Goal: Task Accomplishment & Management: Use online tool/utility

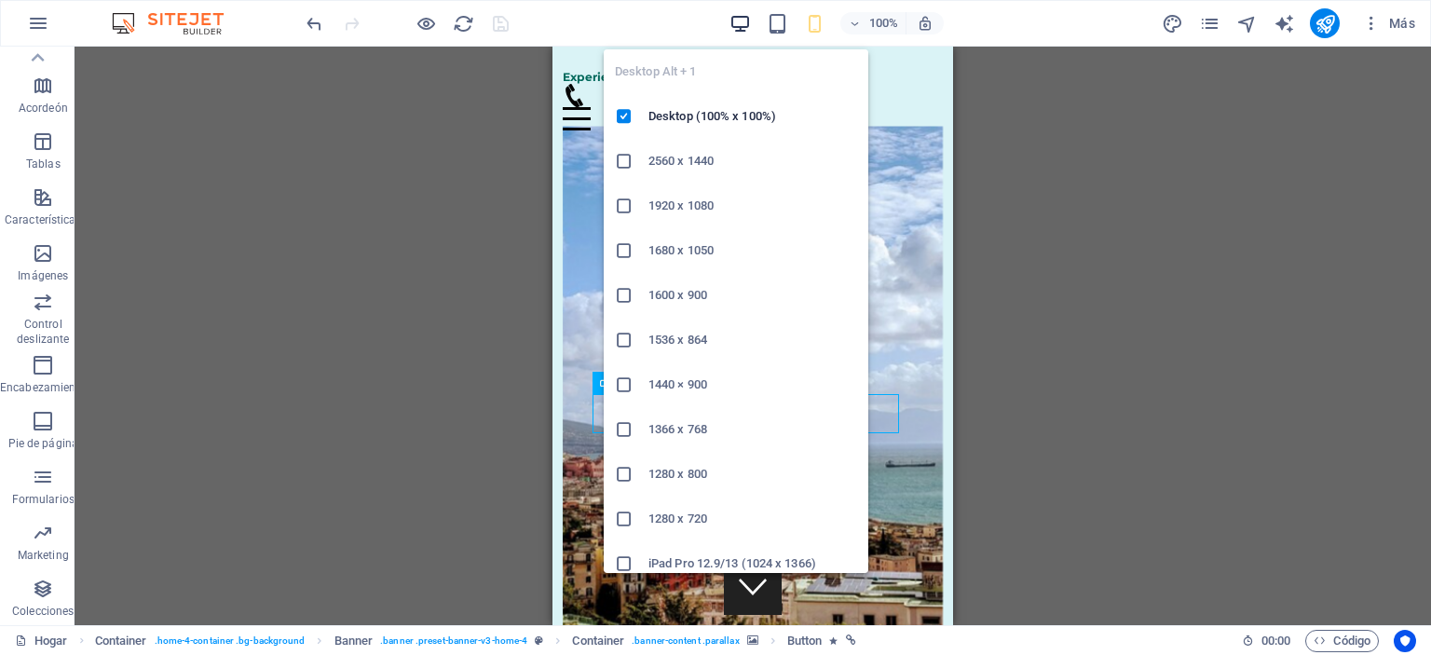
click at [734, 20] on icon "button" at bounding box center [740, 23] width 21 height 21
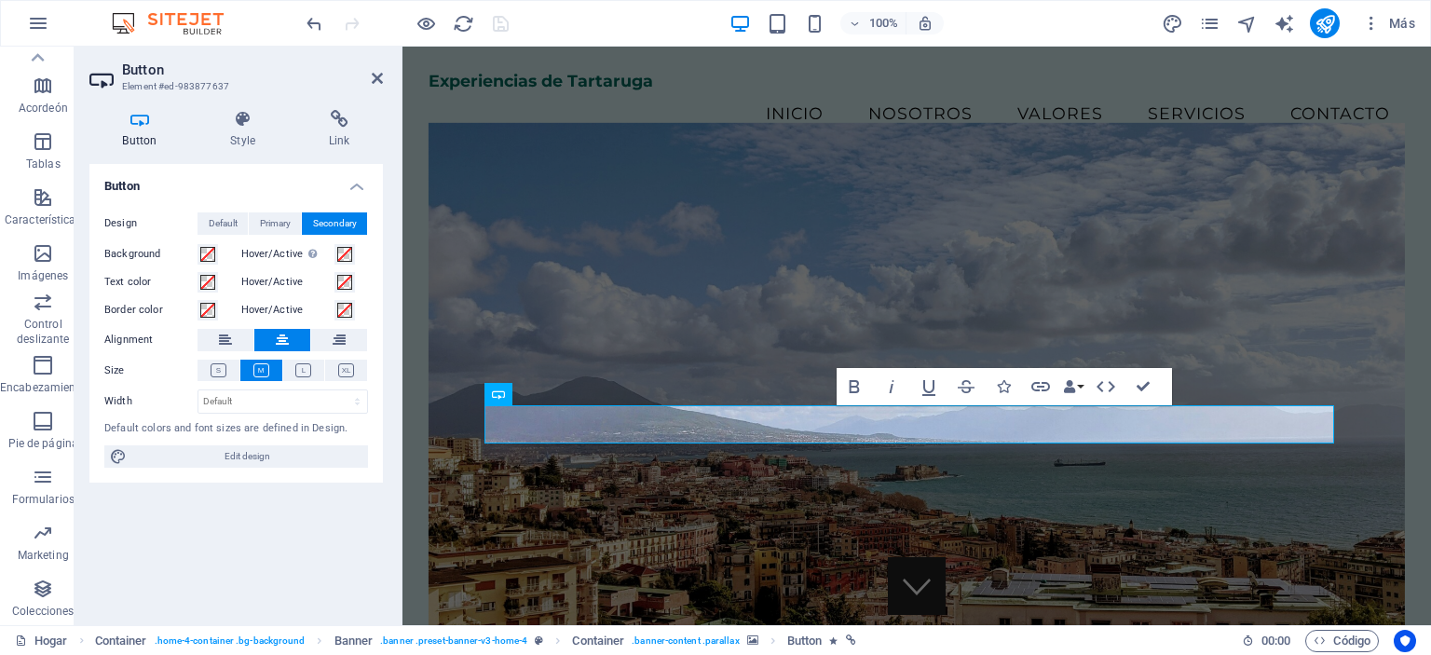
click at [829, 500] on figure at bounding box center [917, 386] width 977 height 527
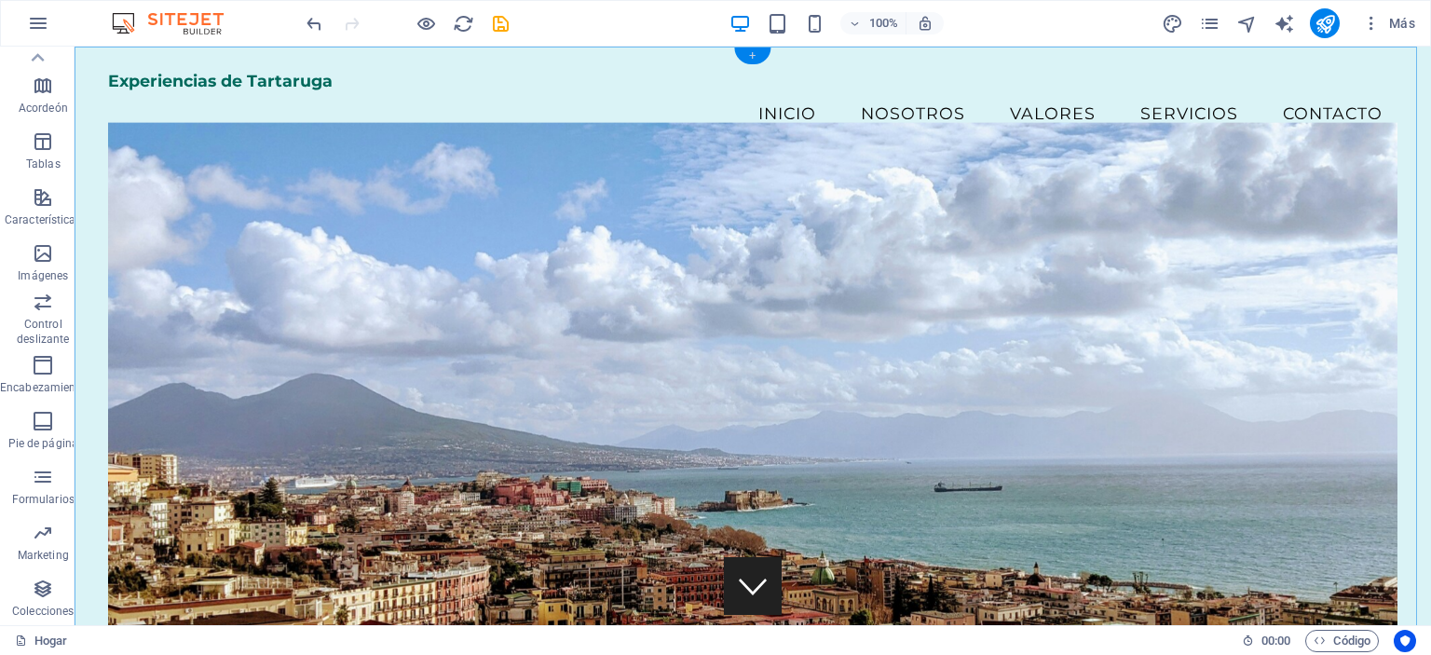
click at [757, 51] on div "+" at bounding box center [752, 56] width 36 height 17
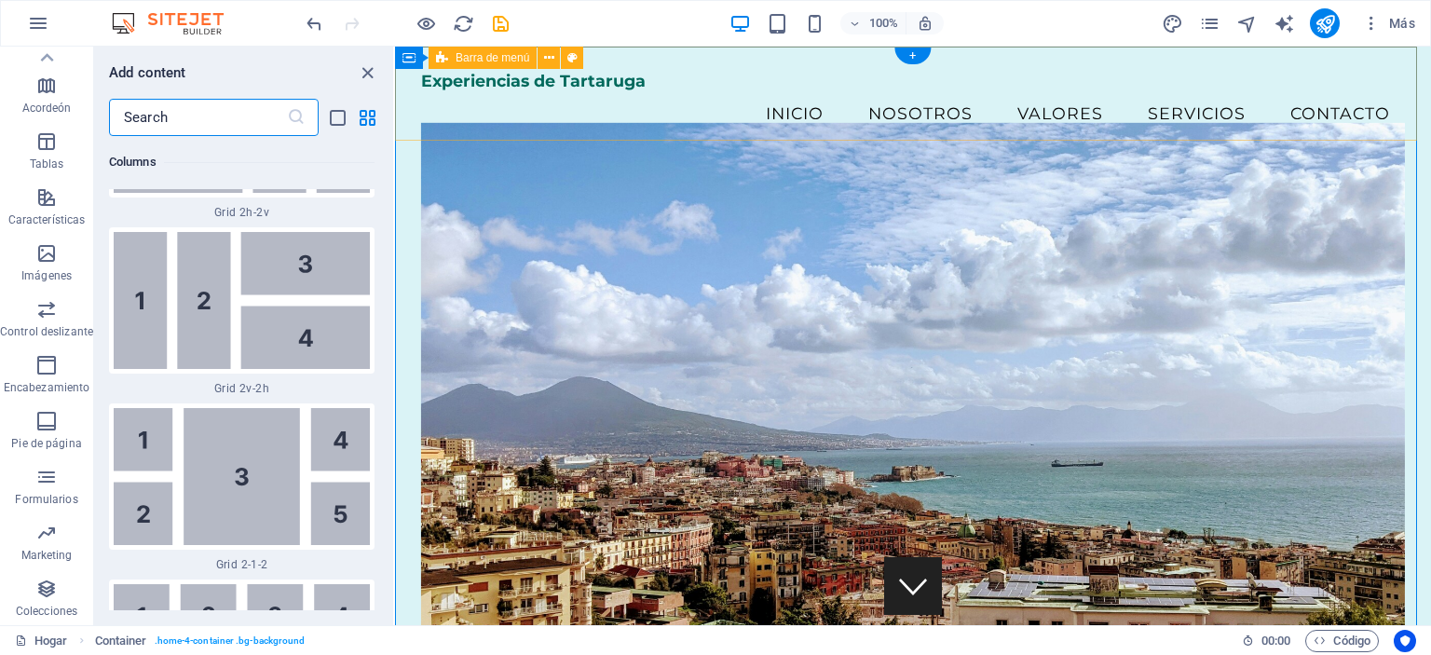
scroll to position [6338, 0]
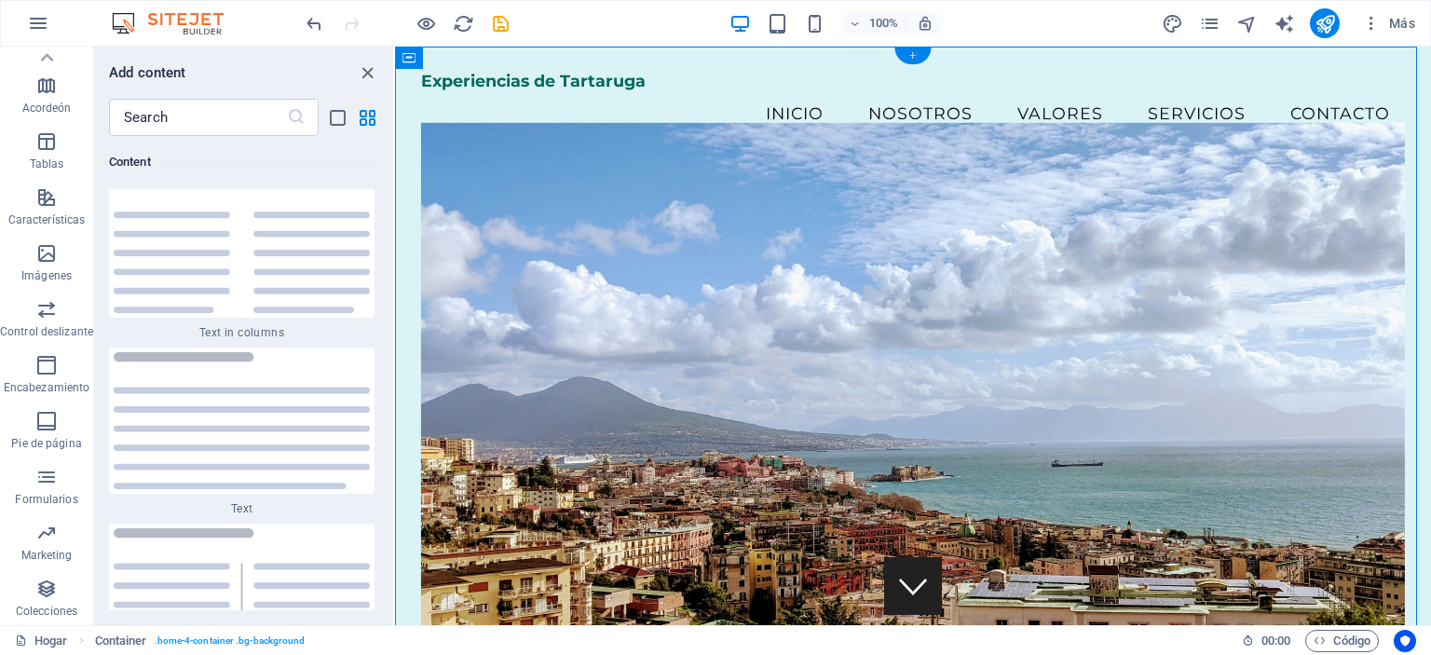
click at [908, 51] on div "+" at bounding box center [912, 56] width 36 height 17
click at [362, 75] on icon "close panel" at bounding box center [367, 72] width 21 height 21
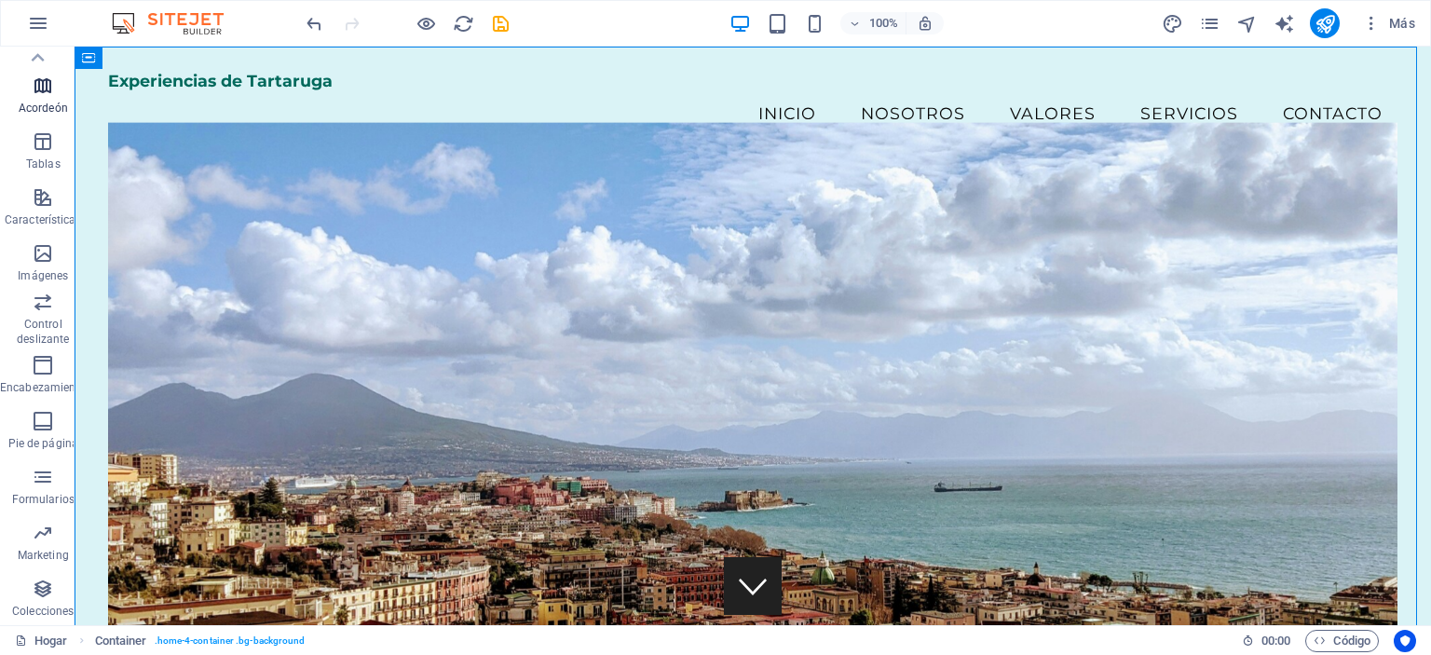
click at [37, 101] on p "Acordeón" at bounding box center [43, 108] width 49 height 15
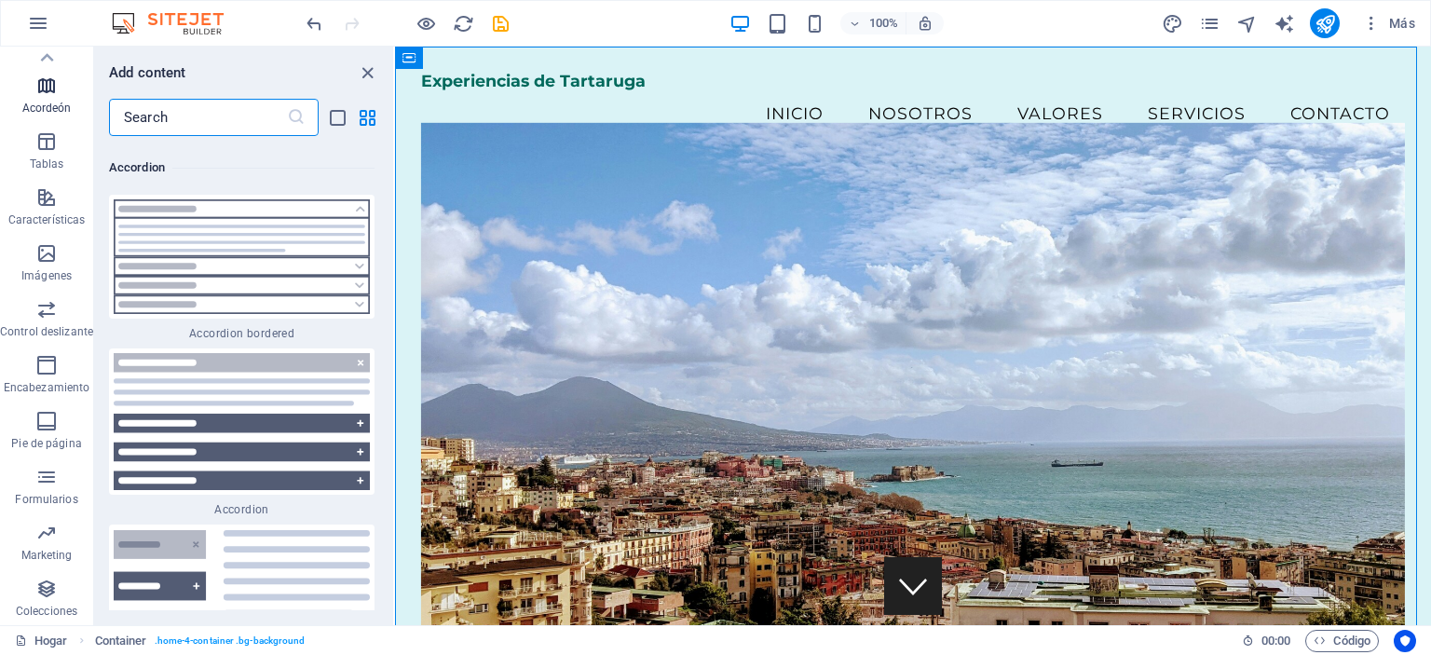
scroll to position [11605, 0]
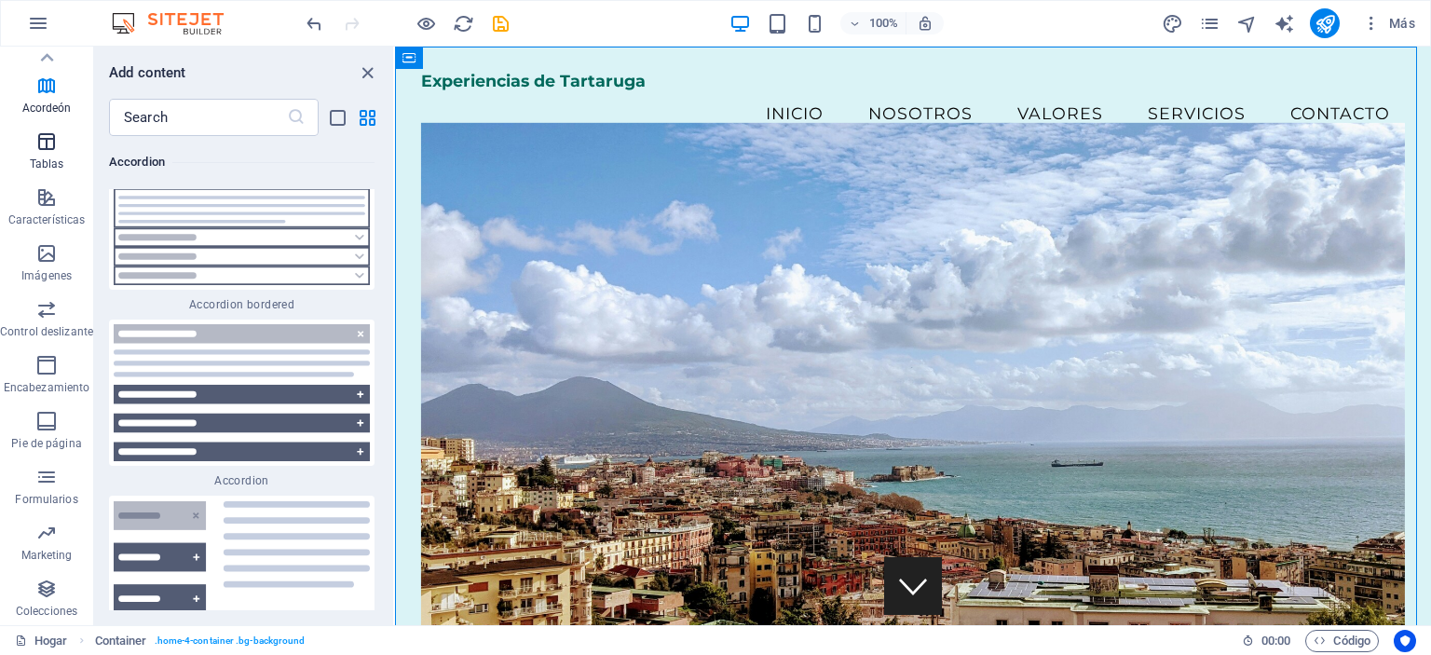
click at [50, 141] on icon "button" at bounding box center [46, 141] width 22 height 22
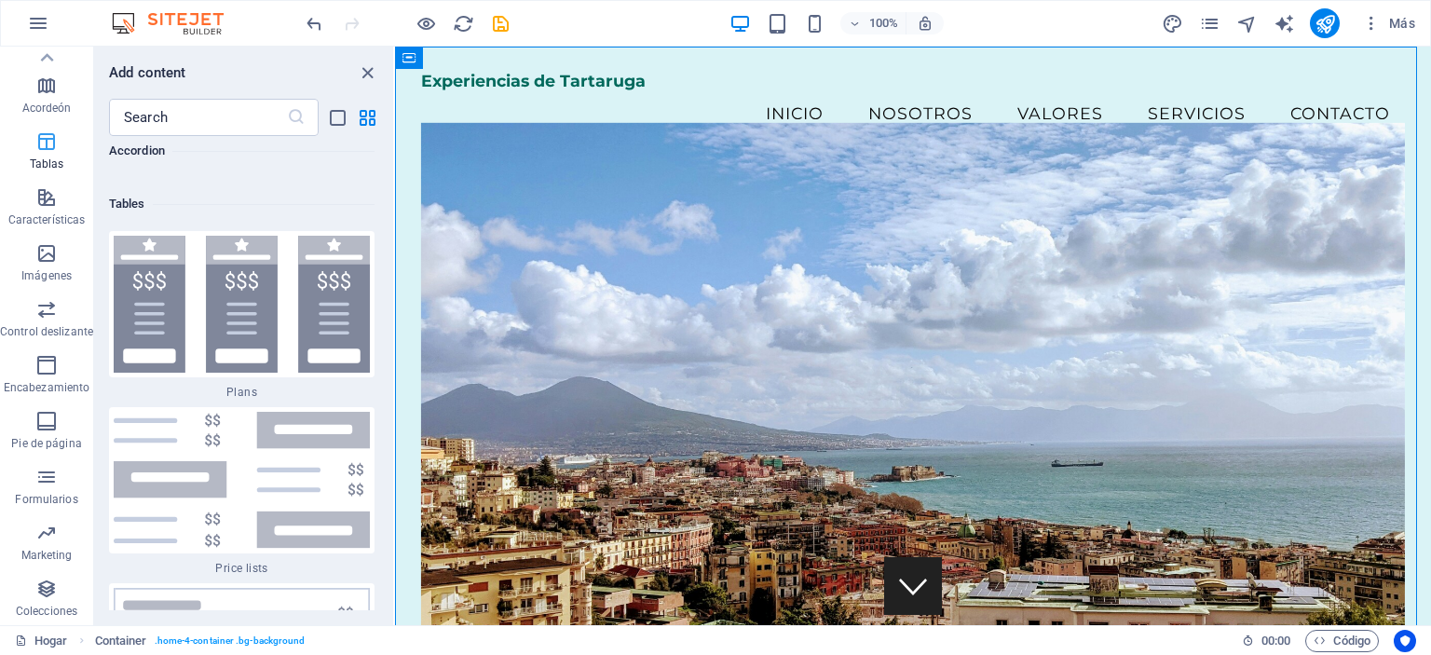
scroll to position [12640, 0]
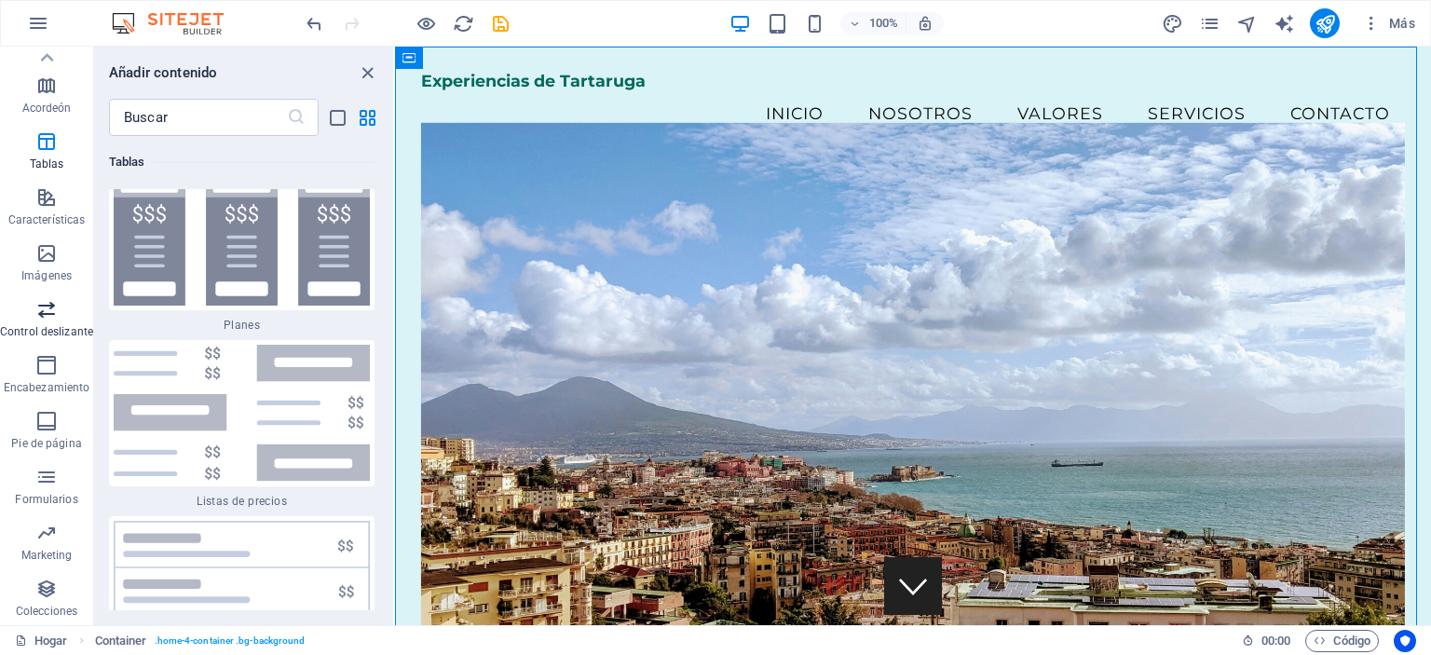
click at [51, 321] on span "Control deslizante" at bounding box center [46, 320] width 93 height 45
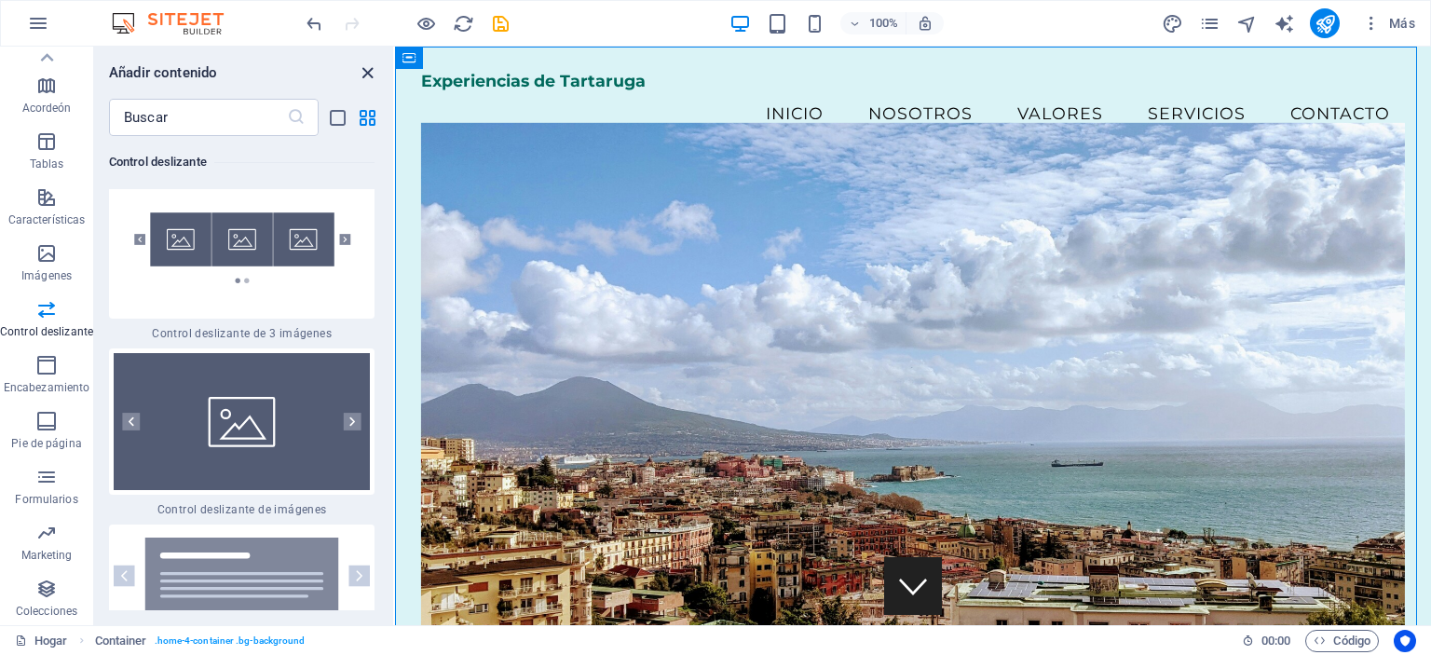
click at [362, 72] on icon "cerrar panel" at bounding box center [367, 72] width 21 height 21
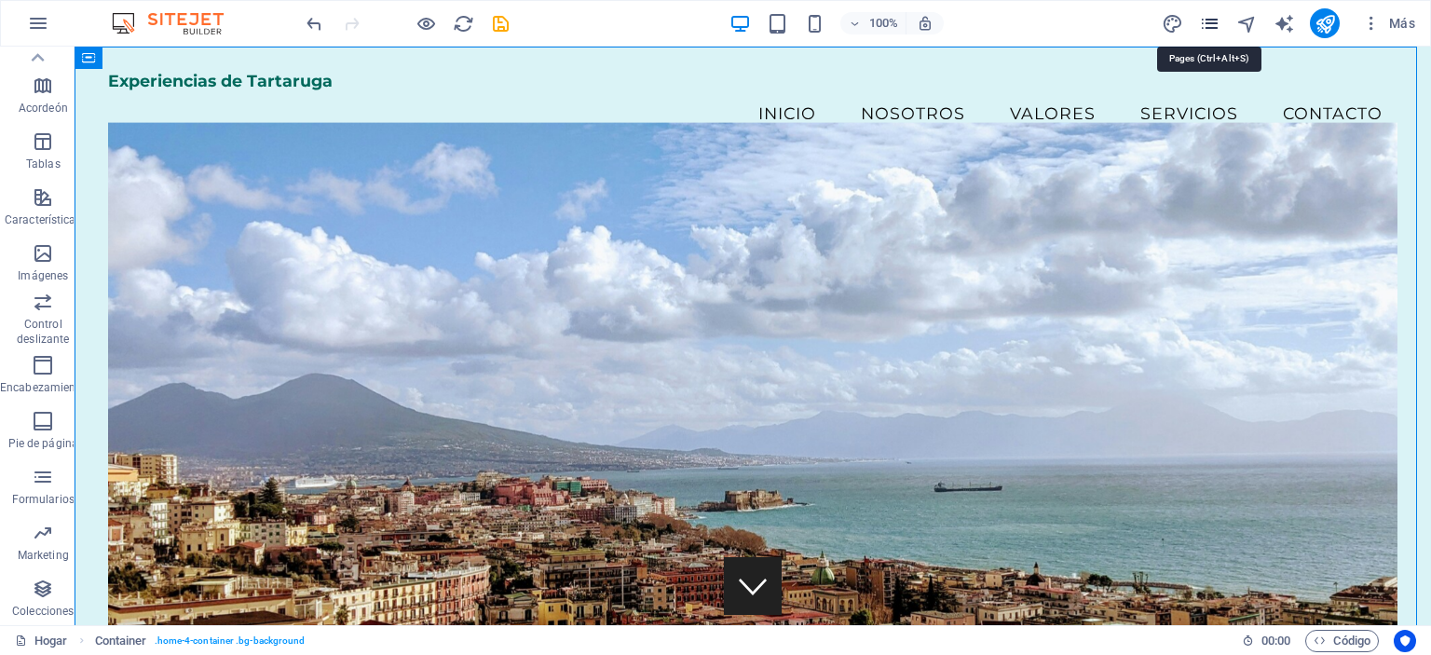
click at [1213, 19] on icon "páginas" at bounding box center [1209, 23] width 21 height 21
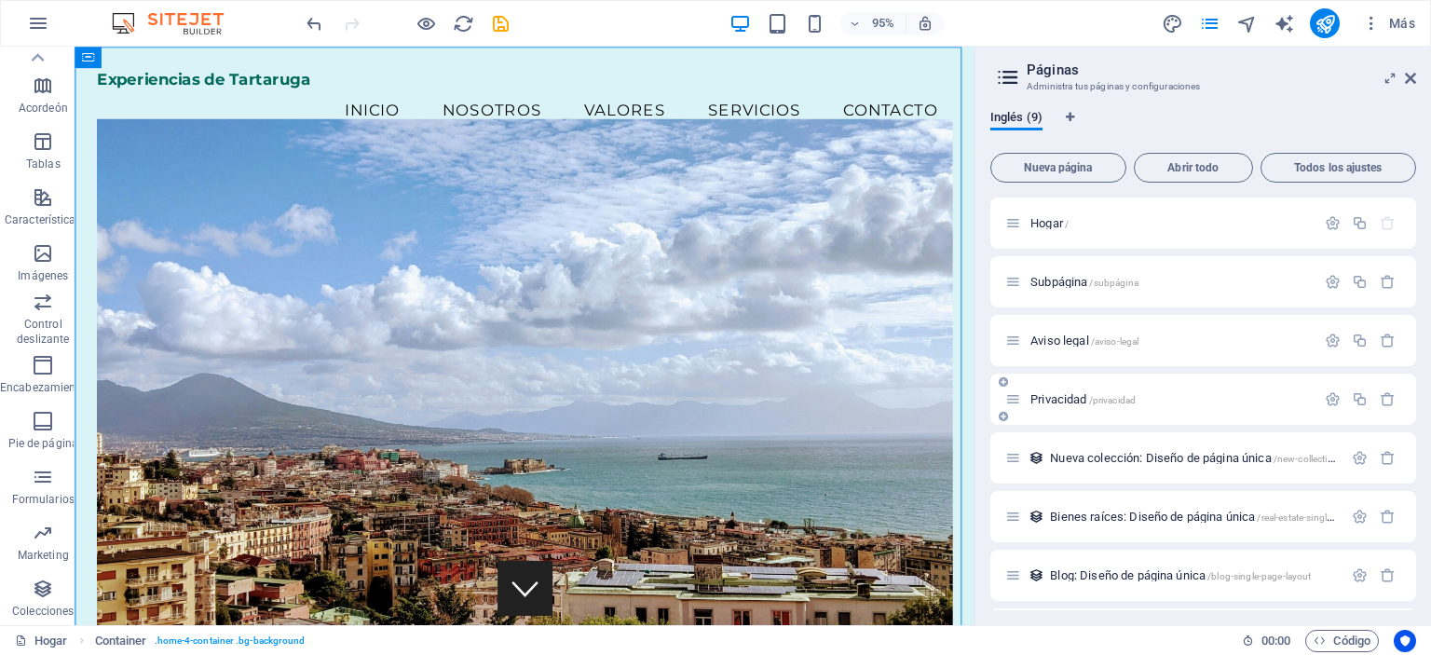
scroll to position [116, 0]
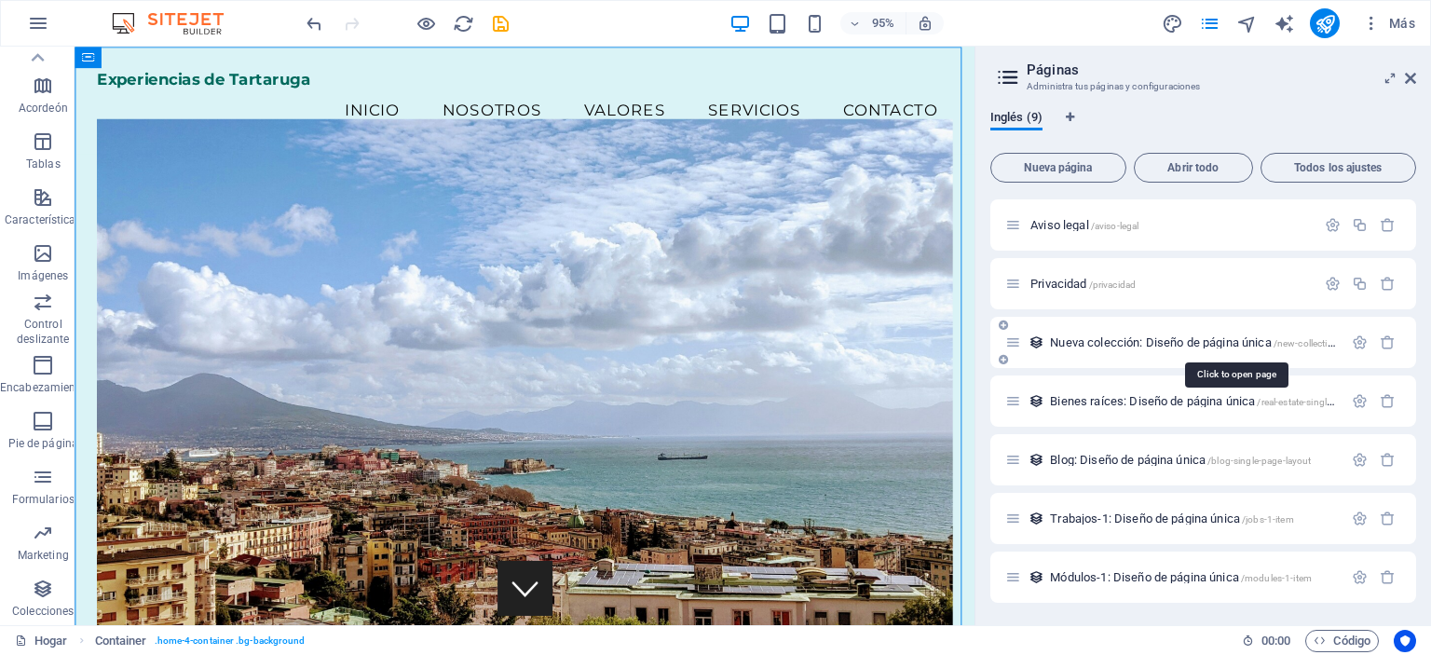
click at [1137, 339] on font "Nueva colección: Diseño de página única" at bounding box center [1160, 342] width 221 height 14
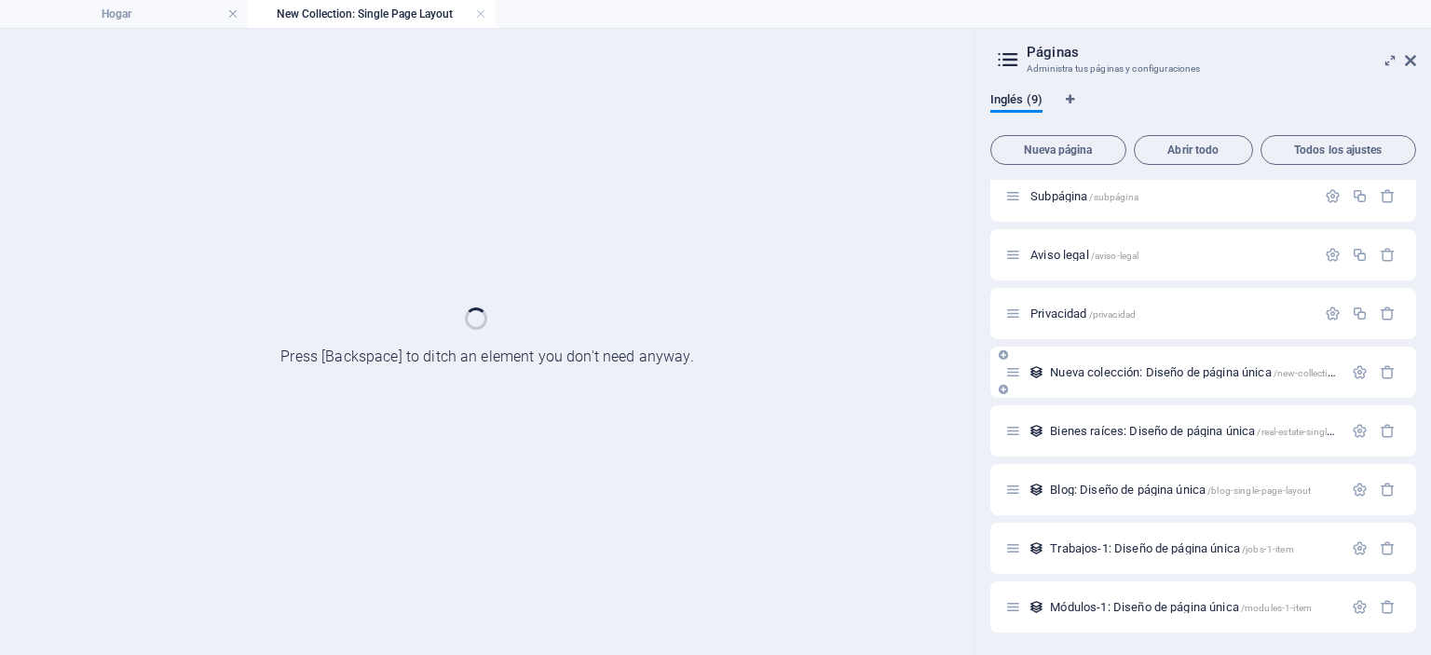
scroll to position [67, 0]
click at [1135, 304] on div "Privacidad /privacidad" at bounding box center [1160, 314] width 310 height 21
click at [1405, 60] on icon at bounding box center [1410, 60] width 11 height 15
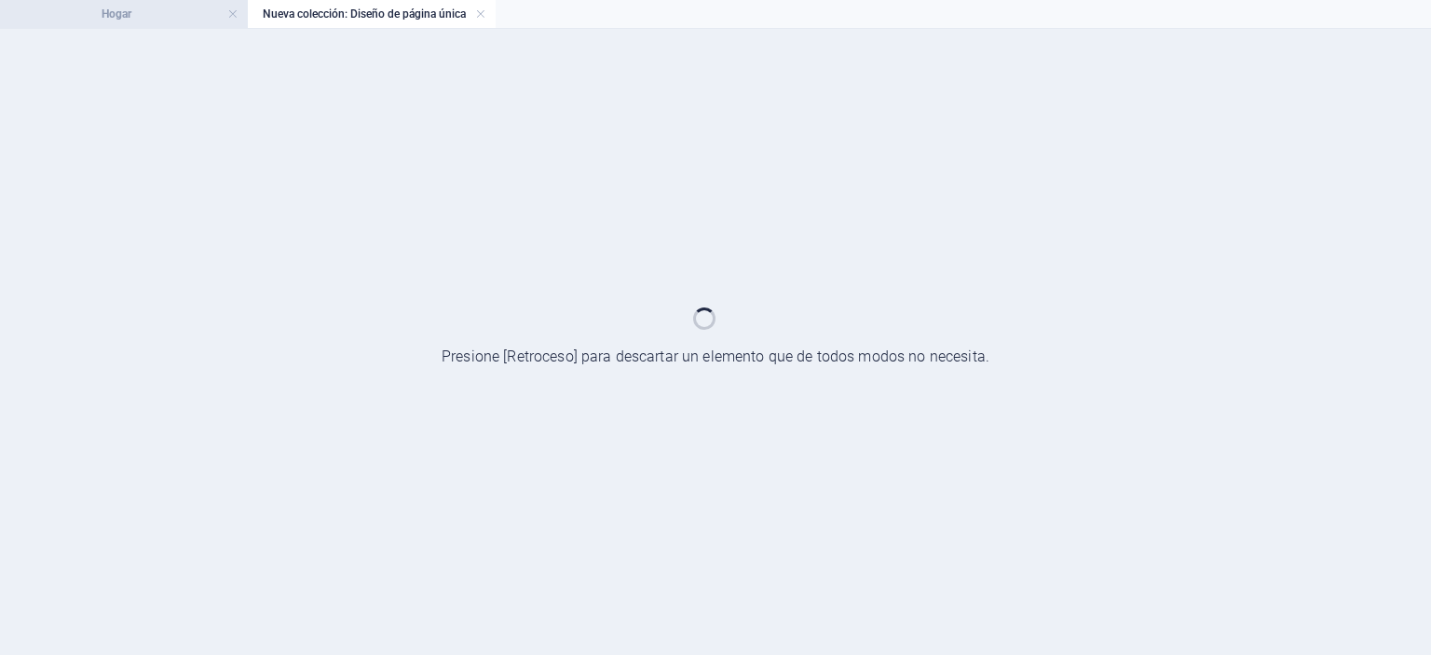
click at [170, 18] on h4 "Hogar" at bounding box center [124, 14] width 248 height 20
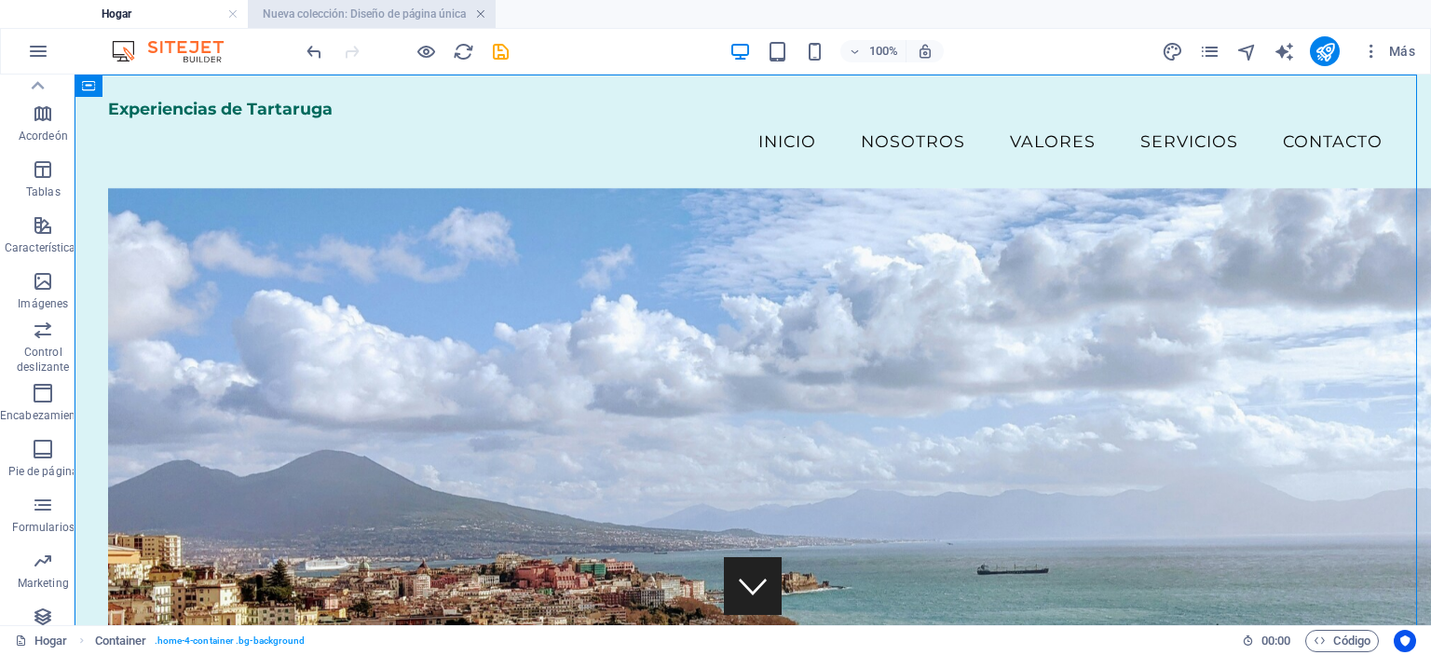
click at [479, 17] on link at bounding box center [480, 15] width 11 height 18
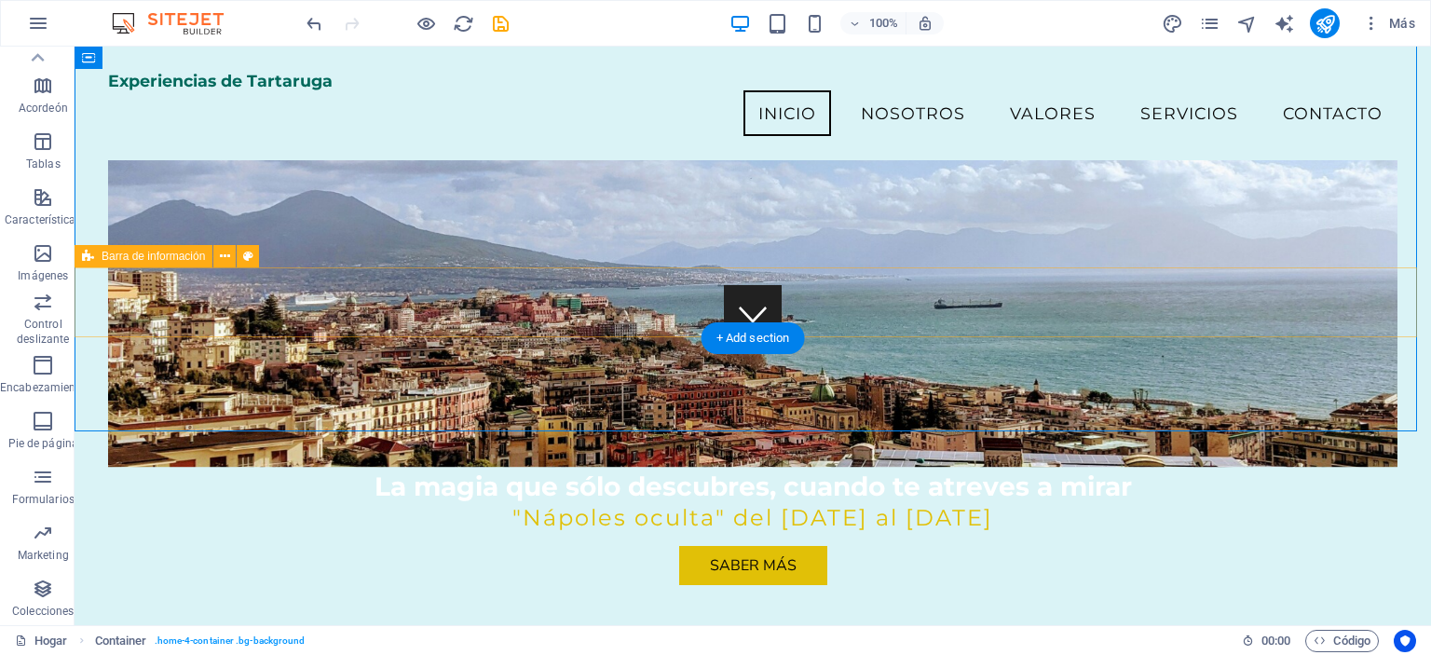
scroll to position [271, 0]
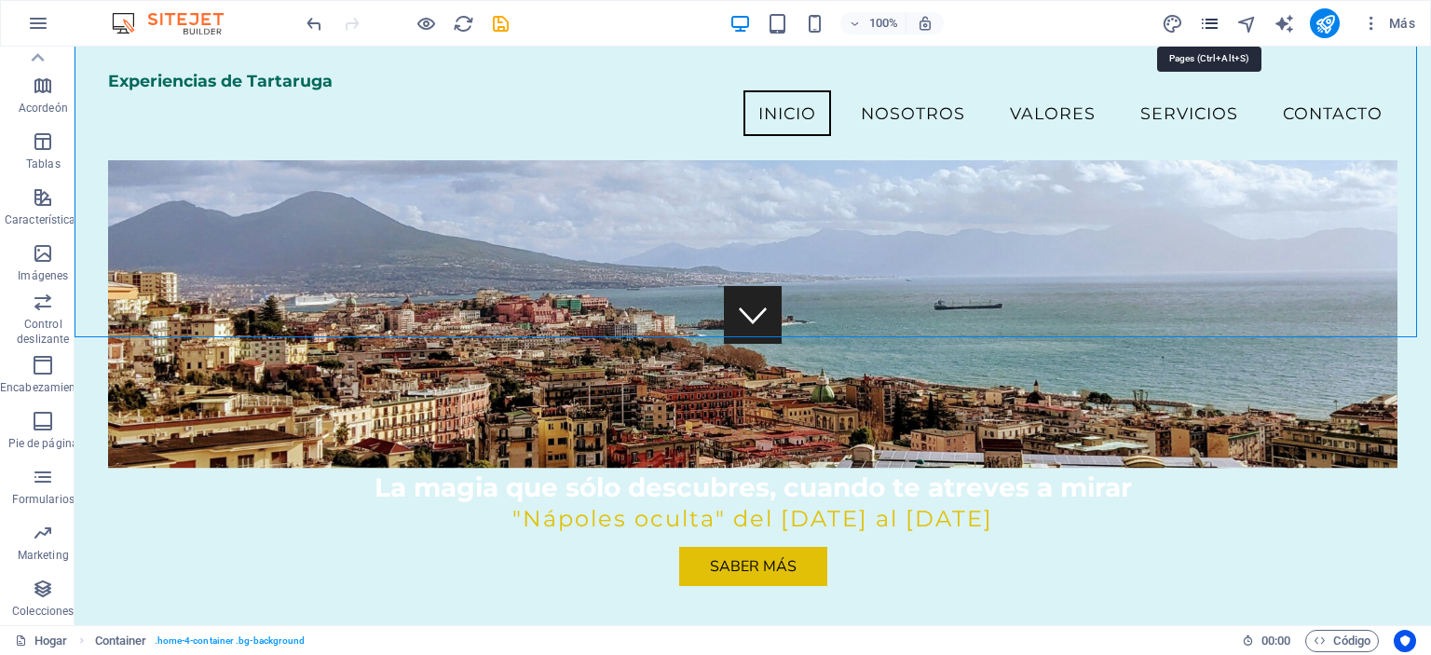
click at [1218, 22] on icon "páginas" at bounding box center [1209, 23] width 21 height 21
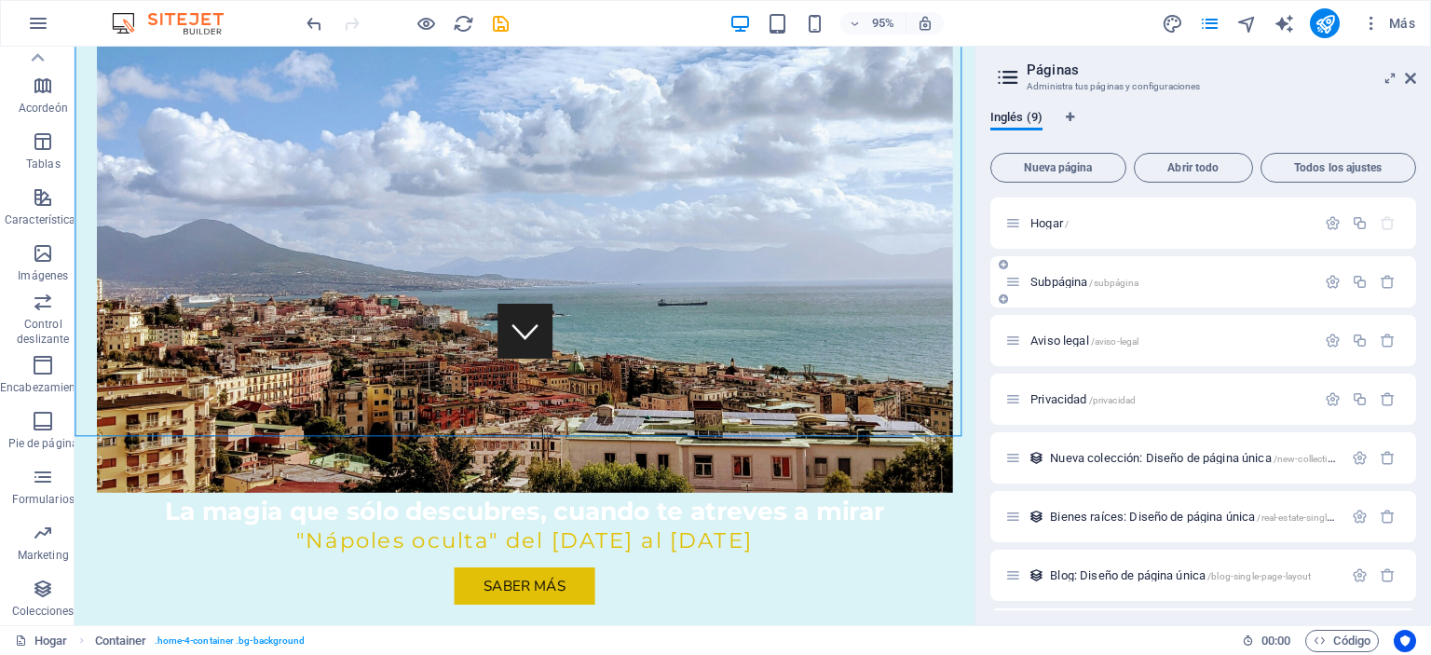
click at [1228, 286] on p "Subpágina /subpágina" at bounding box center [1170, 282] width 280 height 12
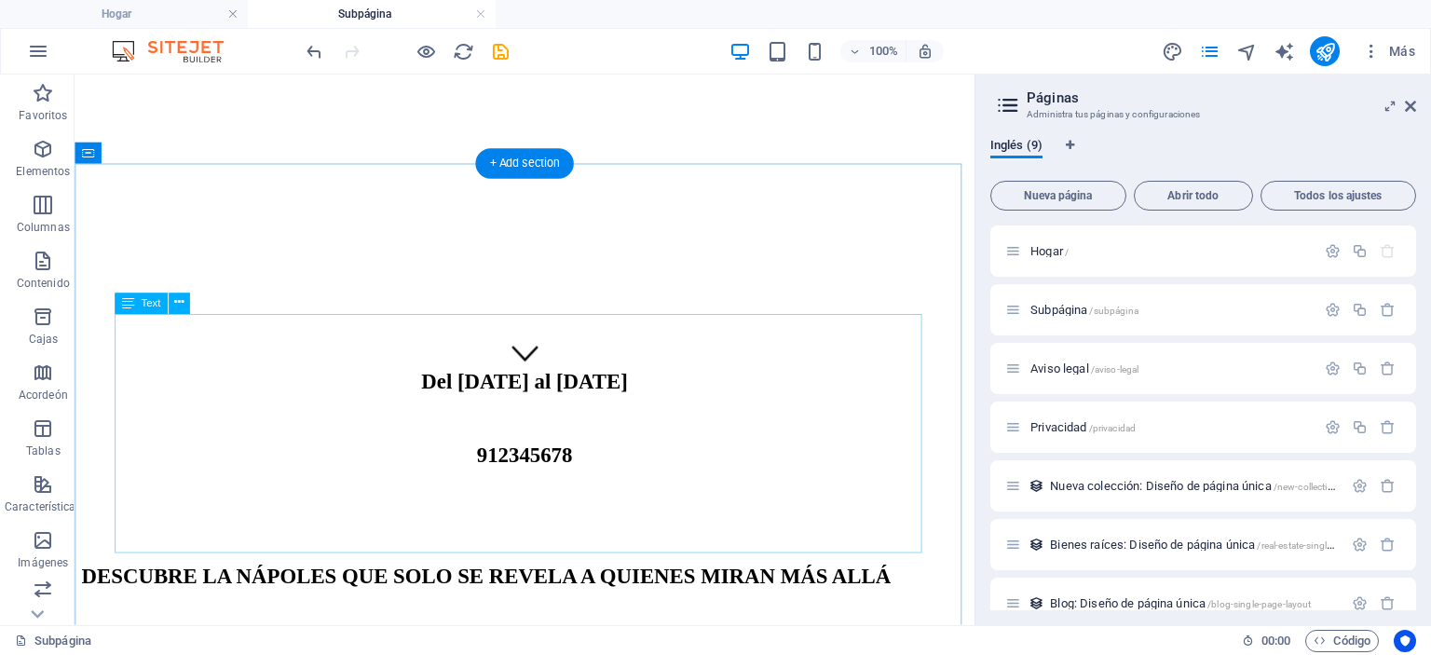
scroll to position [406, 0]
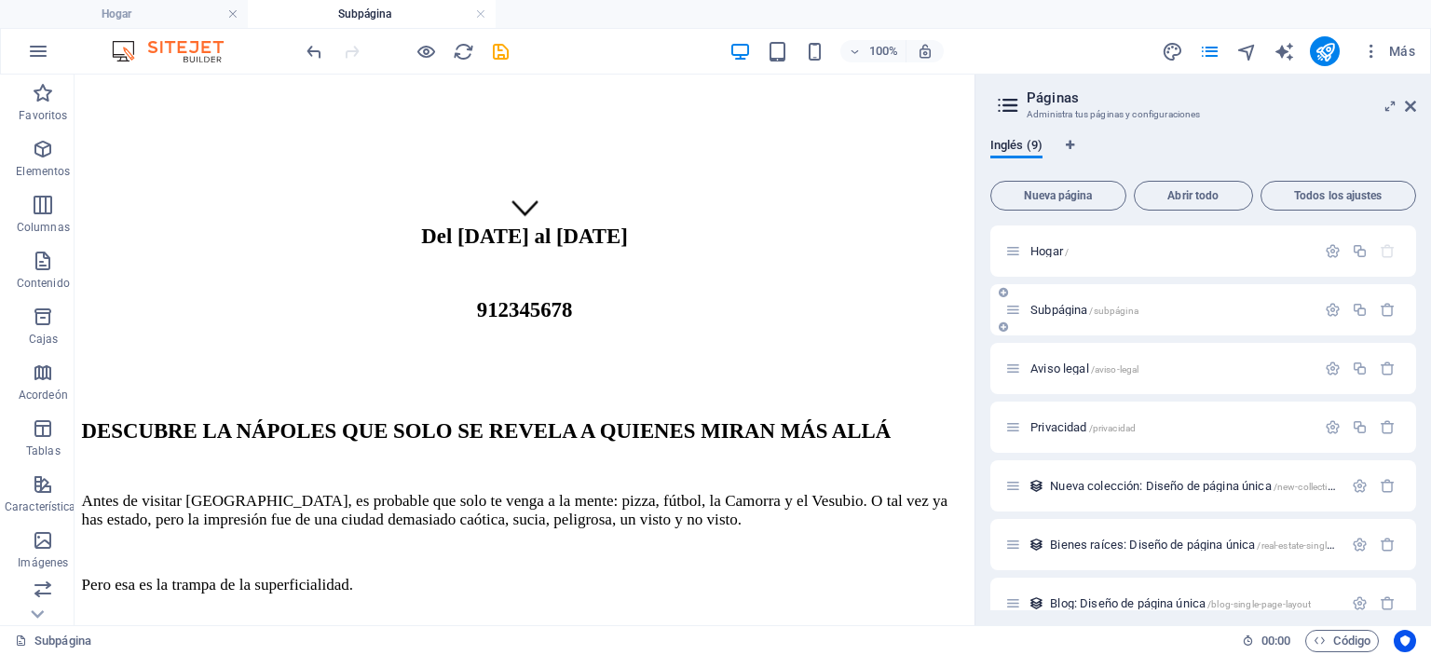
click at [1180, 320] on div "Subpágina /subpágina" at bounding box center [1160, 309] width 310 height 21
click at [1070, 307] on font "Subpágina" at bounding box center [1058, 310] width 57 height 14
click at [1325, 308] on icon "button" at bounding box center [1333, 310] width 16 height 16
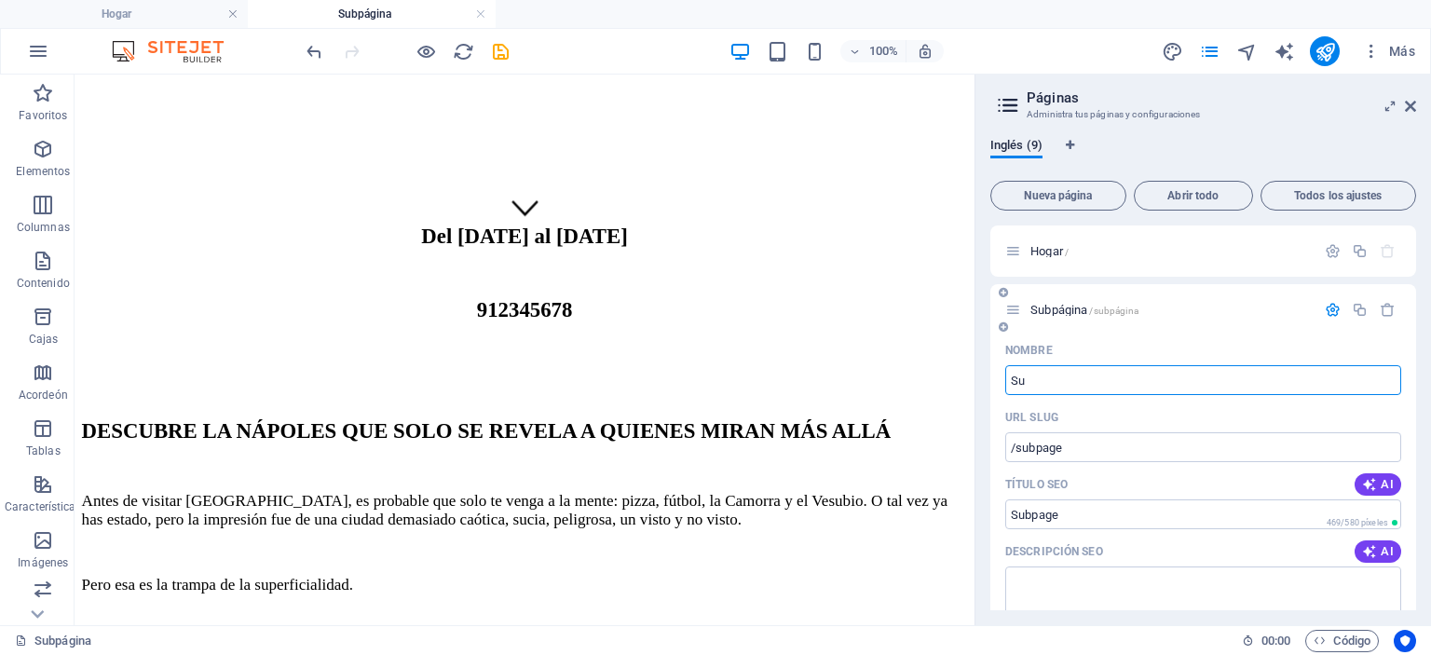
type input "S"
type input "N"
type input "/"
type input "Nápol"
type input "/n"
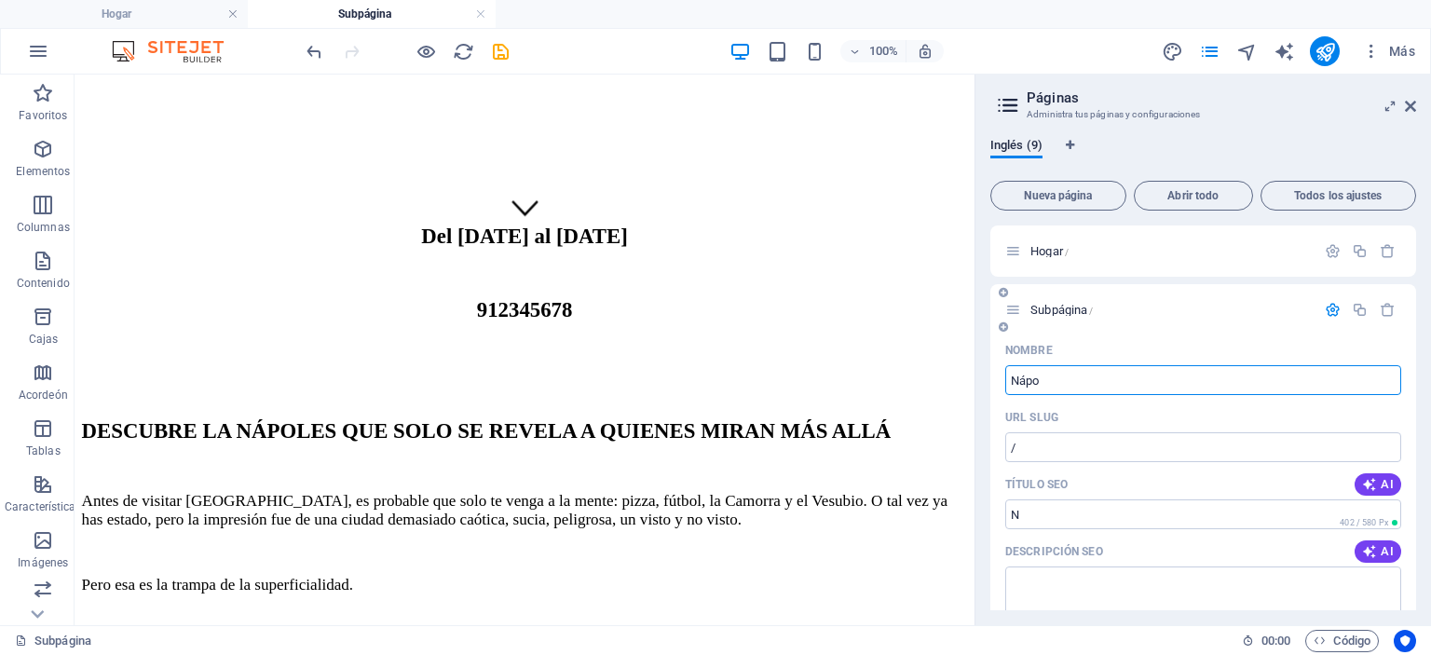
type input "N"
type input "[GEOGRAPHIC_DATA]"
type input "/napoles"
type input "[GEOGRAPHIC_DATA]"
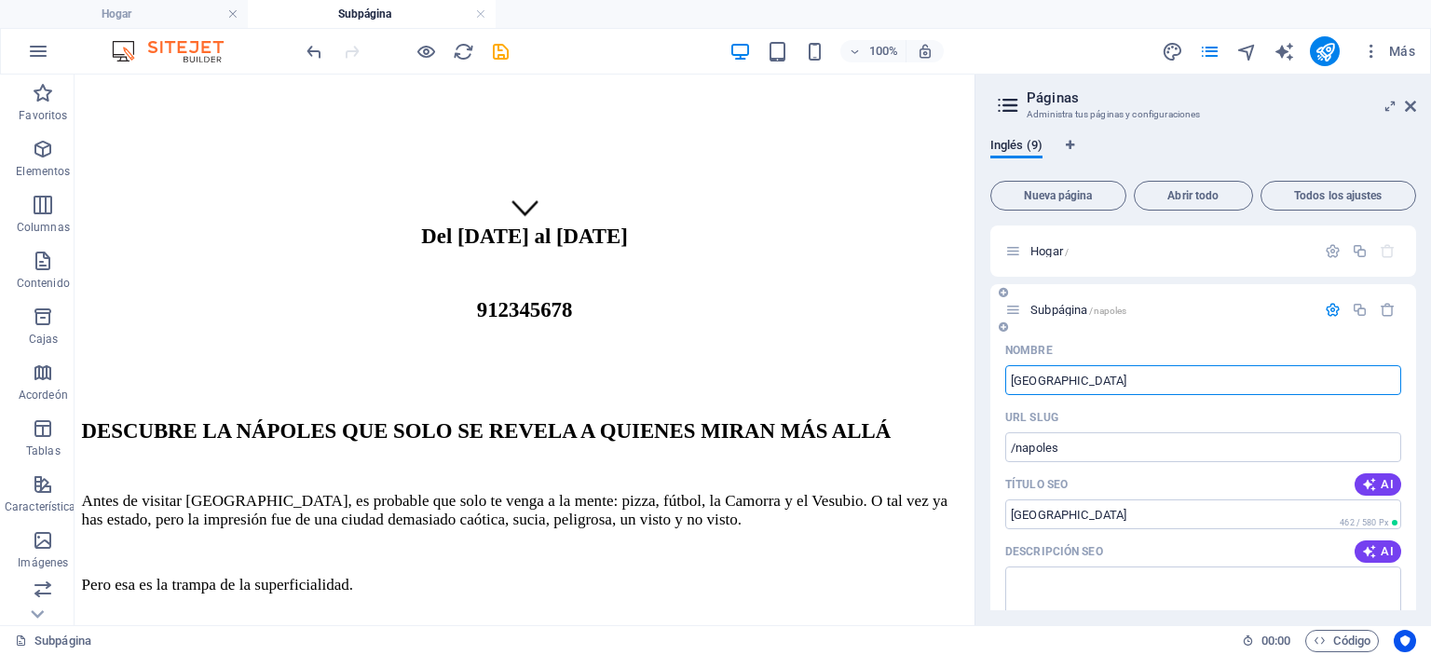
type input "[GEOGRAPHIC_DATA]"
type input "Nápoles oculta"
type input "/napoles-oculta"
type input "Nápoles oculta"
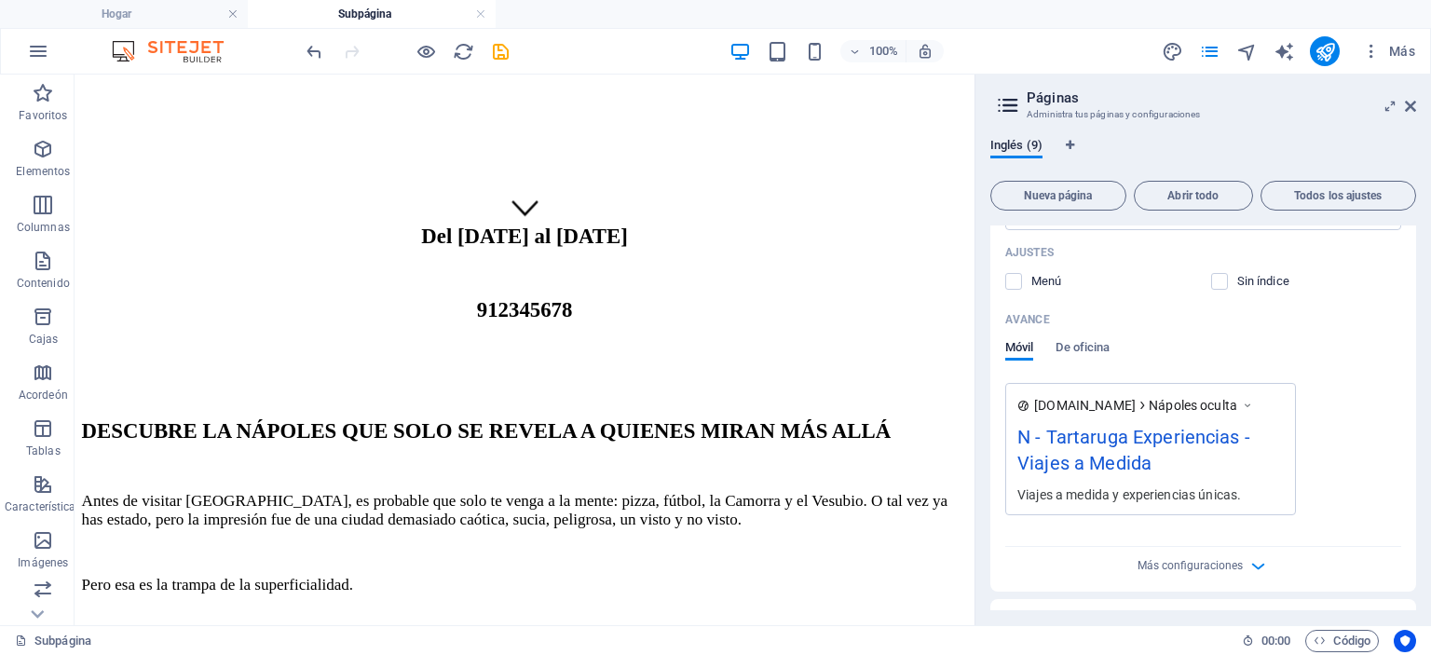
scroll to position [291, 0]
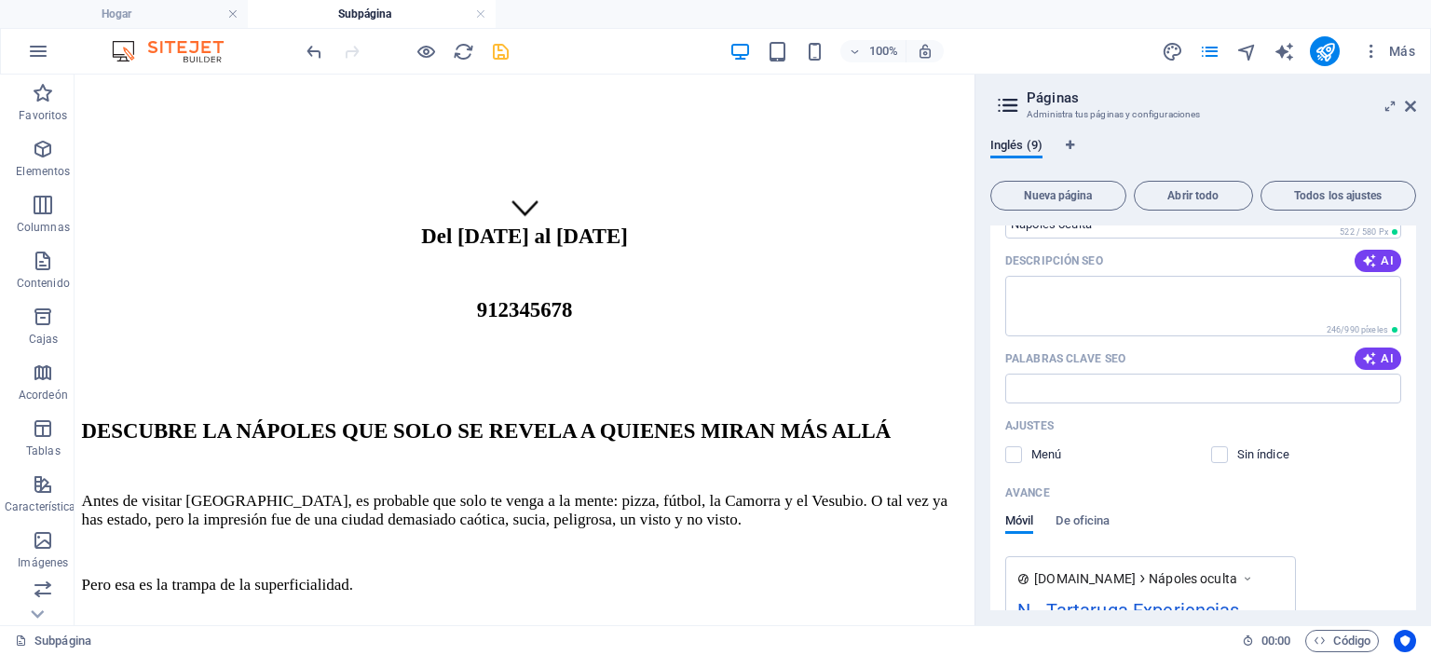
type input "Nápoles oculta"
click at [502, 55] on icon "ahorrar" at bounding box center [500, 51] width 21 height 21
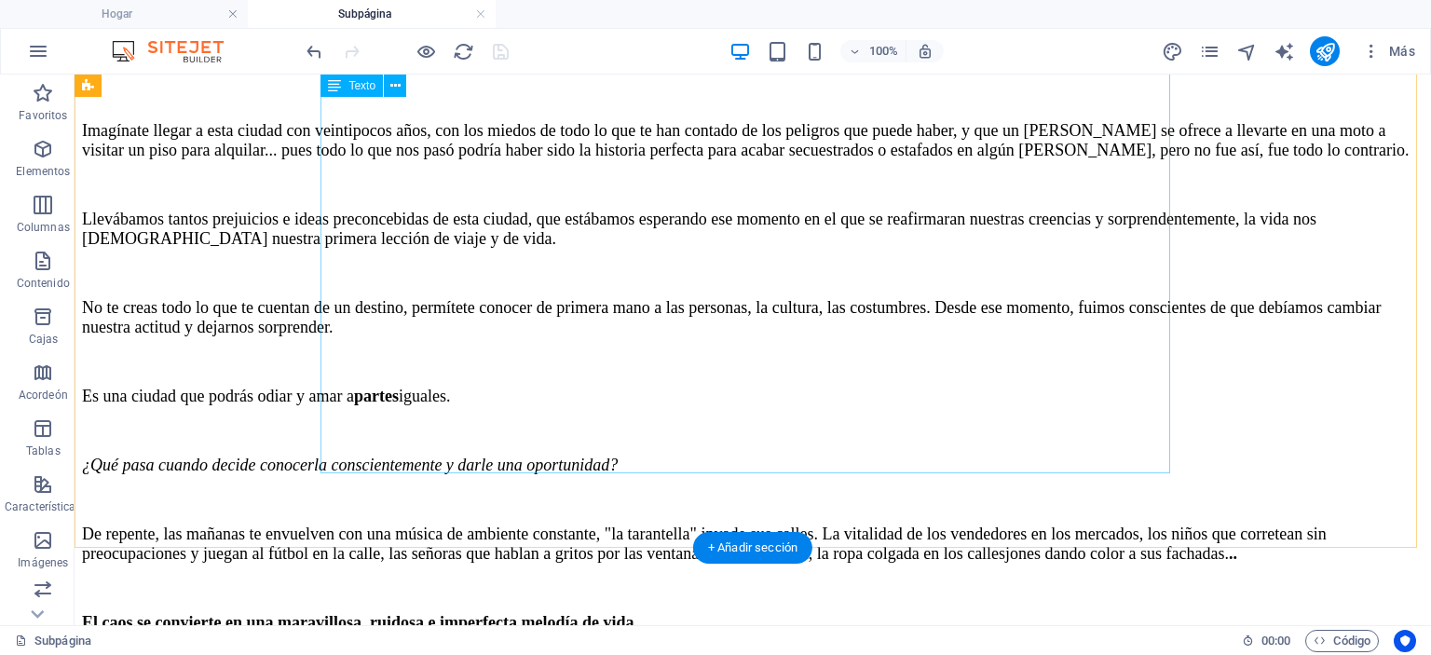
scroll to position [1432, 0]
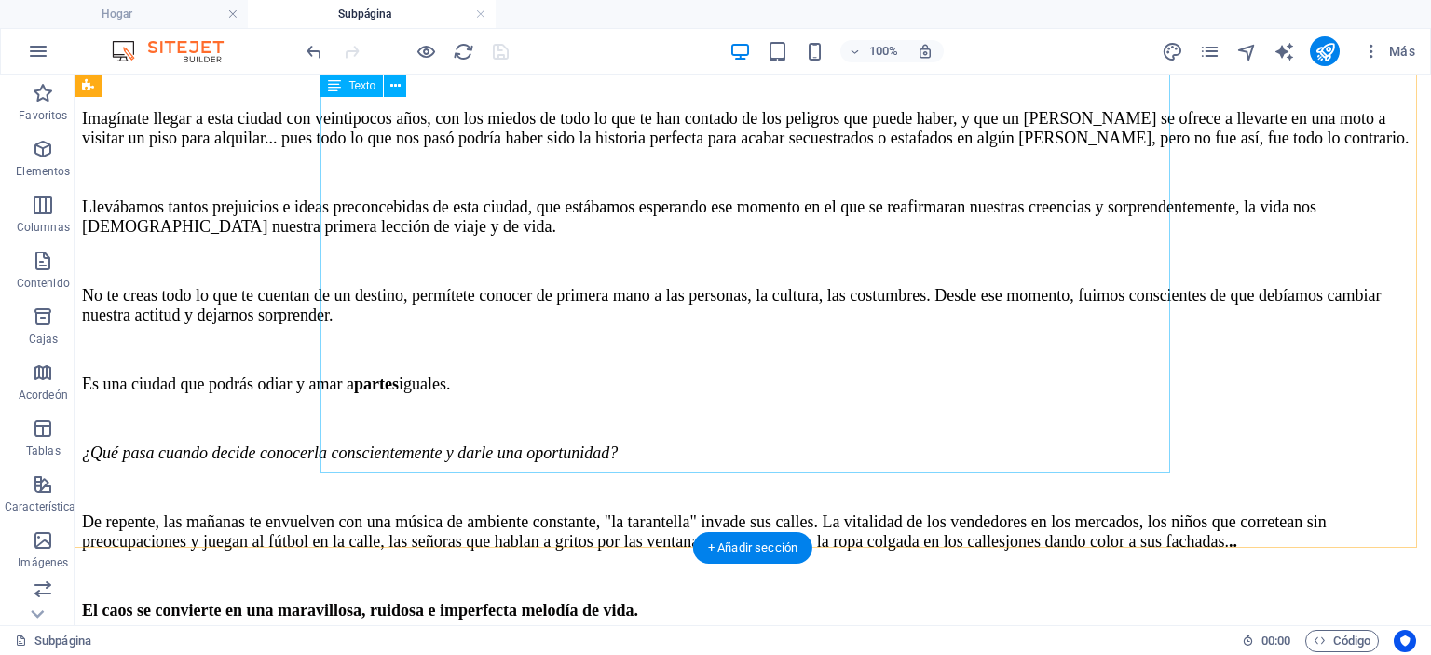
click at [900, 431] on div "Tal vez, la primera impresión al llegar [PERSON_NAME][GEOGRAPHIC_DATA] no sea l…" at bounding box center [753, 276] width 1342 height 752
click at [895, 442] on div "Tal vez, la primera impresión al llegar [PERSON_NAME][GEOGRAPHIC_DATA] no sea l…" at bounding box center [753, 276] width 1342 height 752
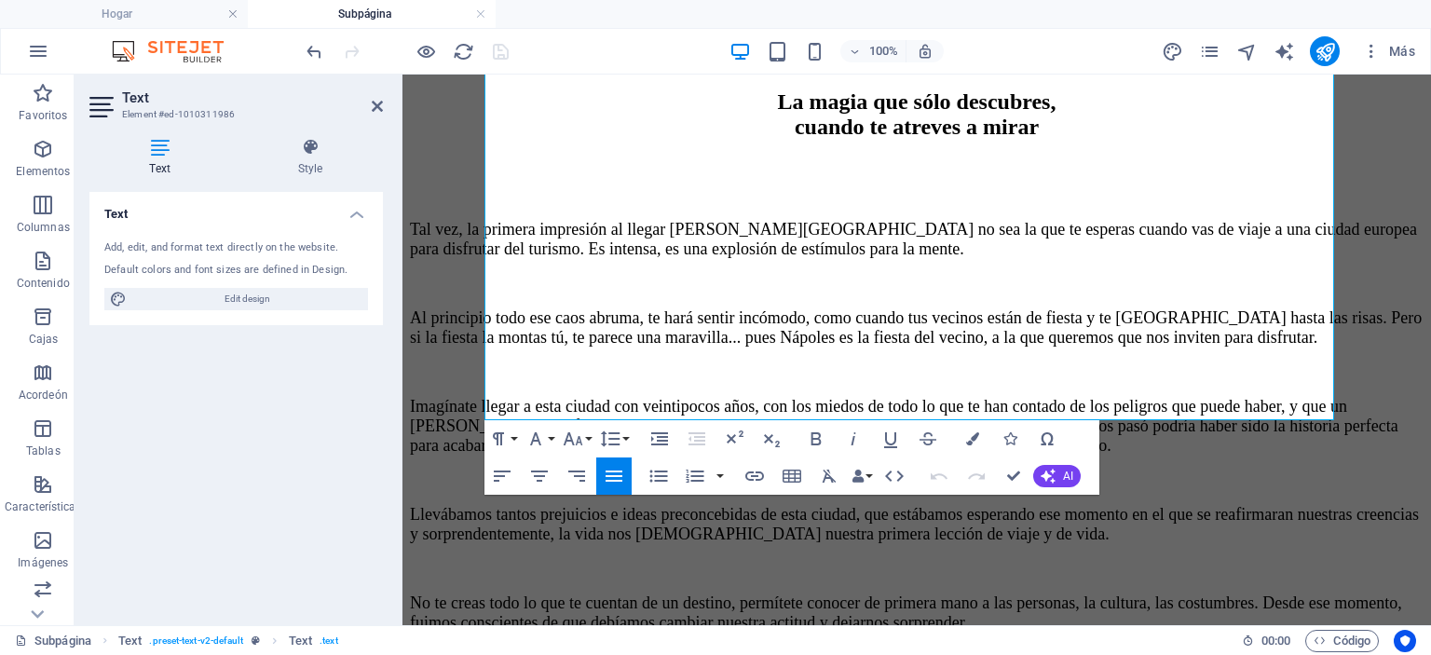
scroll to position [1496, 0]
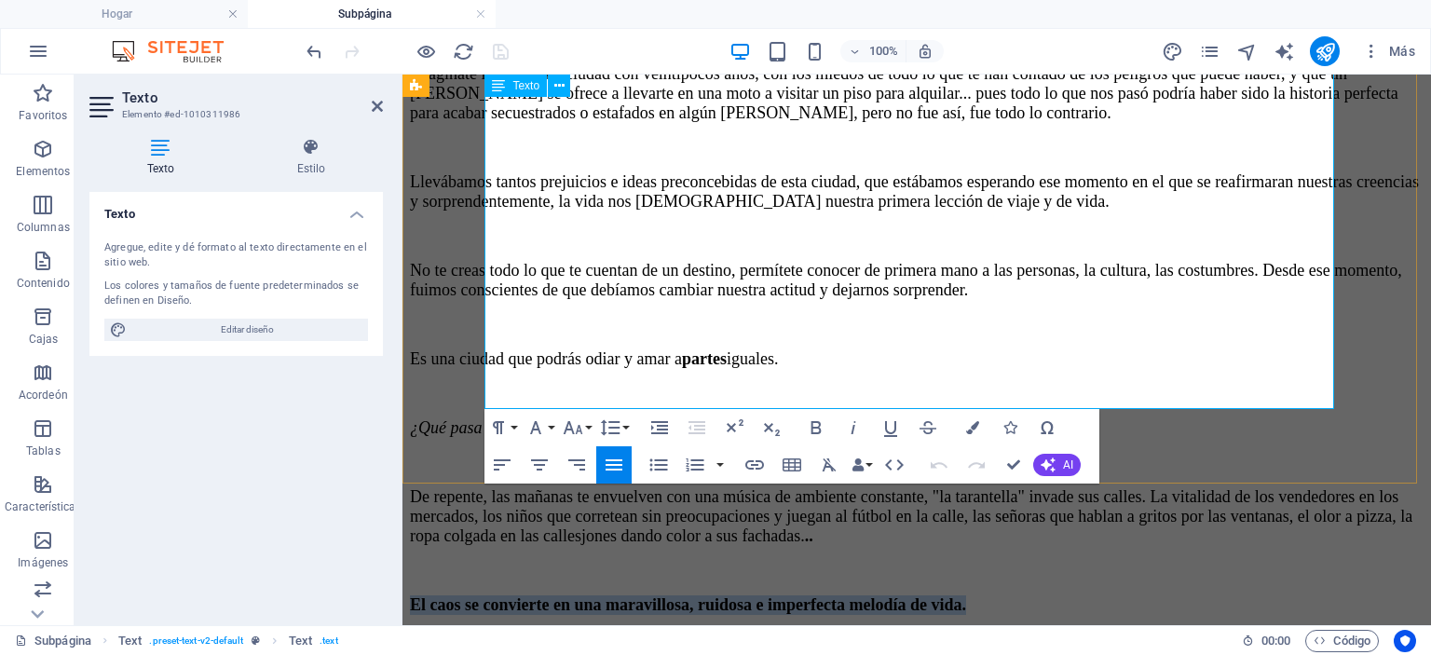
drag, startPoint x: 1076, startPoint y: 375, endPoint x: 484, endPoint y: 365, distance: 591.7
click at [484, 595] on p "El caos se convierte en una maravillosa, ruidosa e imperfecta melodía de vida." at bounding box center [917, 605] width 1014 height 20
click at [824, 428] on icon "button" at bounding box center [816, 427] width 22 height 22
click at [817, 430] on icon "button" at bounding box center [816, 427] width 22 height 22
click at [933, 487] on p "De repente, las mañanas te envuelven con una música de ambiente constante, "la …" at bounding box center [917, 516] width 1014 height 59
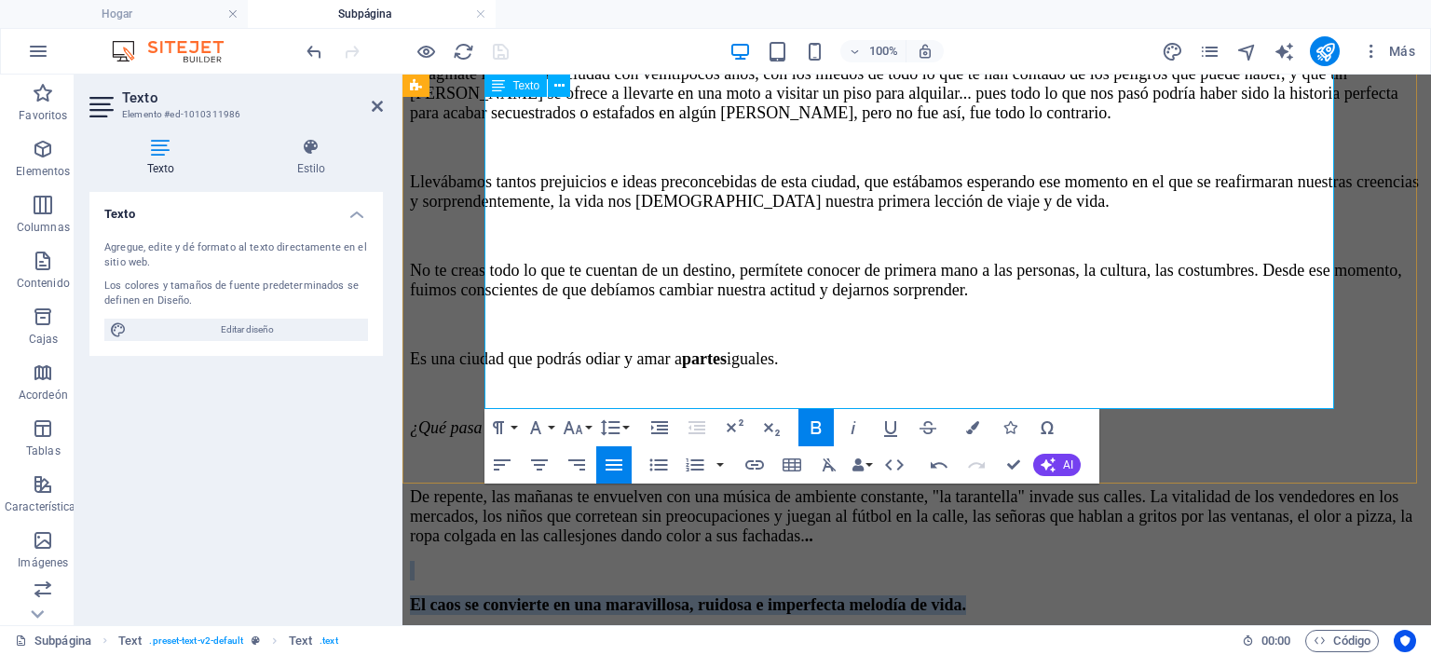
drag, startPoint x: 1080, startPoint y: 375, endPoint x: 503, endPoint y: 357, distance: 577.0
click at [503, 357] on div "Tal vez, la primera impresión al llegar [PERSON_NAME][GEOGRAPHIC_DATA] no sea l…" at bounding box center [917, 251] width 1014 height 791
click at [816, 427] on icon "button" at bounding box center [817, 427] width 10 height 13
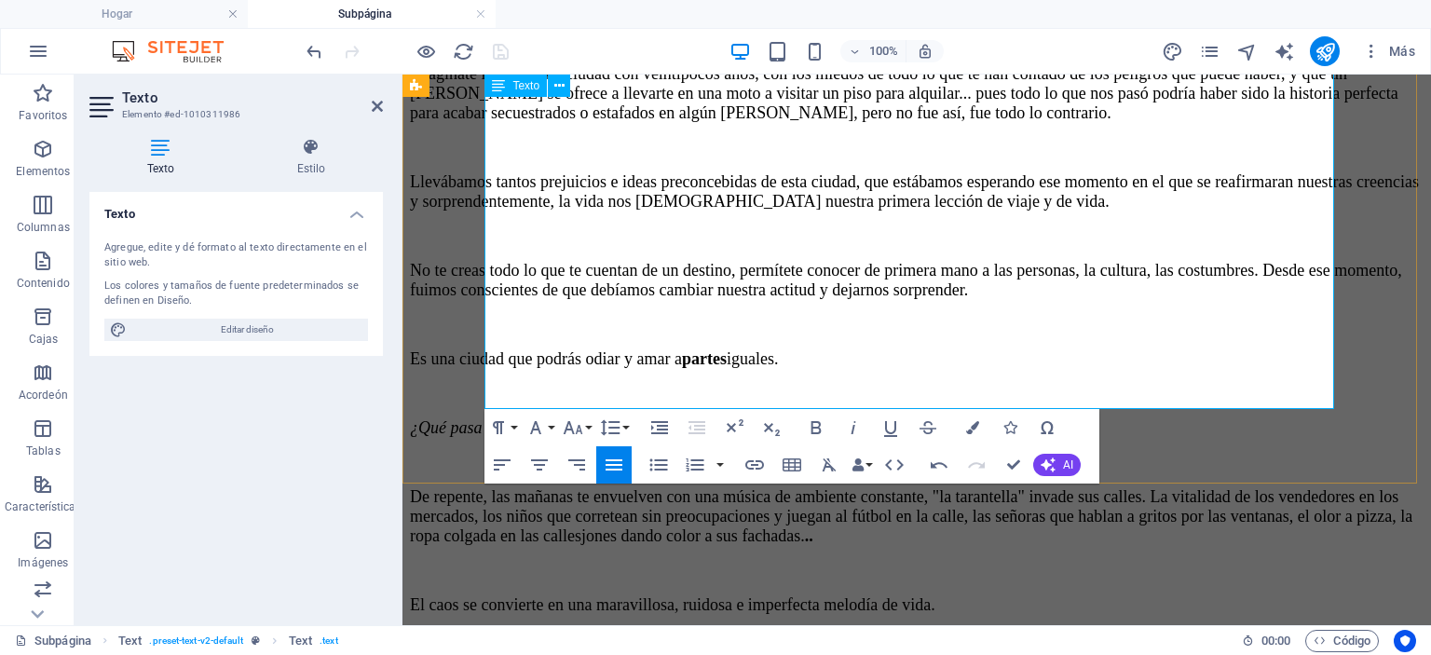
click at [878, 487] on font "De repente, las mañanas te envuelven con una música de ambiente constante, "la …" at bounding box center [911, 516] width 1003 height 58
click at [921, 595] on font "El caos se convierte en una maravillosa, ruidosa e imperfecta melodía de vida." at bounding box center [672, 604] width 525 height 19
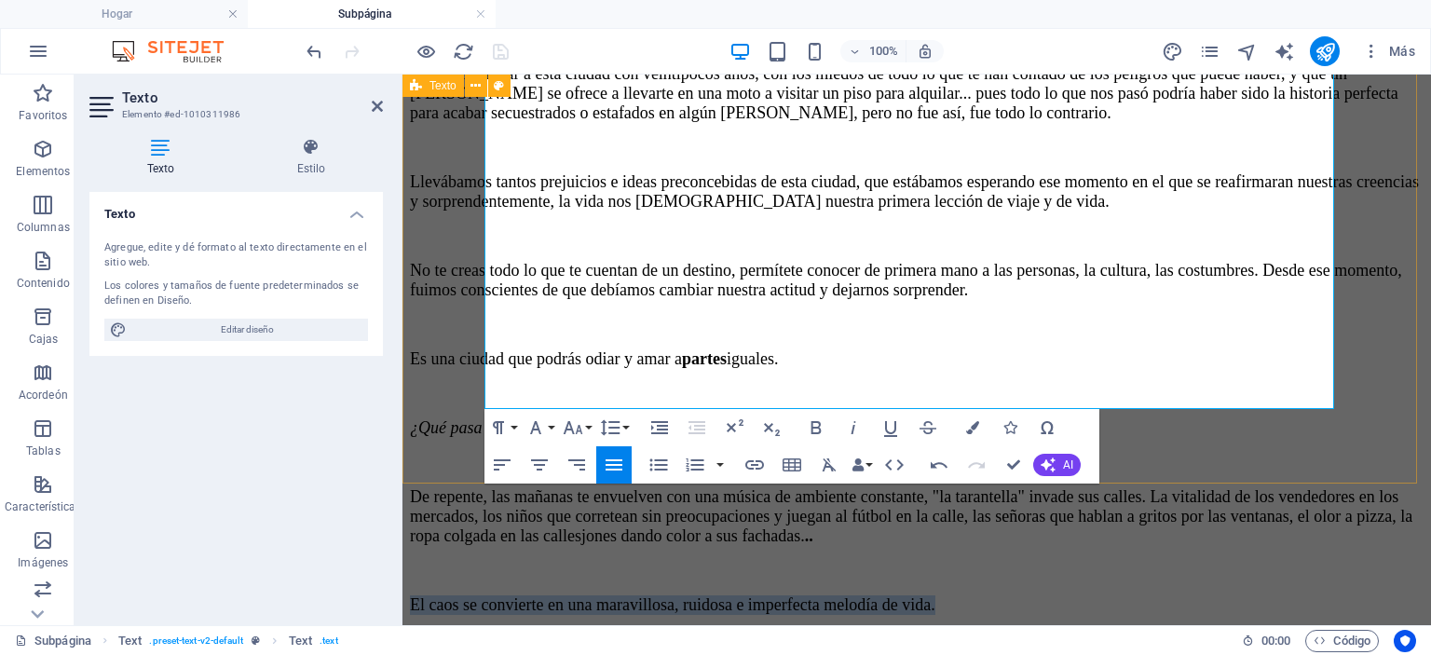
drag, startPoint x: 933, startPoint y: 361, endPoint x: 470, endPoint y: 364, distance: 463.1
click at [470, 364] on div "La magia que sólo descubres, cuando te atreves a mirar Tal vez, la primera impr…" at bounding box center [917, 202] width 1014 height 890
click at [824, 431] on icon "button" at bounding box center [816, 427] width 22 height 22
click at [855, 423] on icon "button" at bounding box center [853, 427] width 22 height 22
click at [863, 434] on icon "button" at bounding box center [853, 427] width 22 height 22
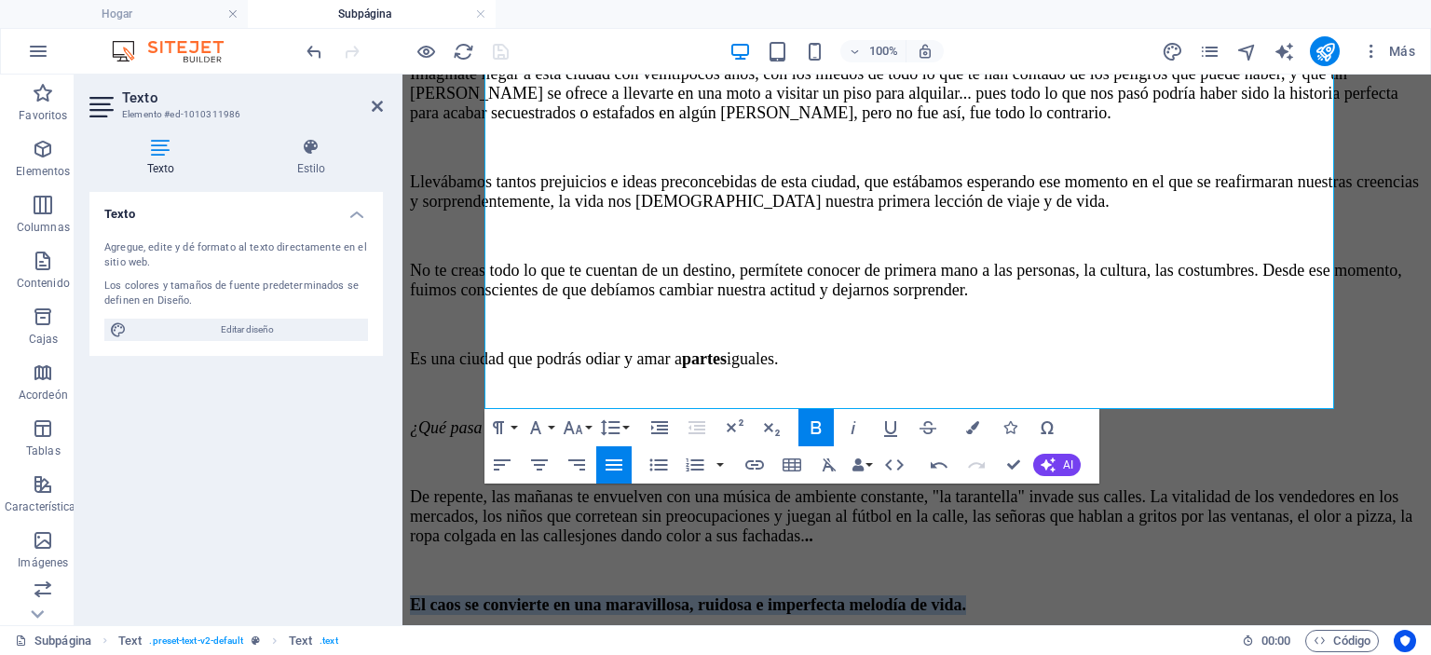
click at [824, 431] on icon "button" at bounding box center [816, 427] width 22 height 22
click at [583, 424] on icon "button" at bounding box center [573, 427] width 22 height 22
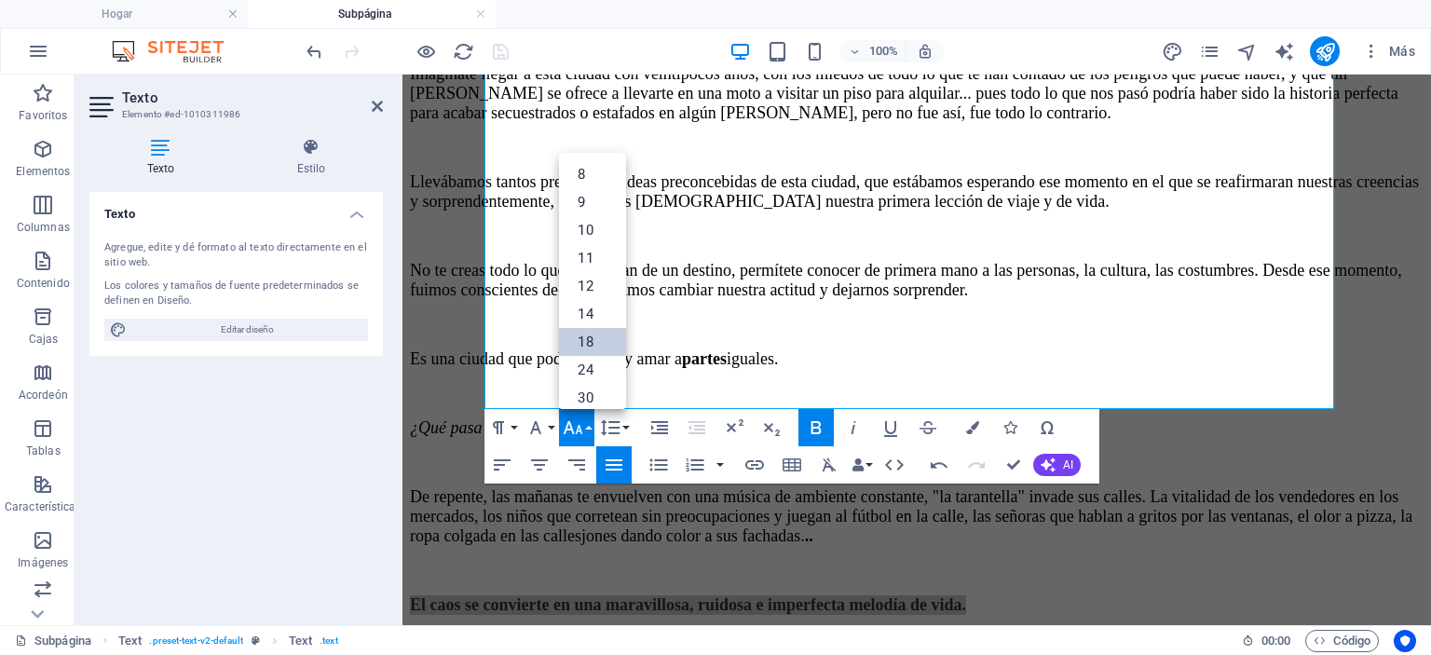
scroll to position [149, 0]
click at [583, 424] on icon "button" at bounding box center [573, 427] width 22 height 22
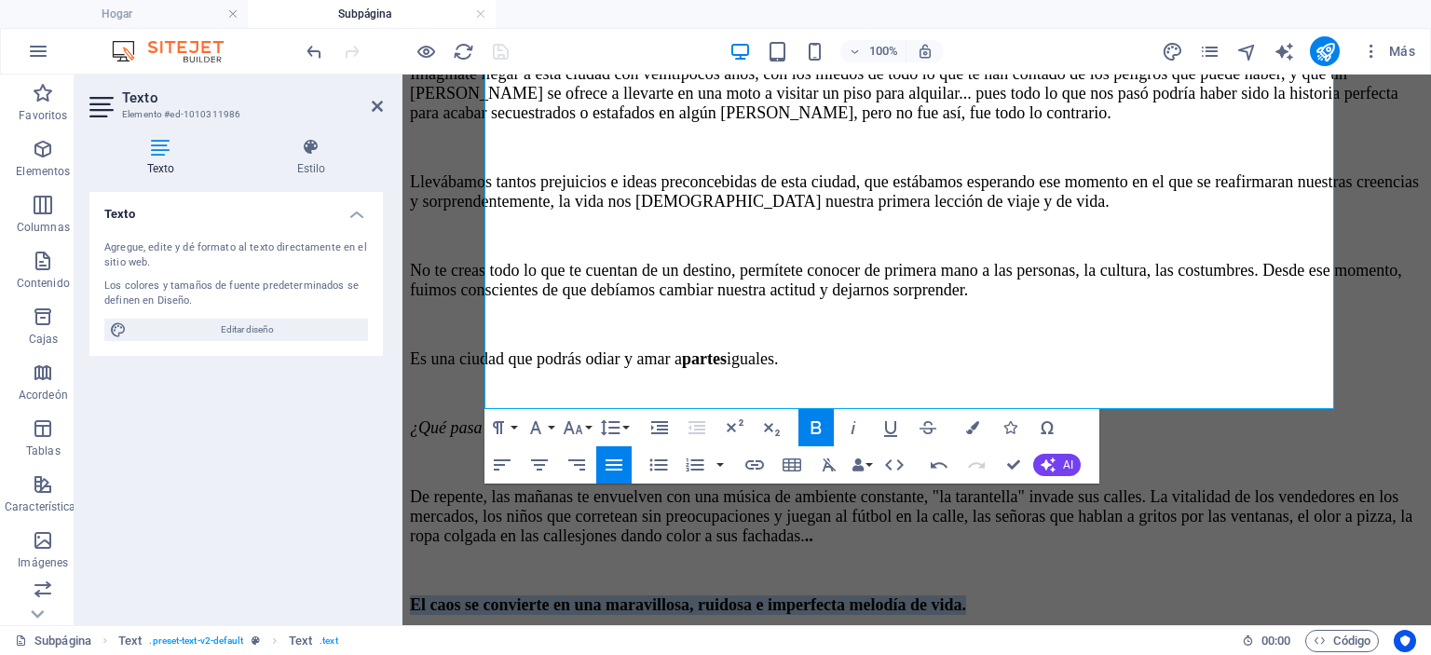
click at [819, 431] on icon "button" at bounding box center [816, 427] width 22 height 22
click at [1078, 630] on p at bounding box center [917, 638] width 1014 height 17
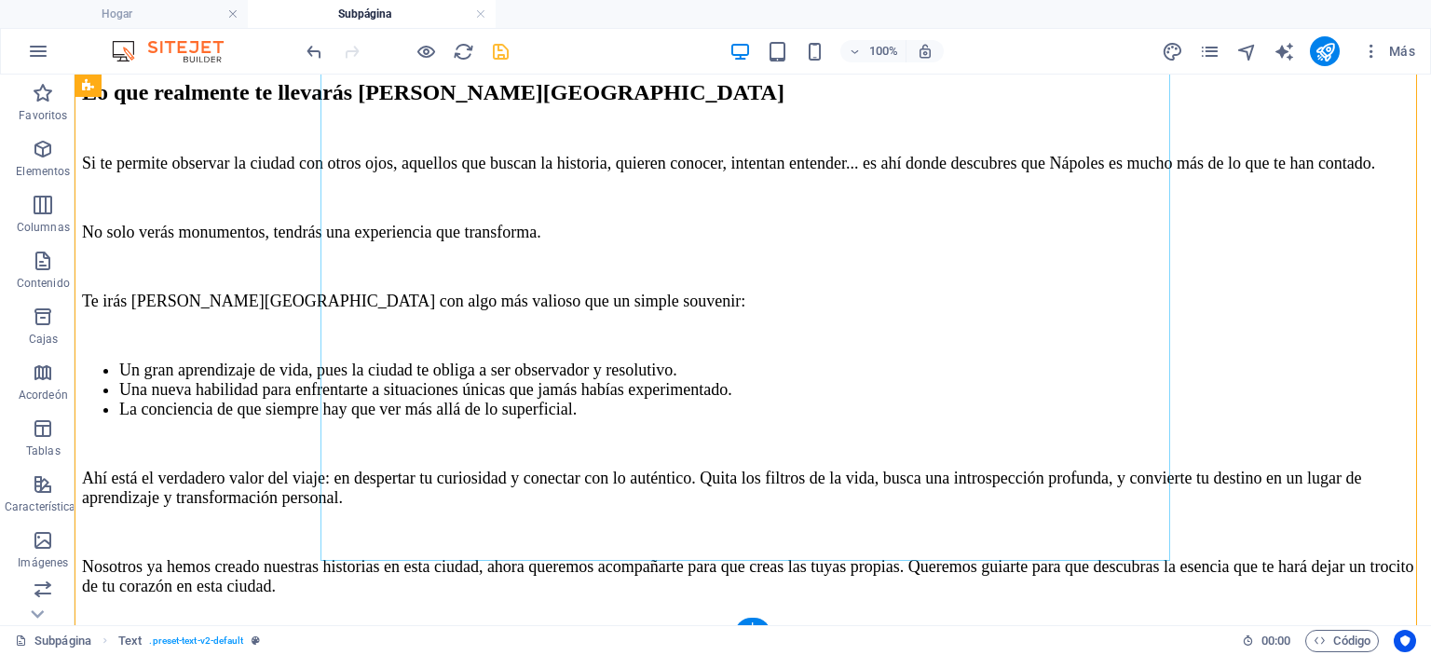
scroll to position [2180, 0]
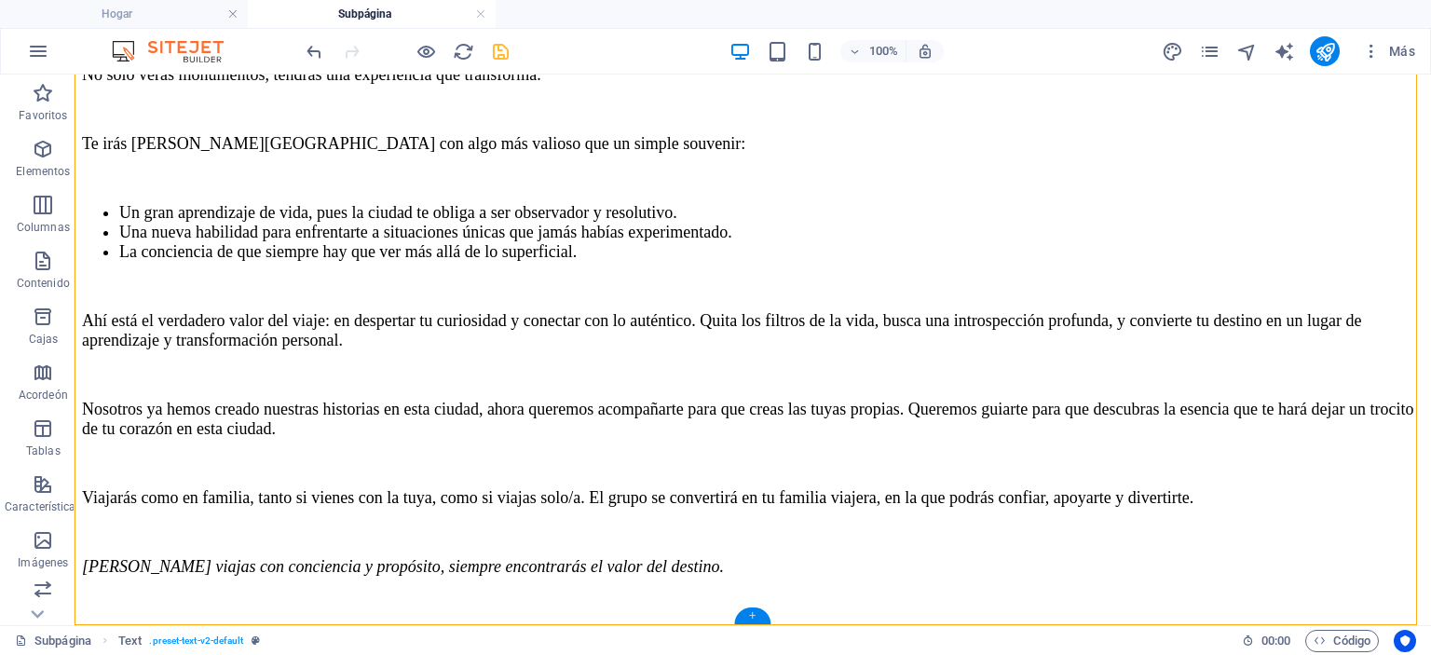
click at [757, 615] on div "+" at bounding box center [752, 615] width 36 height 17
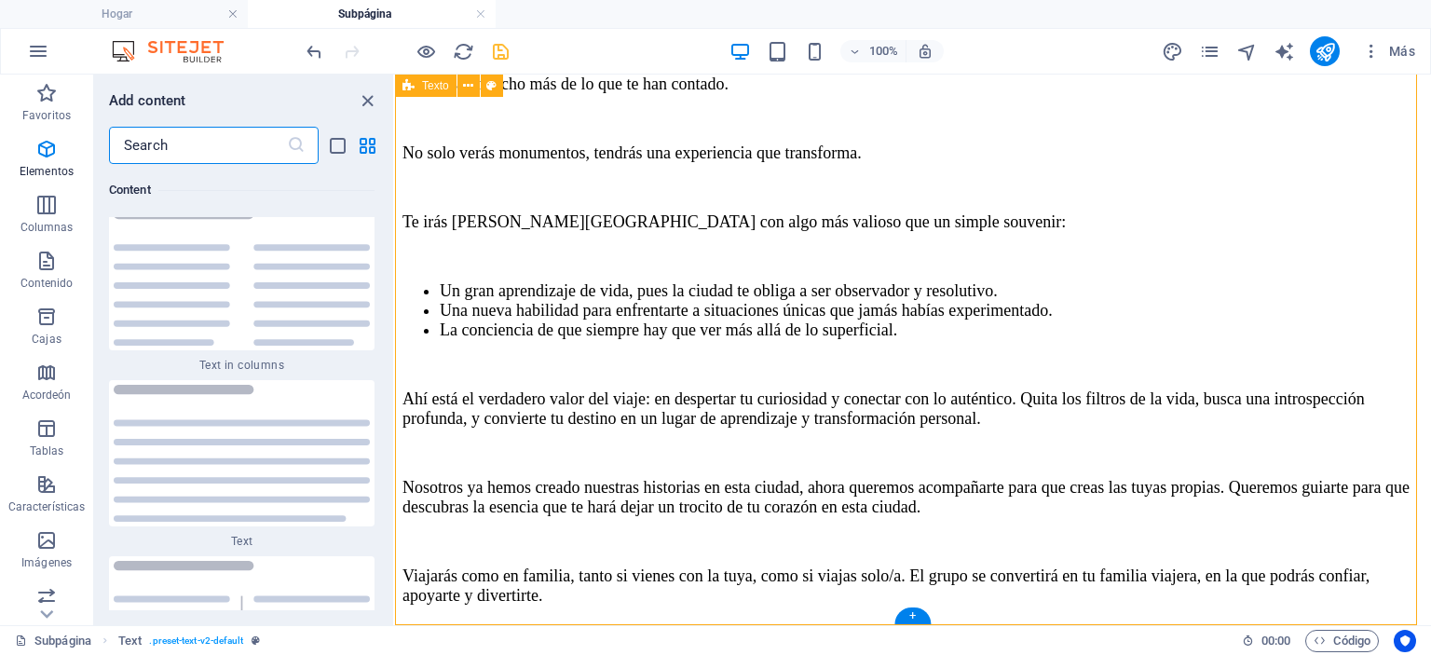
scroll to position [6338, 0]
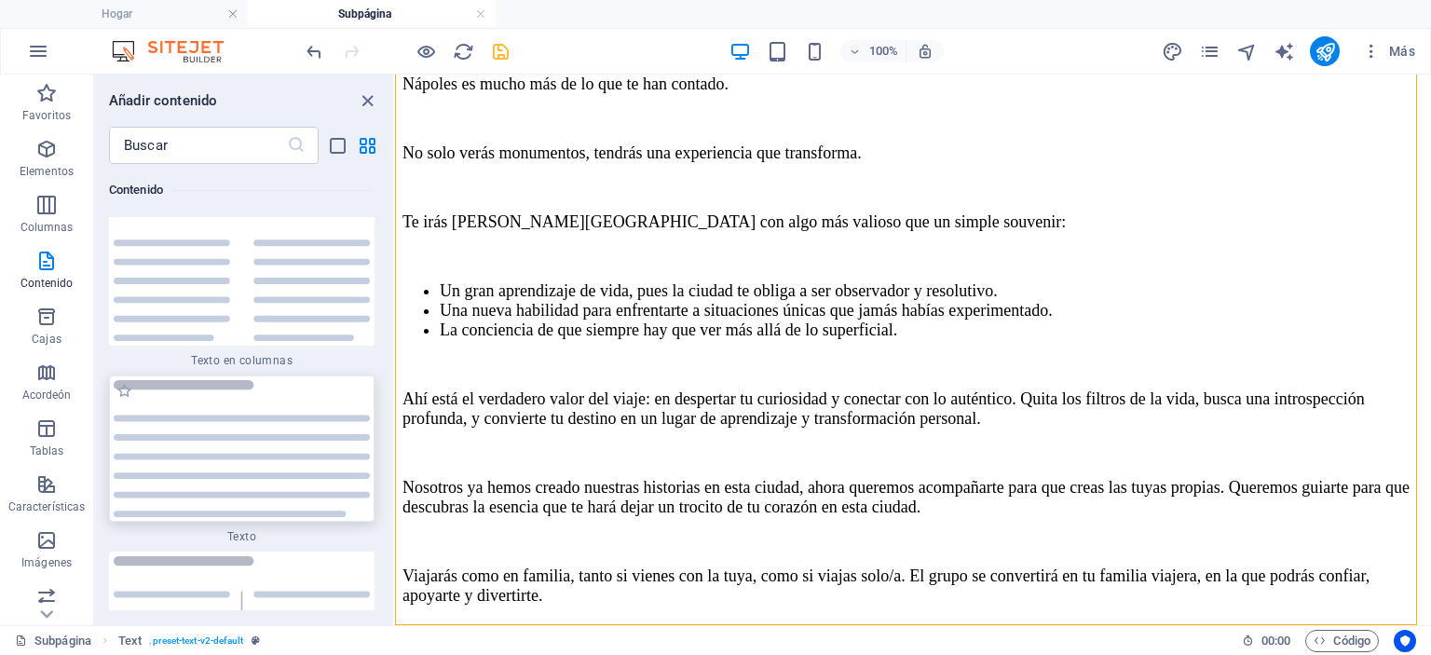
click at [281, 457] on img at bounding box center [242, 448] width 256 height 137
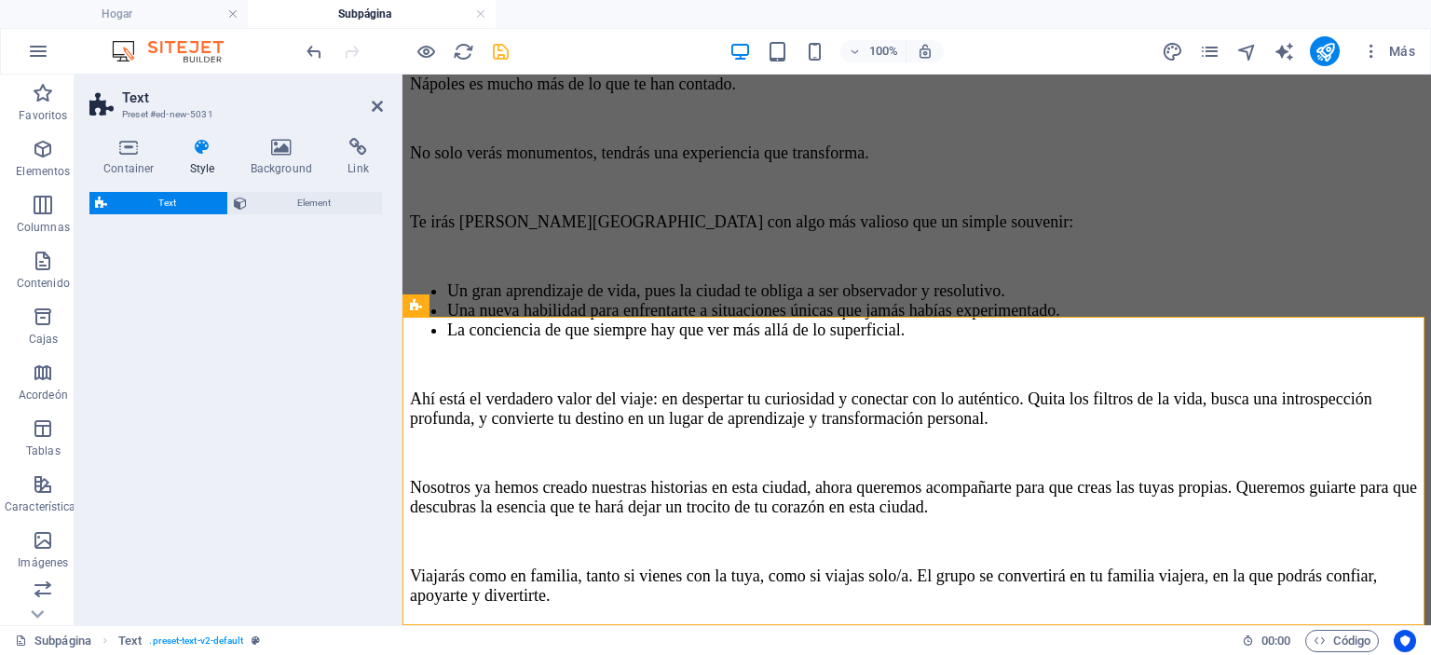
scroll to position [2489, 0]
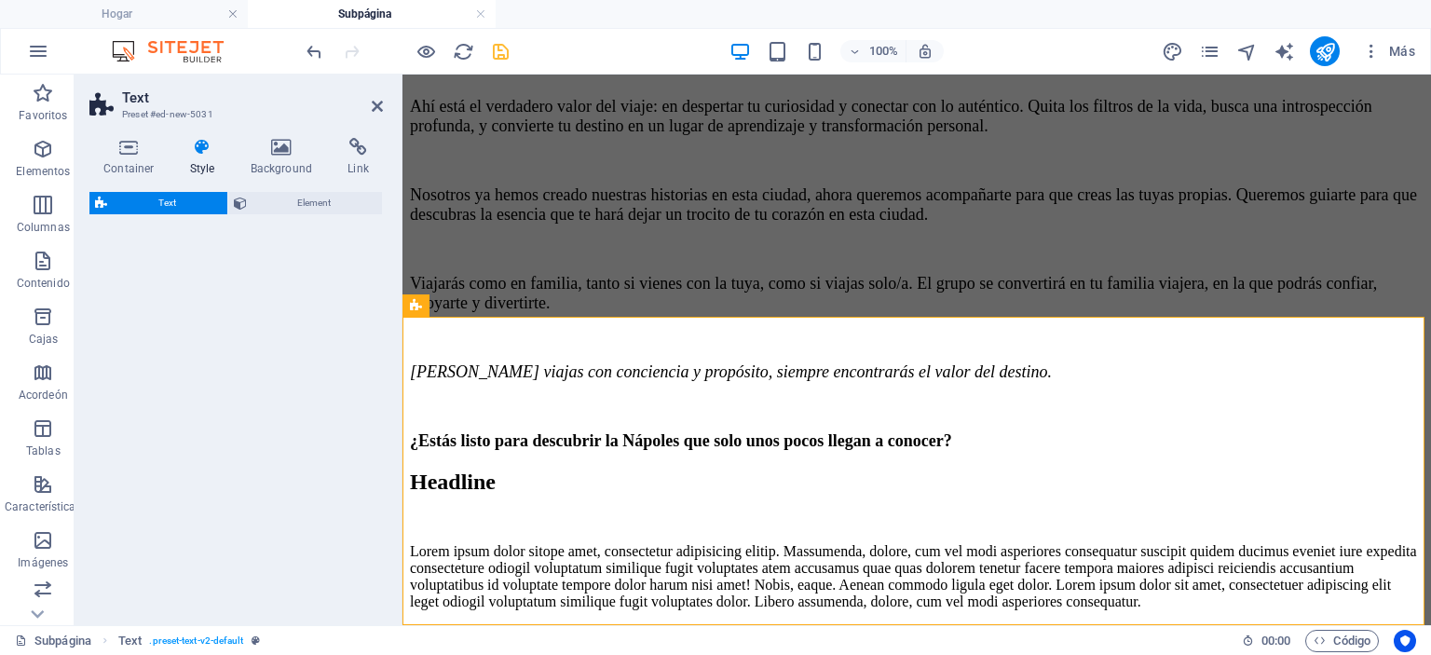
select select "preset-text-v2-default"
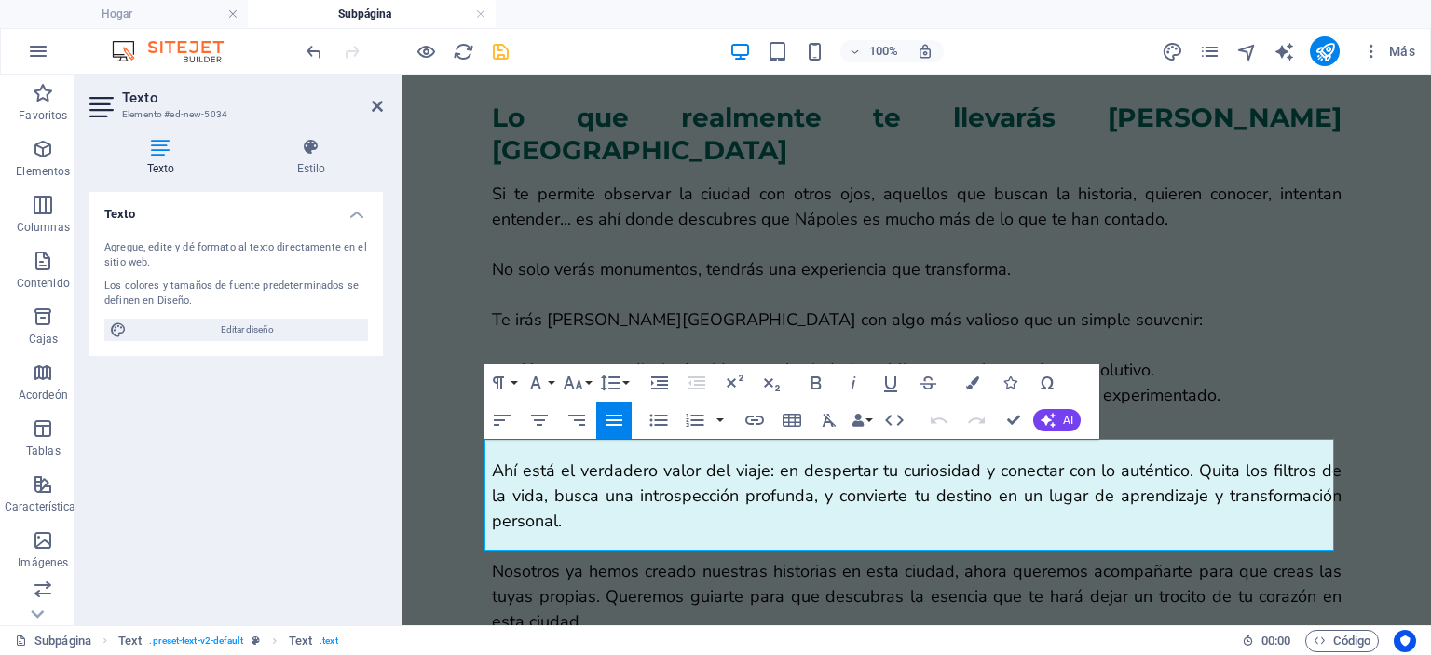
drag, startPoint x: 1283, startPoint y: 541, endPoint x: 311, endPoint y: 443, distance: 976.8
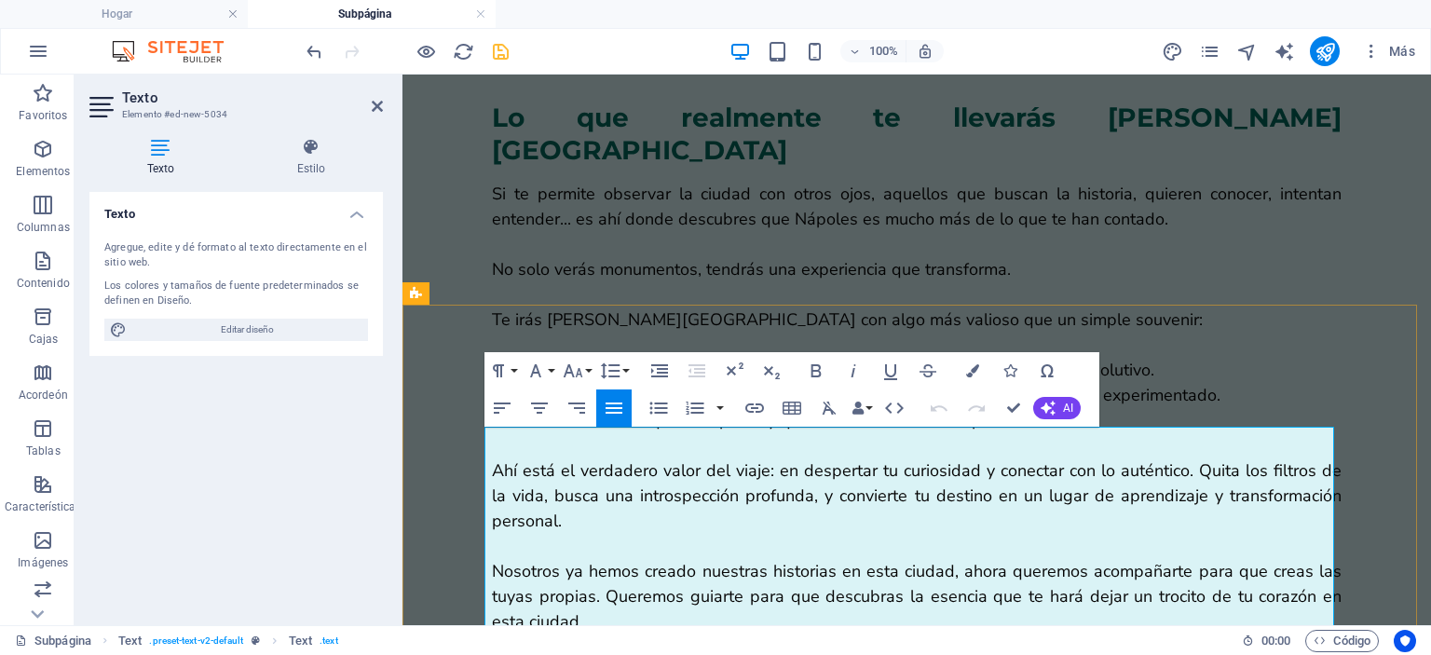
scroll to position [2501, 0]
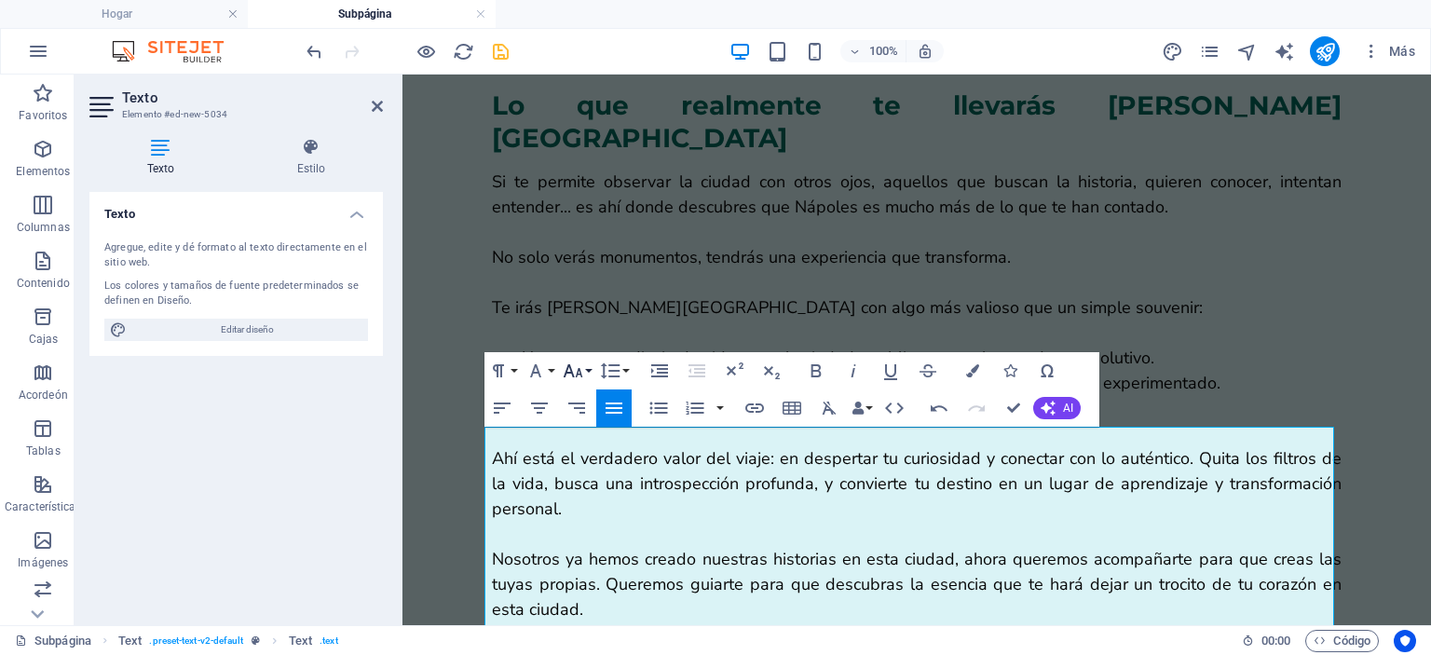
click at [575, 370] on icon "button" at bounding box center [573, 371] width 22 height 22
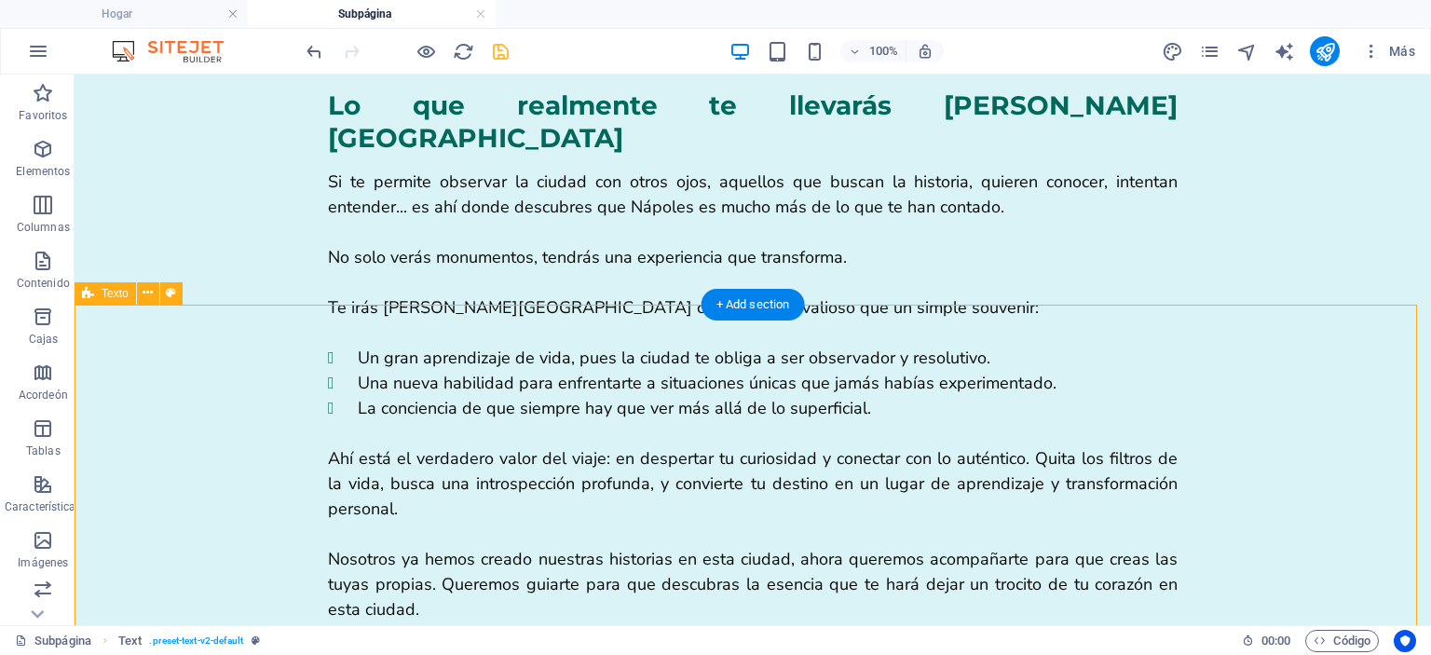
drag, startPoint x: 142, startPoint y: 447, endPoint x: 496, endPoint y: 459, distance: 354.3
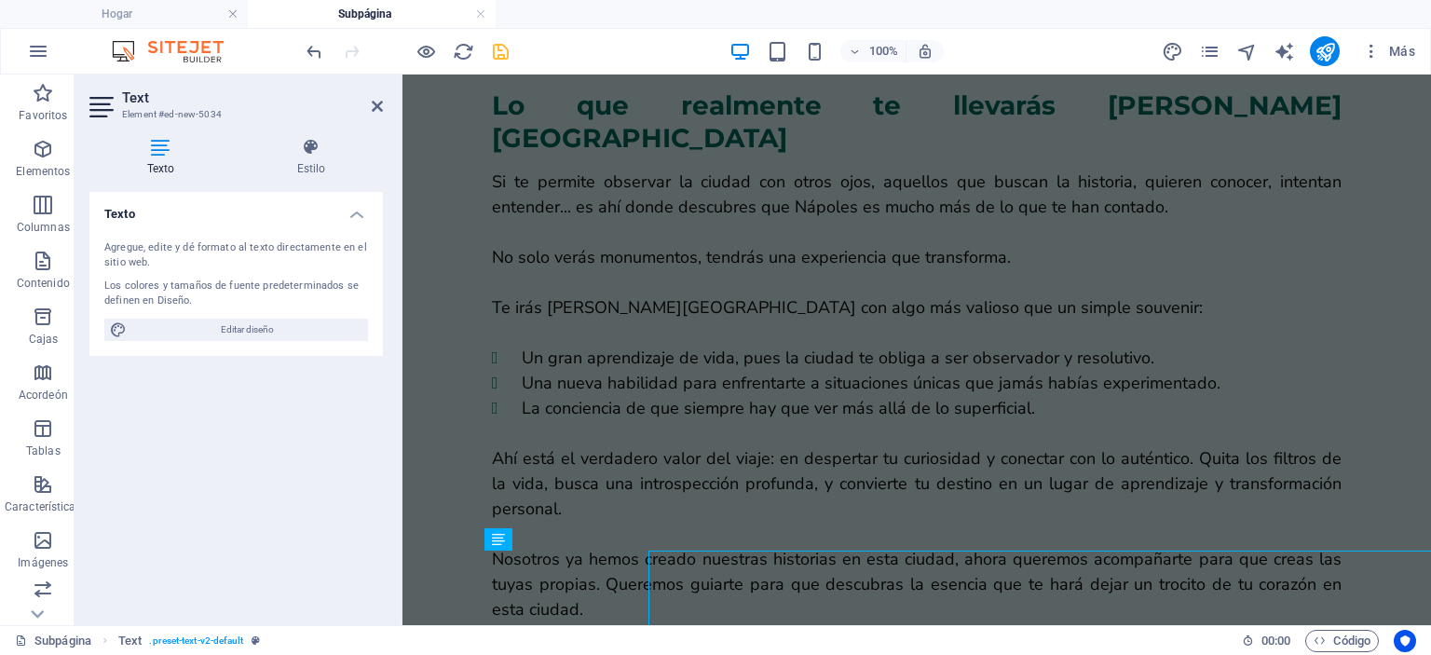
click at [343, 465] on div "Texto Agregue, edite y dé formato al texto directamente en el sitio web. Los co…" at bounding box center [235, 401] width 293 height 418
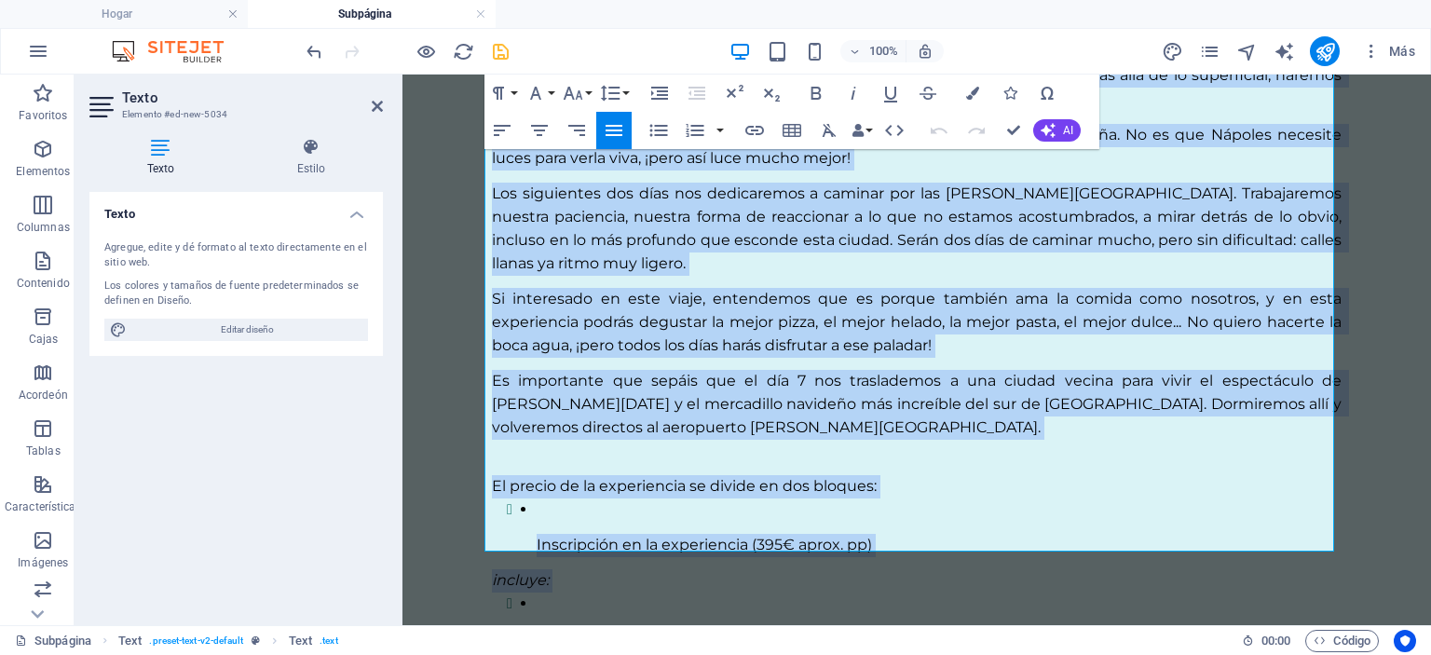
scroll to position [3770, 0]
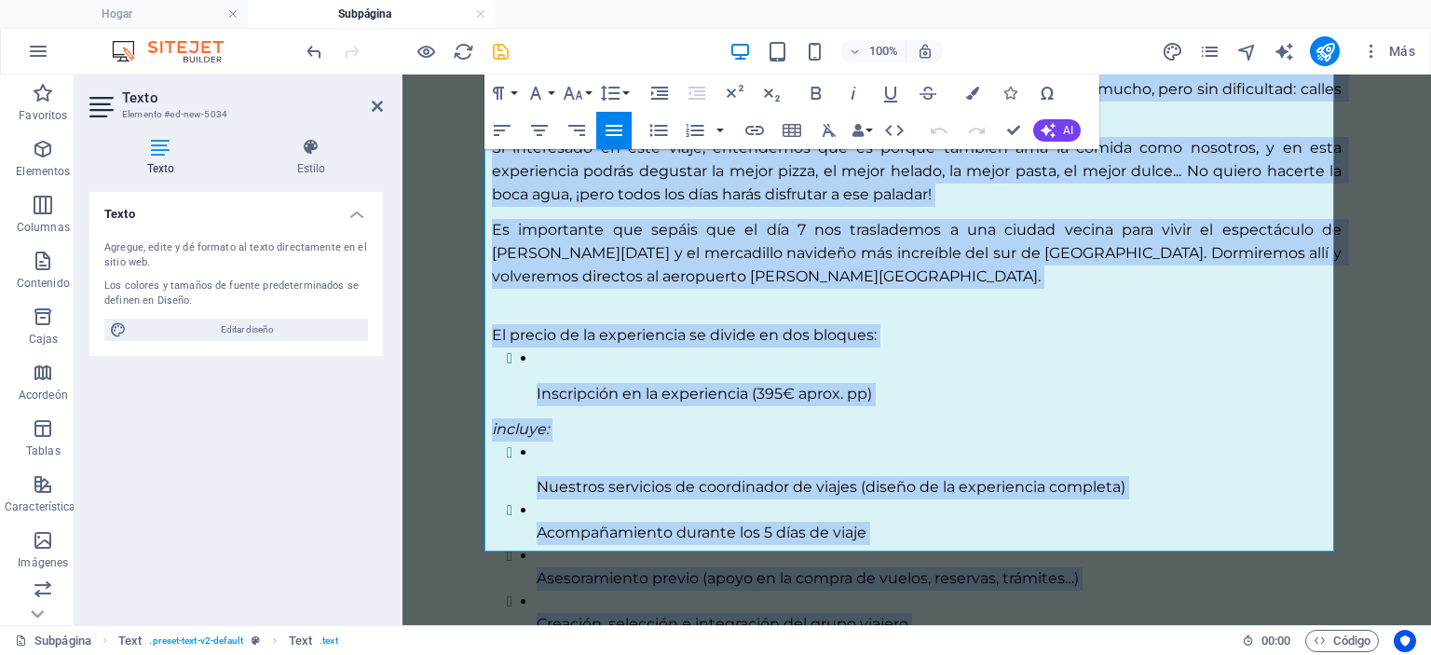
drag, startPoint x: 484, startPoint y: 441, endPoint x: 1221, endPoint y: 665, distance: 770.4
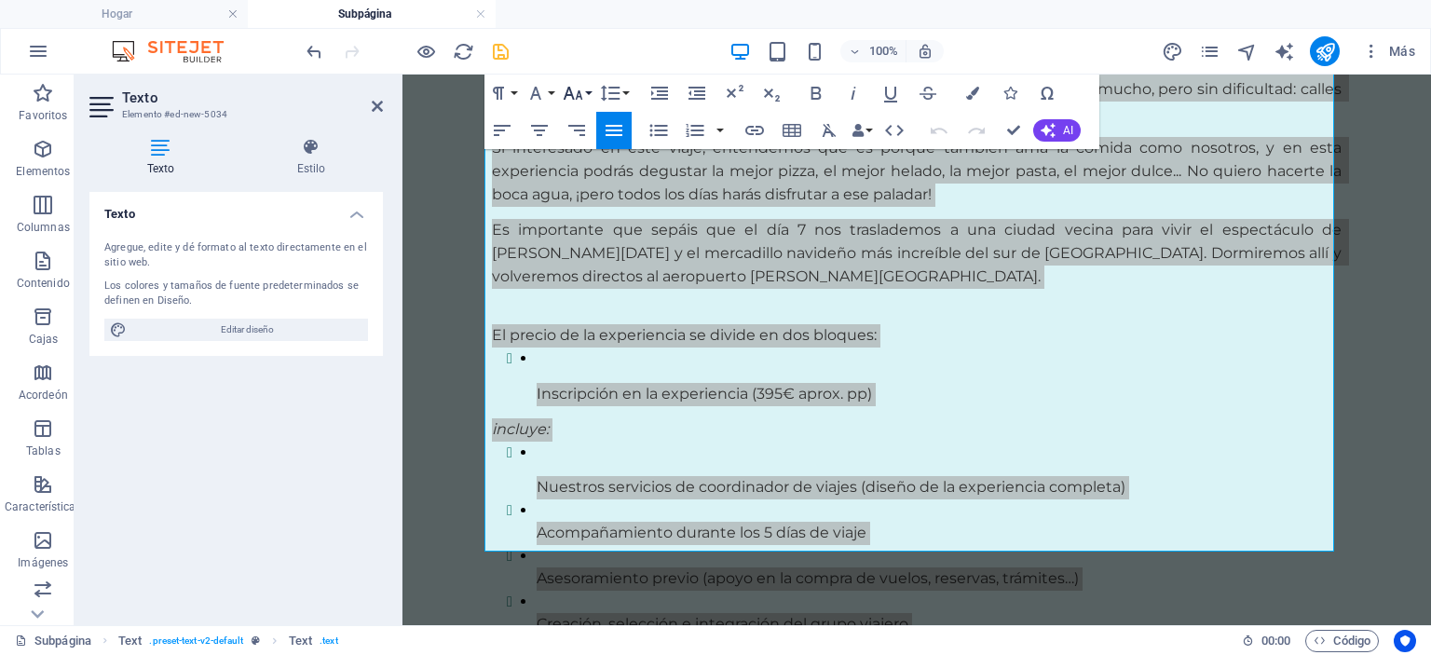
click at [564, 90] on icon "button" at bounding box center [573, 93] width 22 height 22
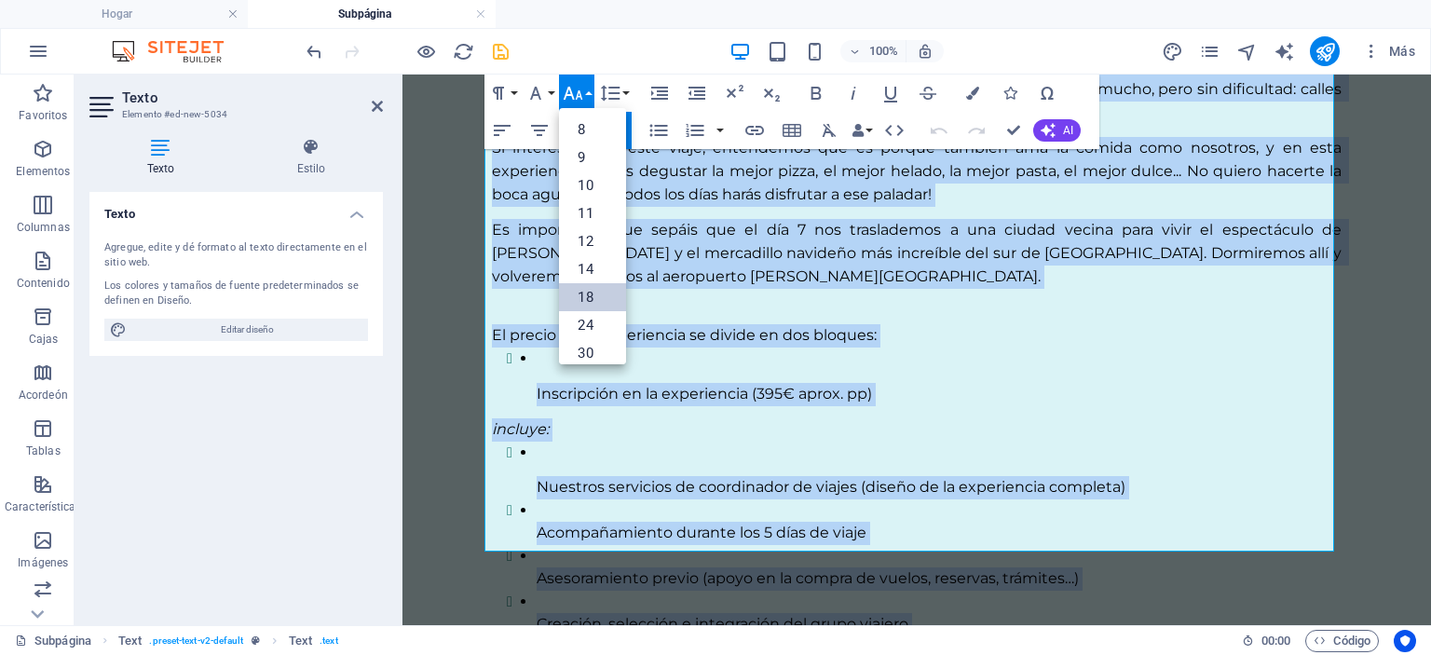
click at [598, 293] on link "18" at bounding box center [592, 297] width 67 height 28
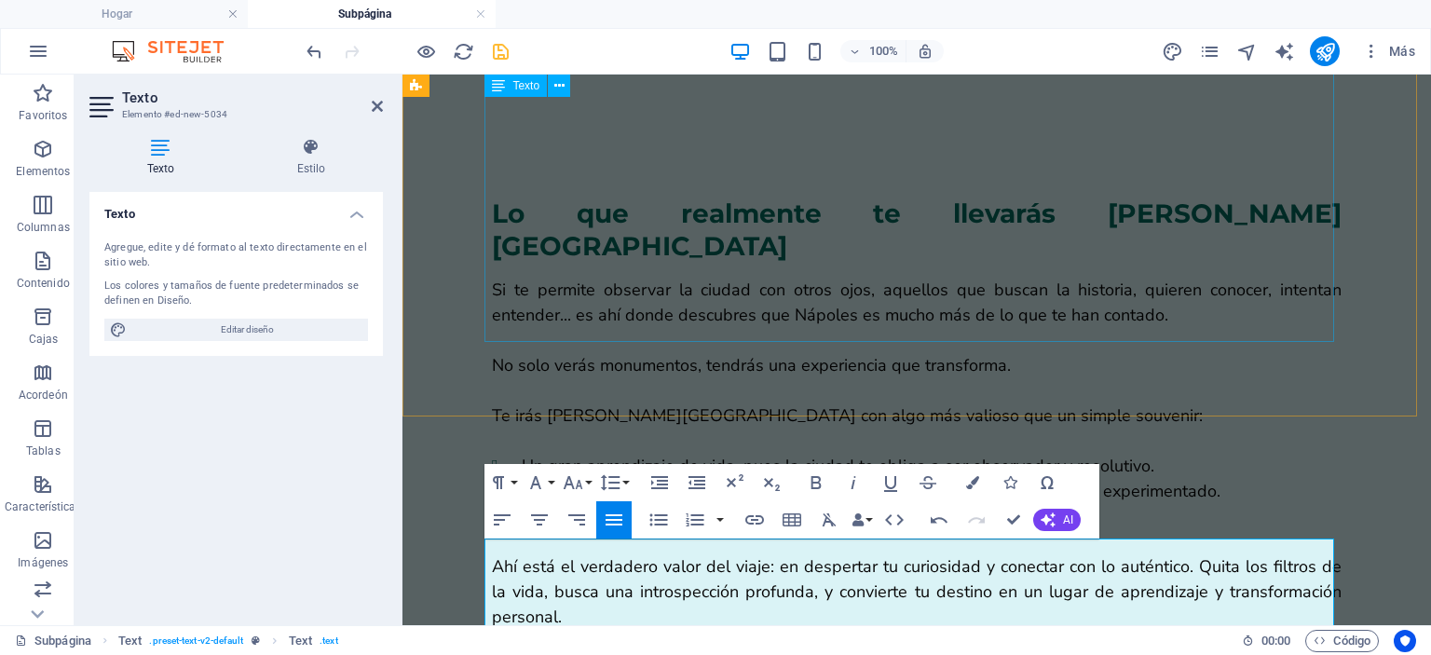
scroll to position [2389, 0]
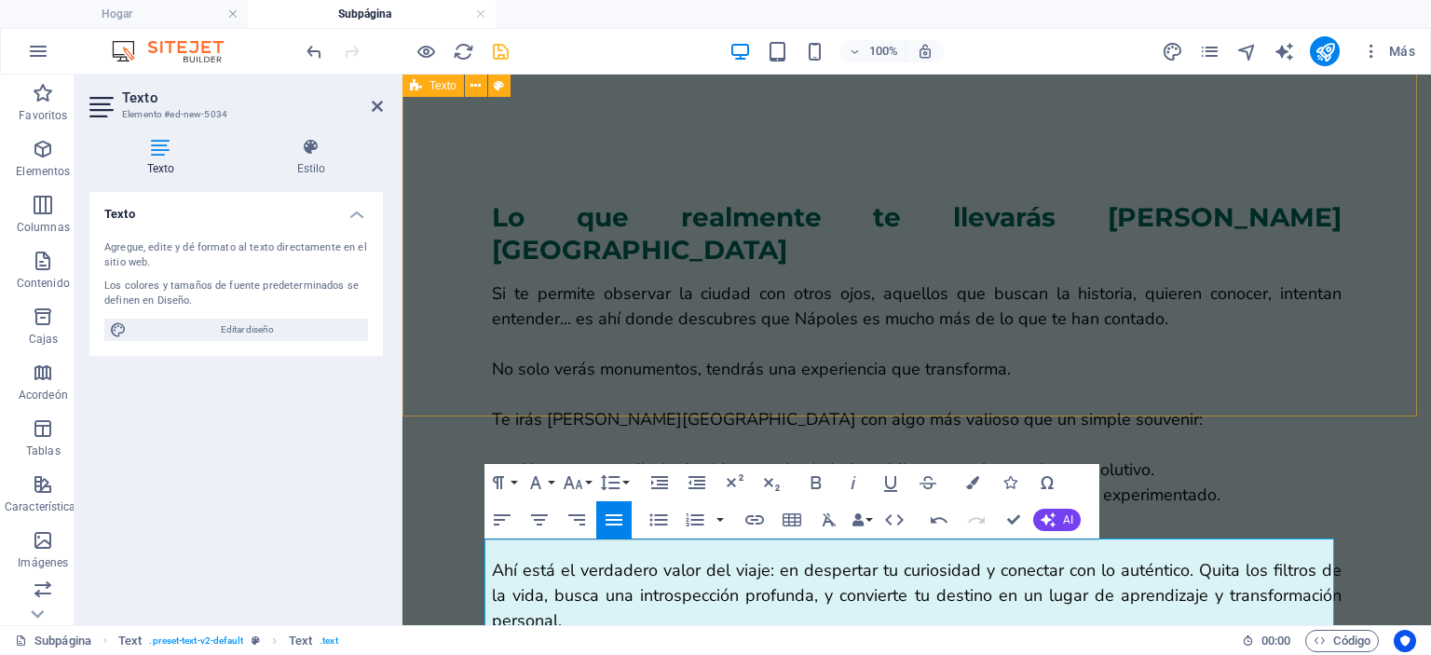
click at [708, 403] on div "Lo que realmente te llevarás [PERSON_NAME][GEOGRAPHIC_DATA] Si te permite obser…" at bounding box center [917, 556] width 1029 height 858
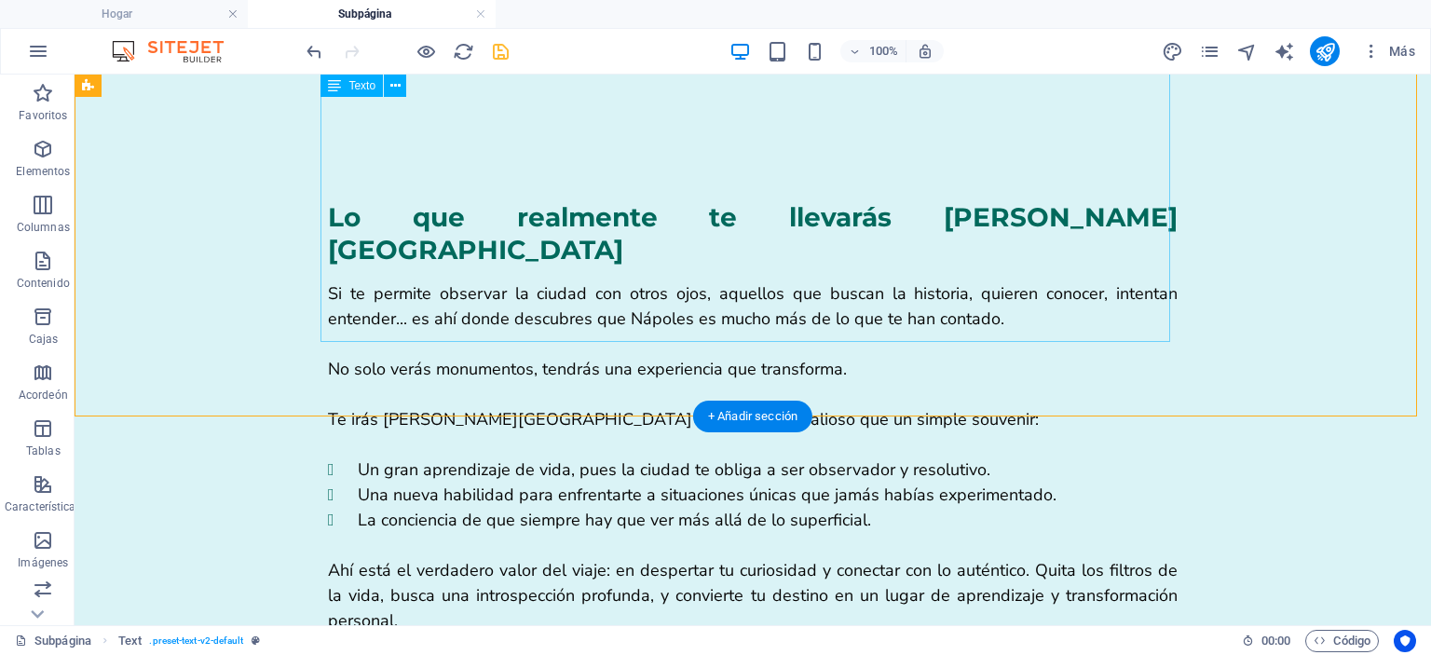
click at [668, 281] on div "Si te permite observar la ciudad con otros ojos, aquellos que buscan la histori…" at bounding box center [753, 595] width 850 height 629
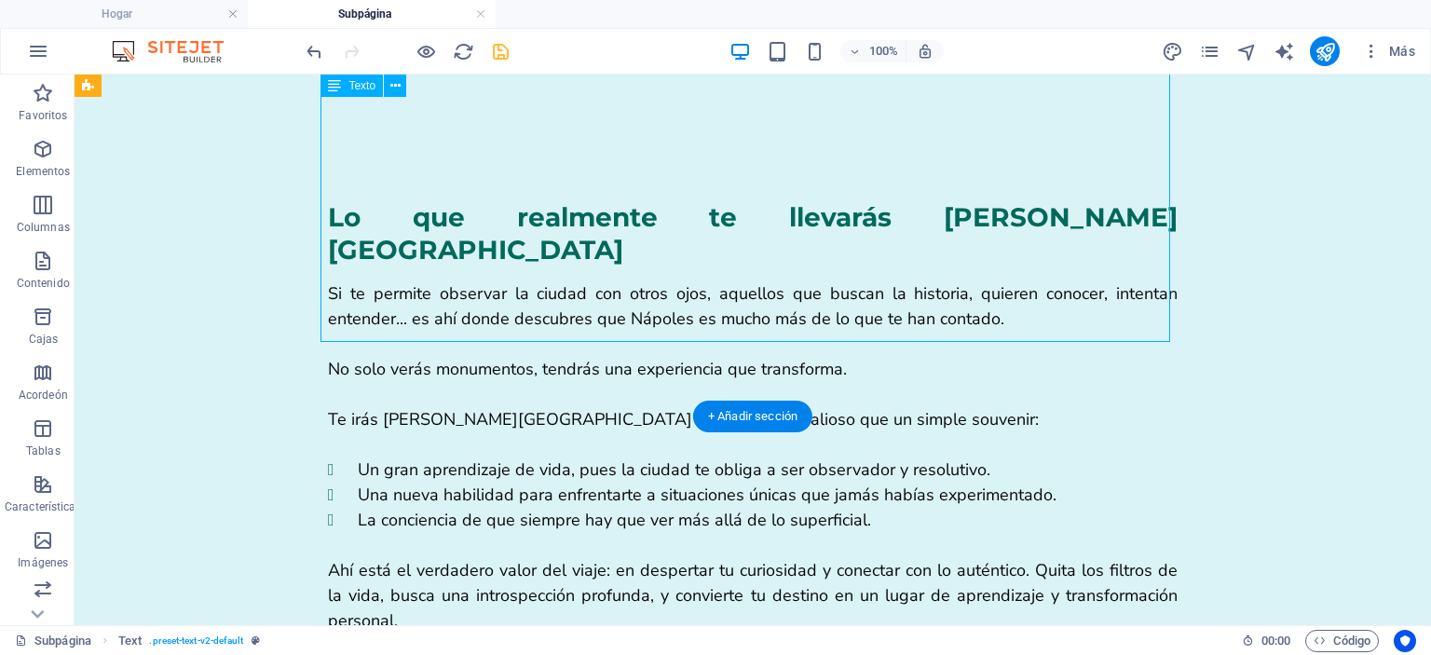
click at [668, 281] on div "Si te permite observar la ciudad con otros ojos, aquellos que buscan la histori…" at bounding box center [753, 595] width 850 height 629
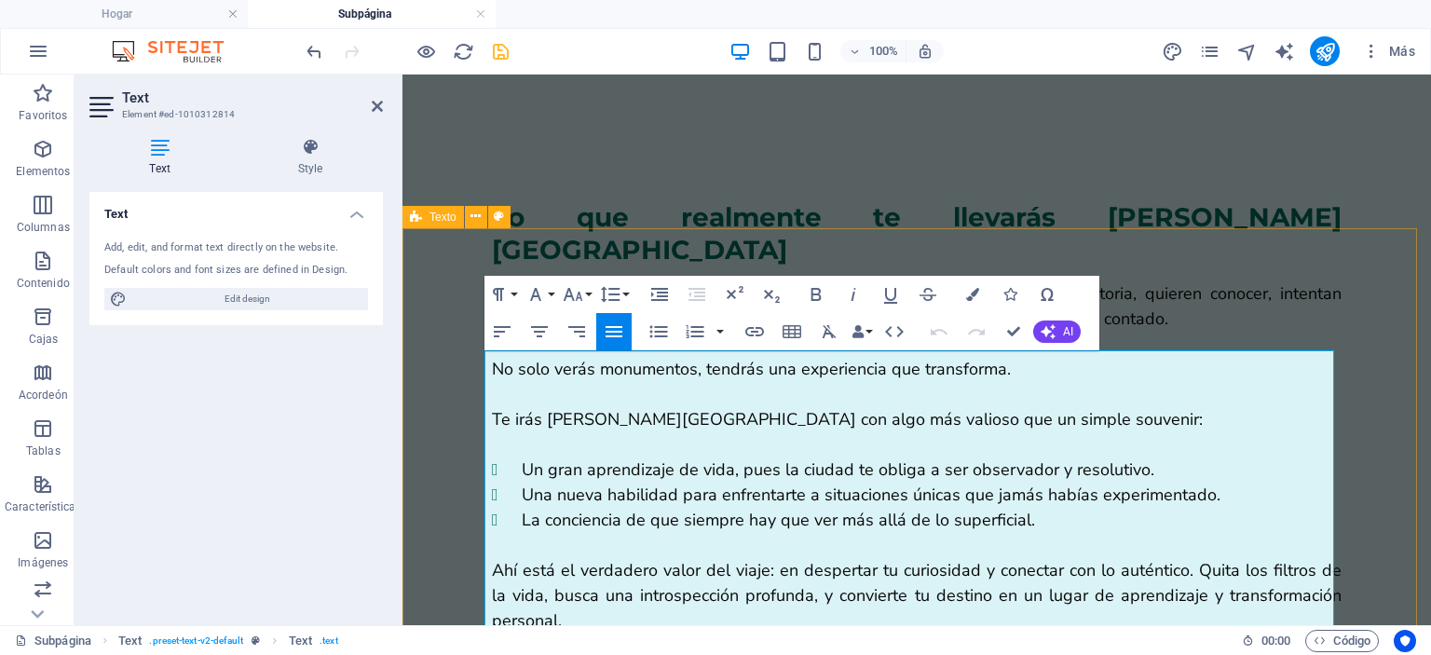
scroll to position [1752, 0]
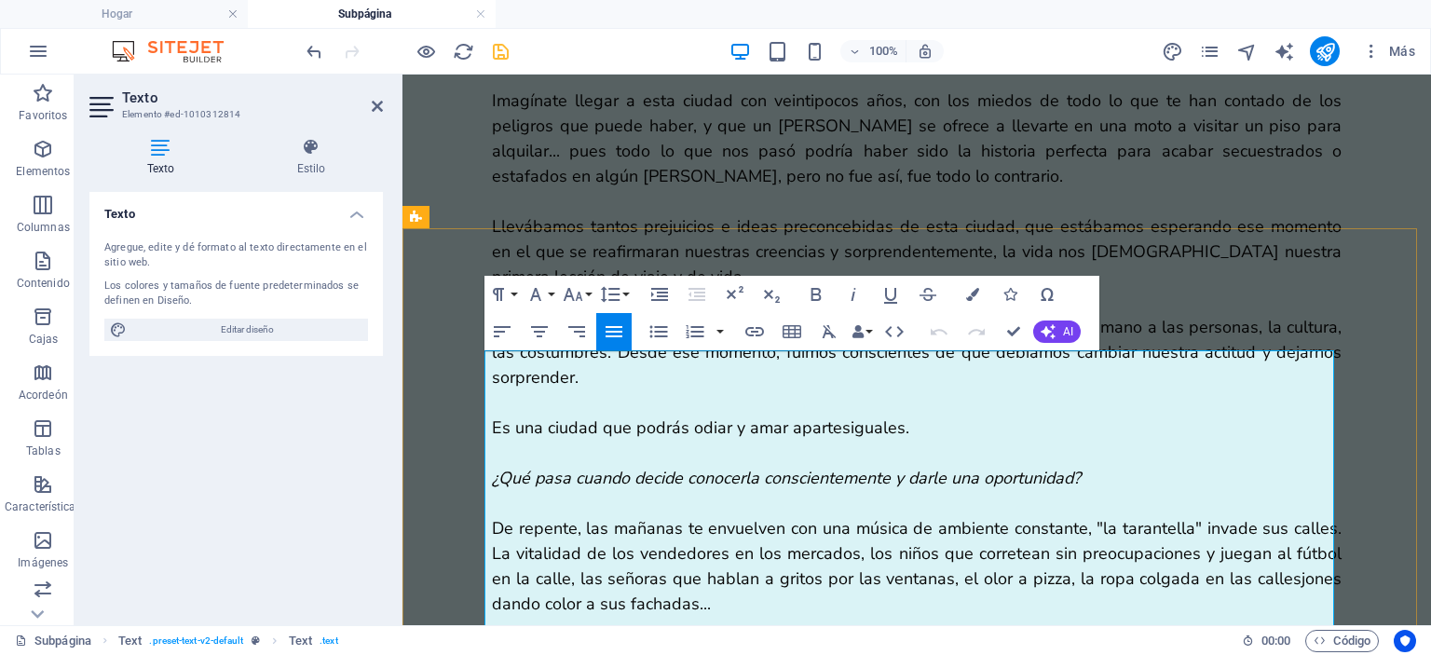
click at [567, 298] on icon "button" at bounding box center [573, 294] width 22 height 22
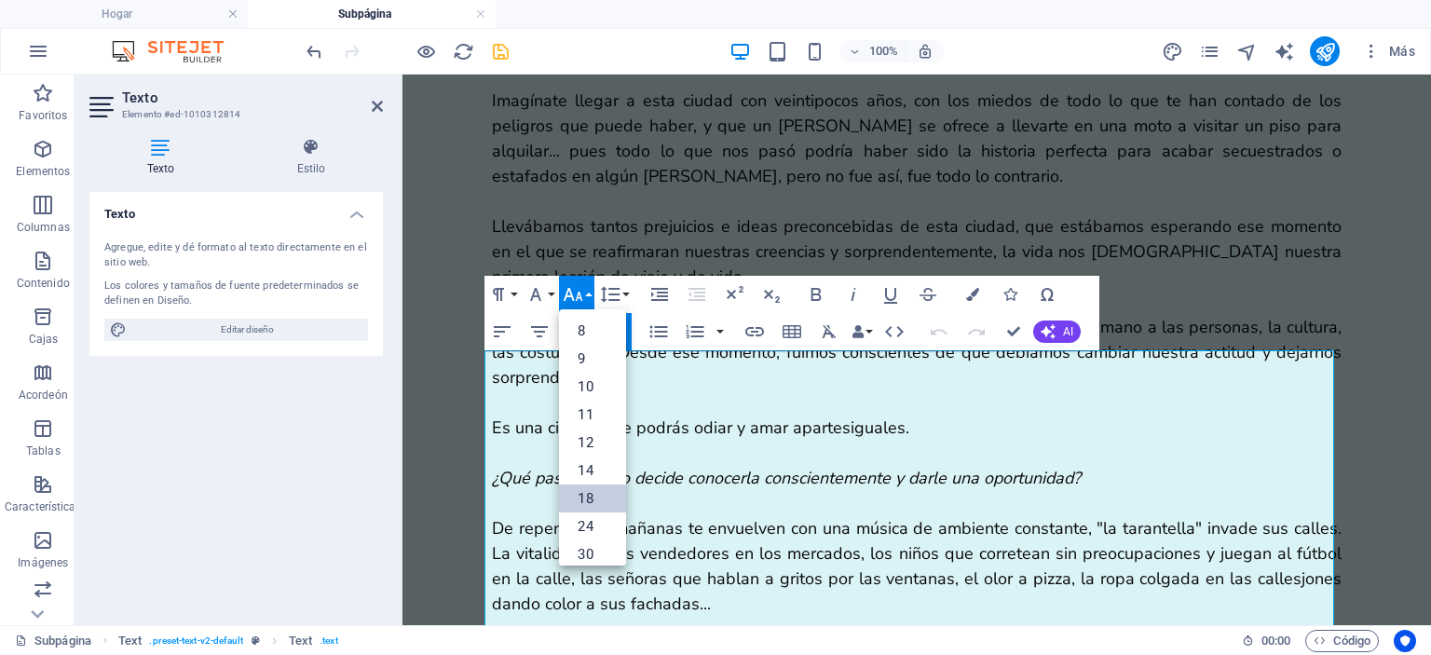
scroll to position [149, 0]
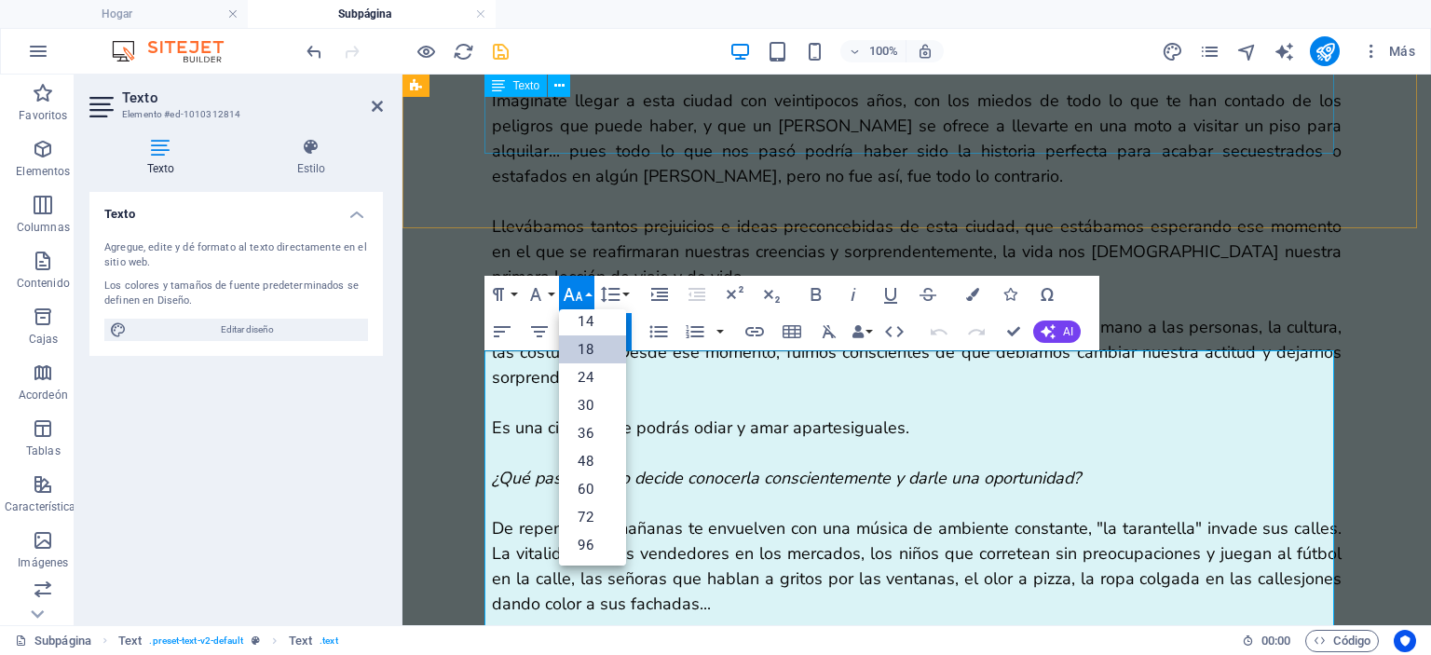
click at [738, 130] on div "Tal vez, la primera impresión al llegar [PERSON_NAME][GEOGRAPHIC_DATA] no sea l…" at bounding box center [917, 277] width 850 height 825
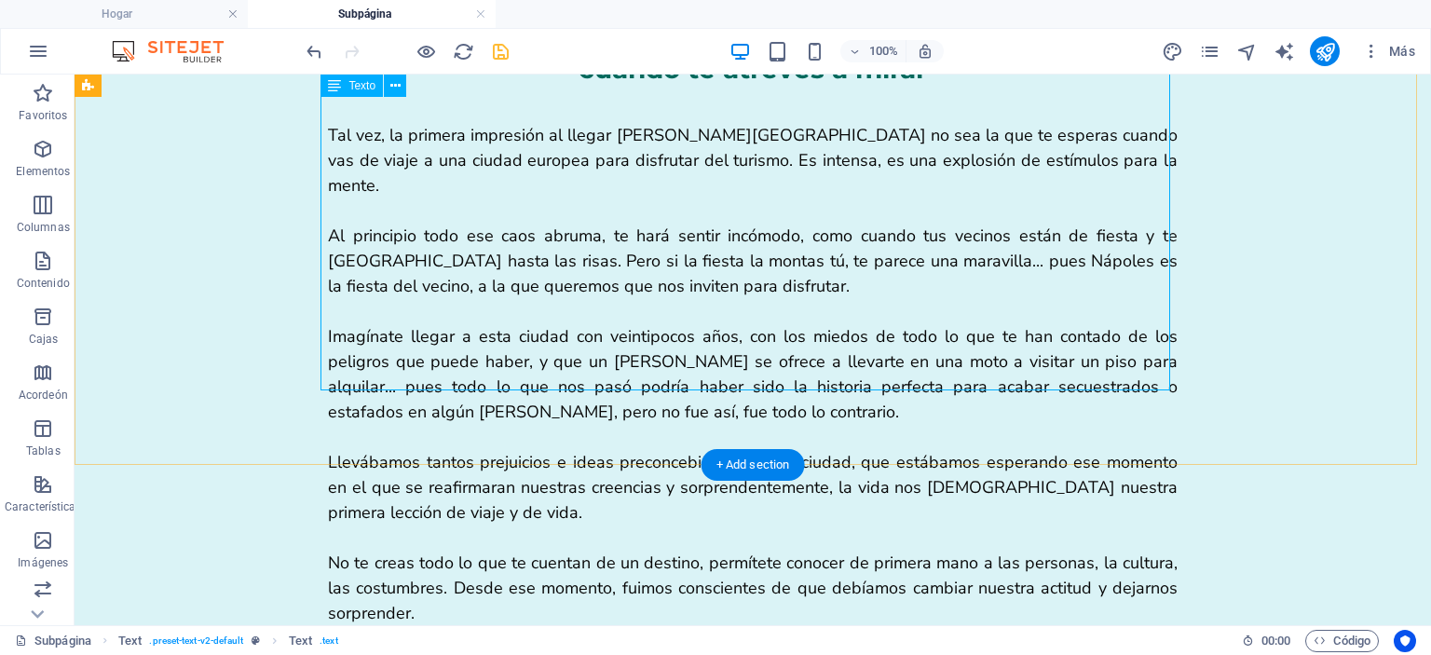
scroll to position [1515, 0]
click at [606, 247] on div "Tal vez, la primera impresión al llegar [PERSON_NAME][GEOGRAPHIC_DATA] no sea l…" at bounding box center [753, 514] width 850 height 825
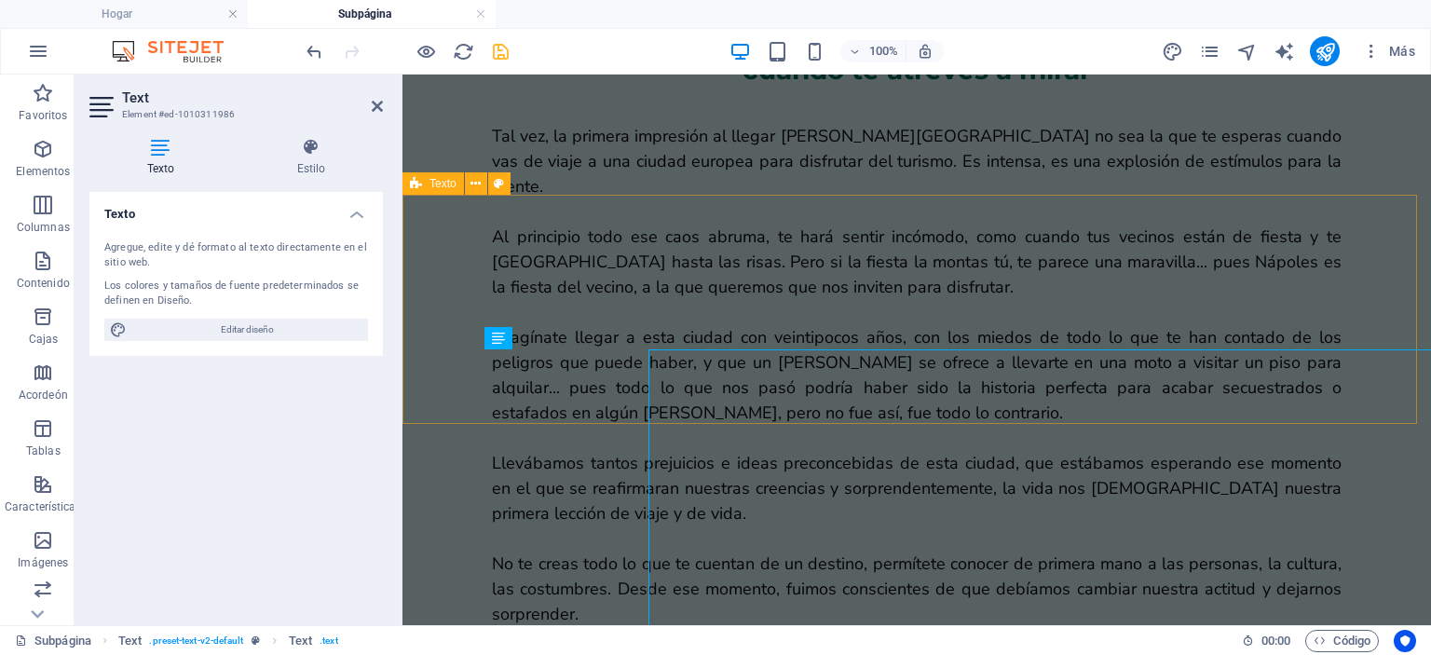
scroll to position [757, 0]
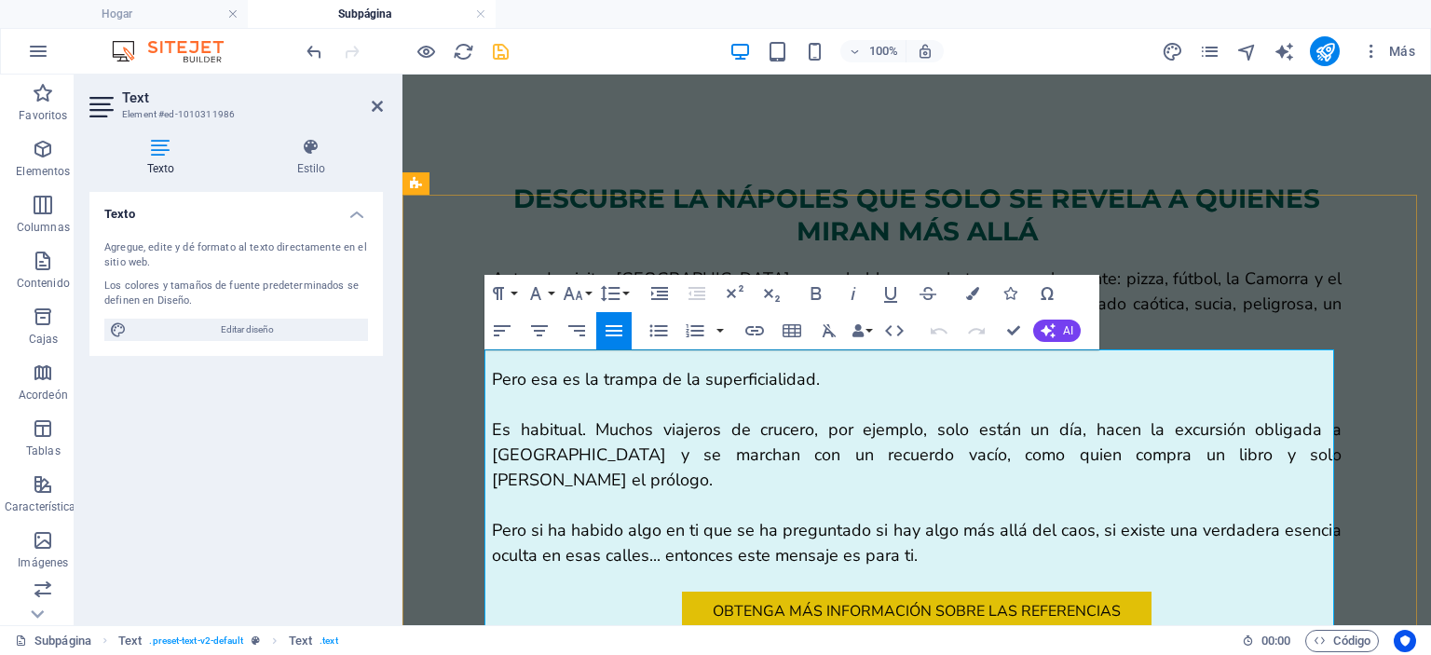
click at [574, 289] on icon "button" at bounding box center [573, 293] width 22 height 22
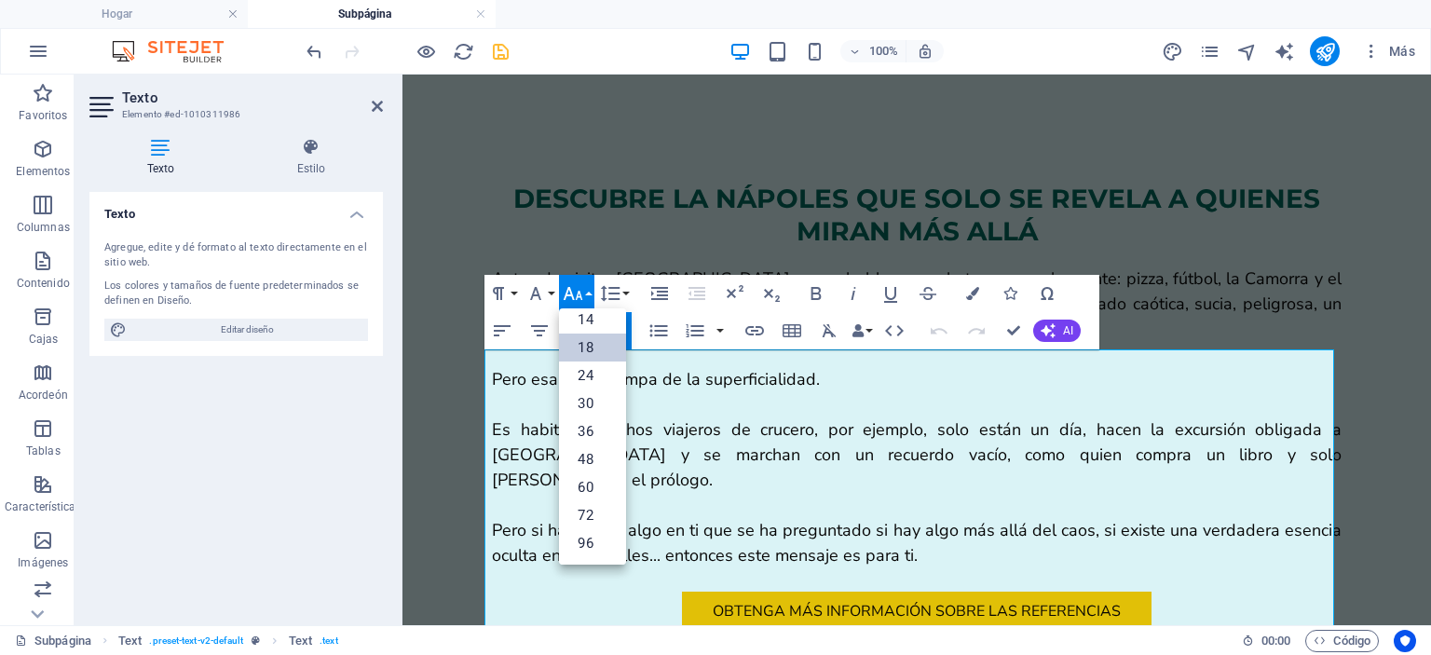
scroll to position [149, 0]
click at [544, 290] on icon "button" at bounding box center [536, 293] width 22 height 22
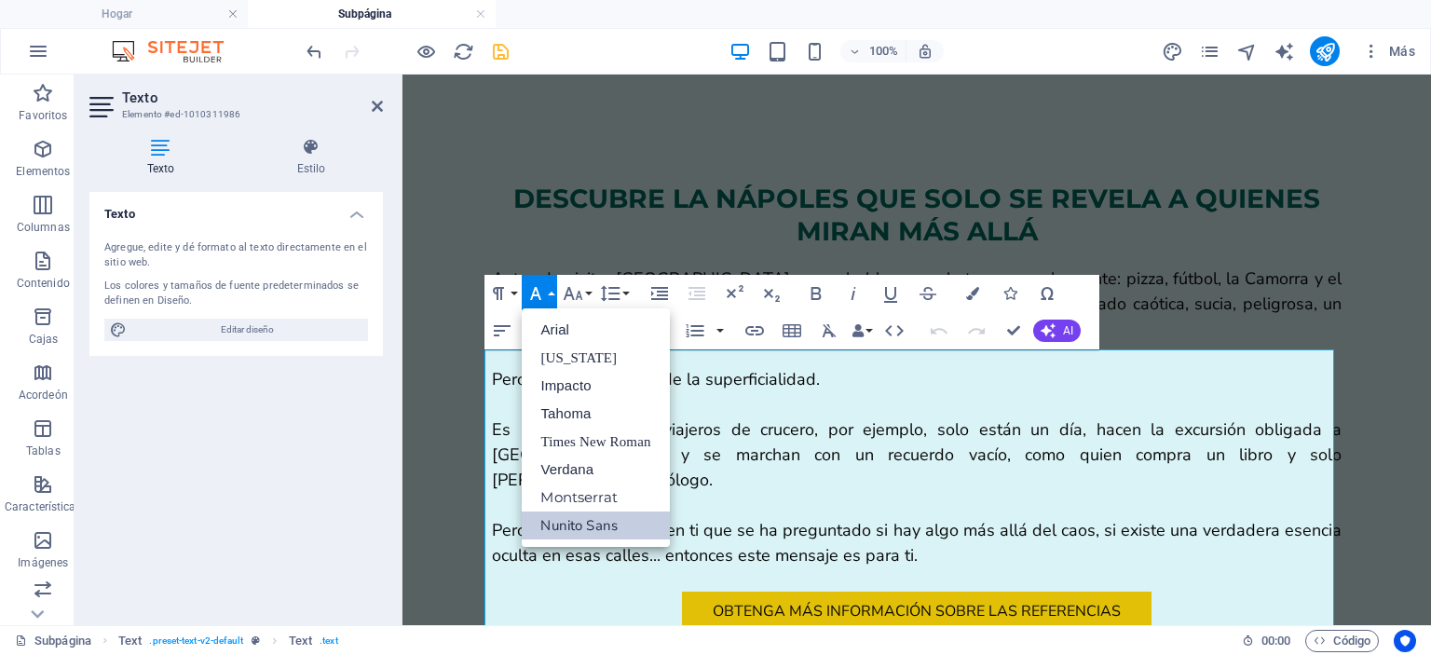
scroll to position [0, 0]
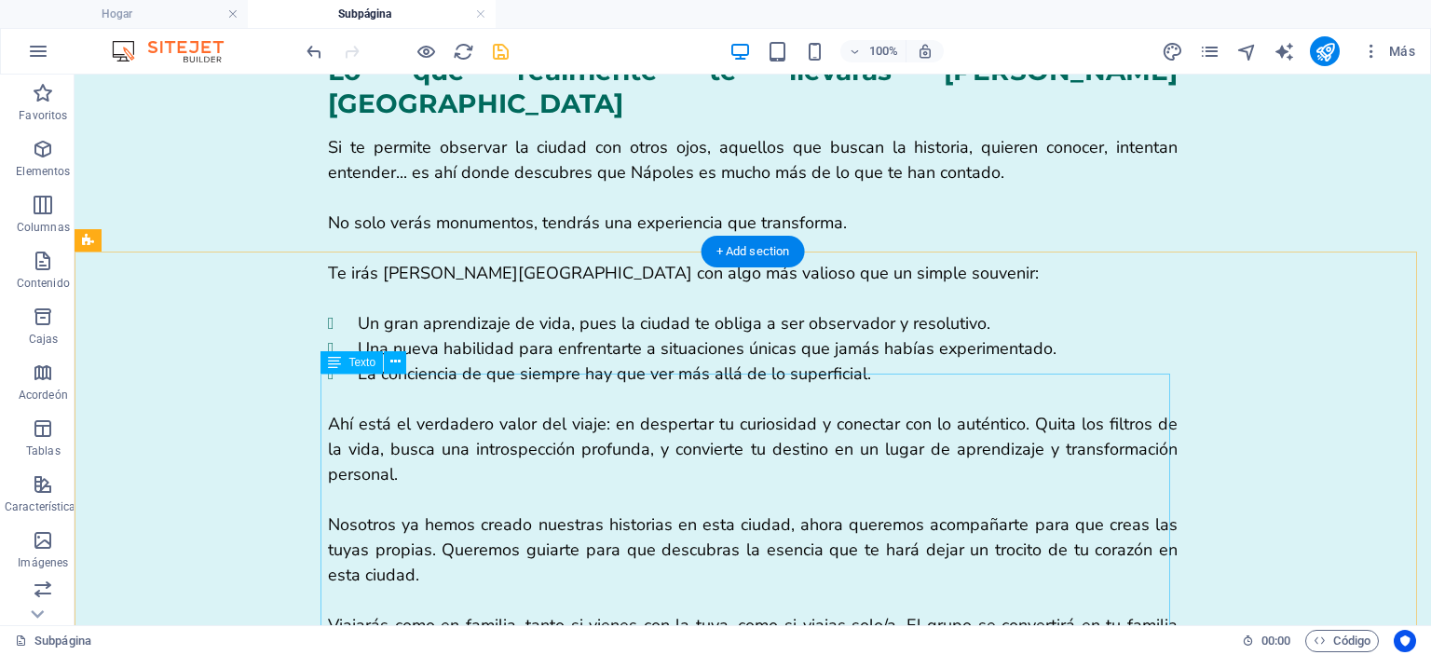
scroll to position [2557, 0]
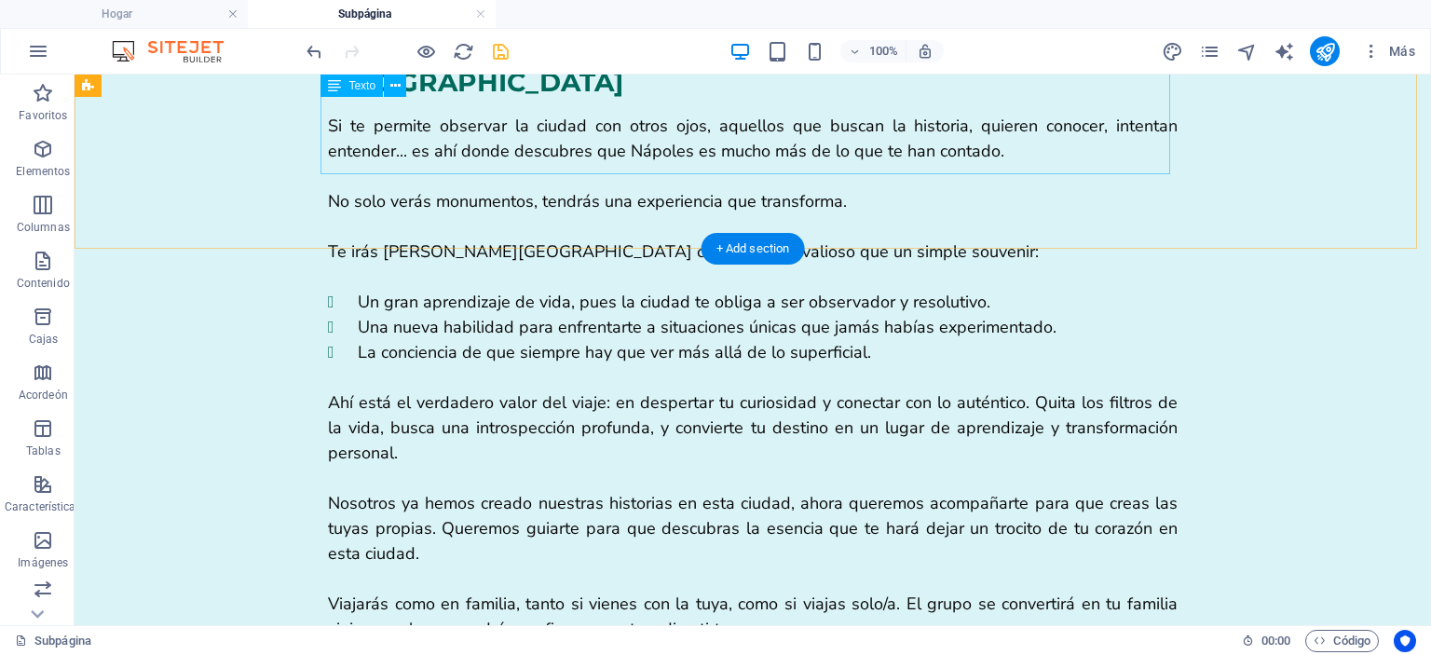
click at [602, 152] on div "Si te permite observar la ciudad con otros ojos, aquellos que buscan la histori…" at bounding box center [753, 428] width 850 height 629
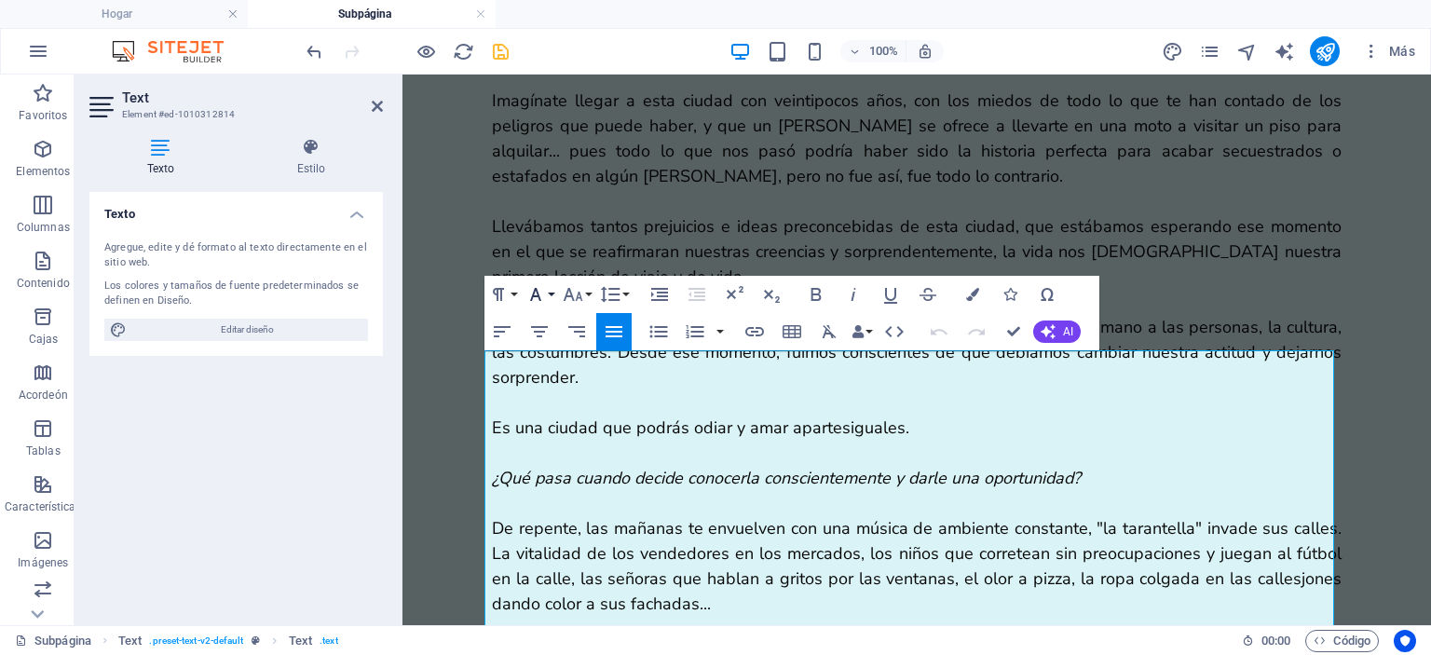
click at [541, 283] on icon "button" at bounding box center [536, 294] width 22 height 22
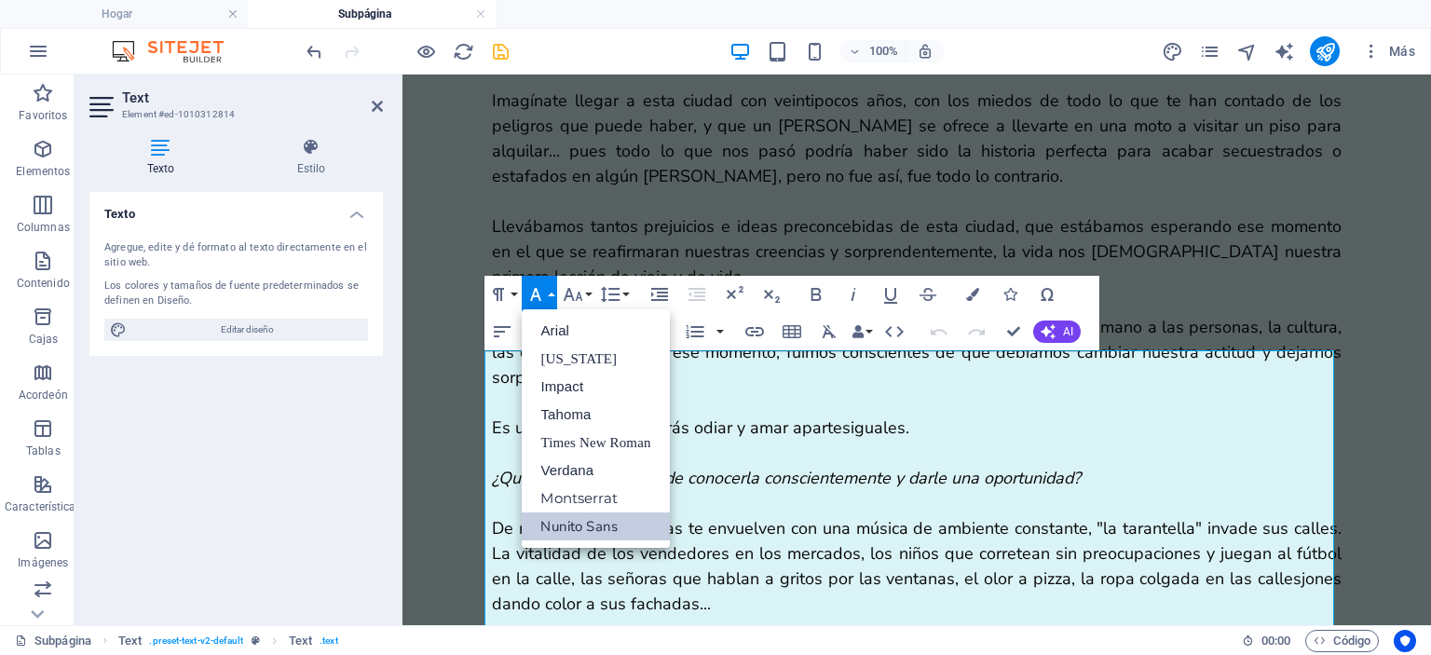
scroll to position [0, 0]
click at [606, 197] on div "La magia que sólo descubres, cuando te atreves a mirar Tal vez, la primera impr…" at bounding box center [917, 237] width 1029 height 1054
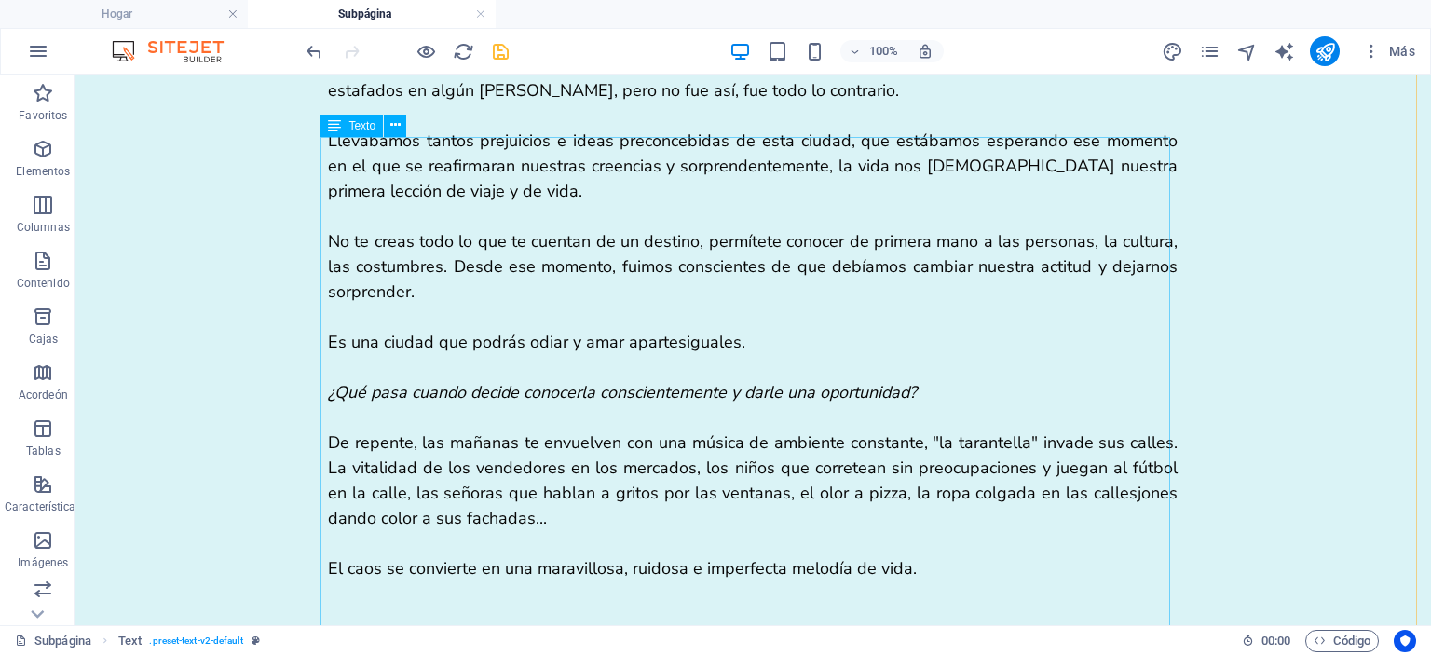
scroll to position [1965, 0]
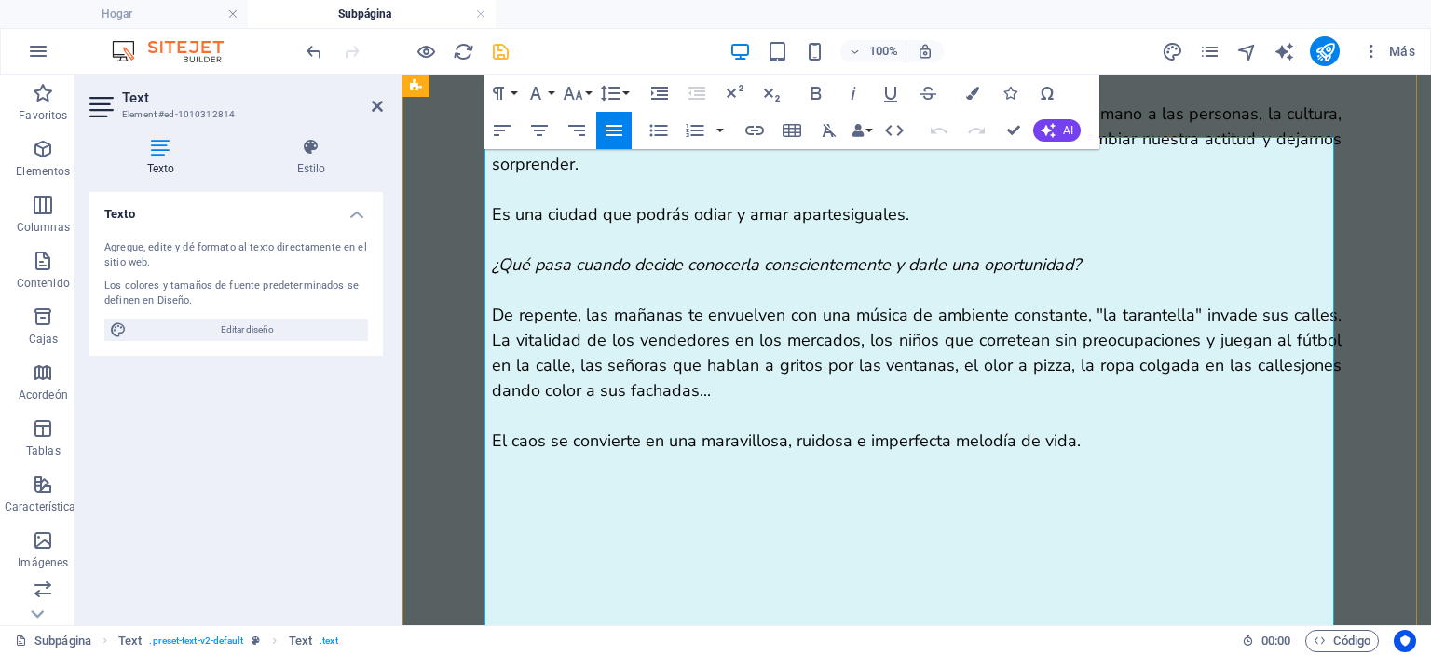
click at [551, 93] on button "Font Family" at bounding box center [539, 93] width 35 height 37
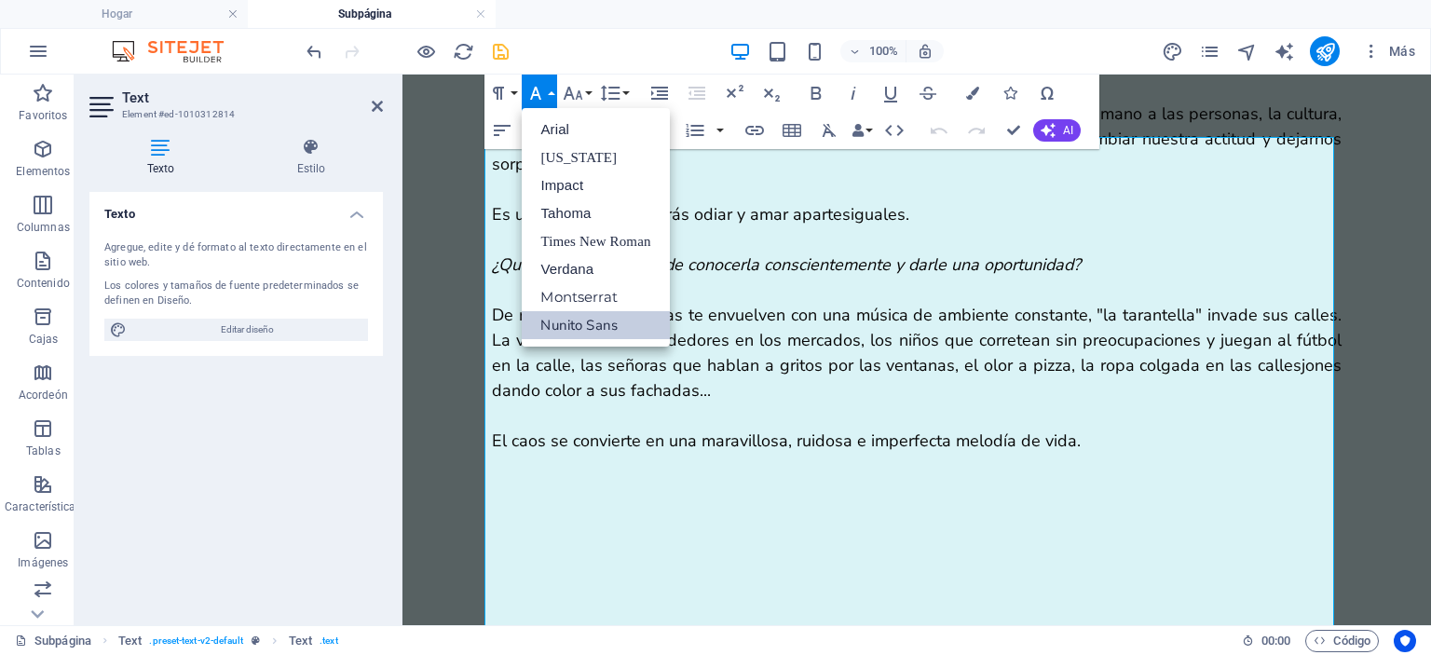
scroll to position [0, 0]
click at [570, 96] on icon "button" at bounding box center [574, 93] width 20 height 13
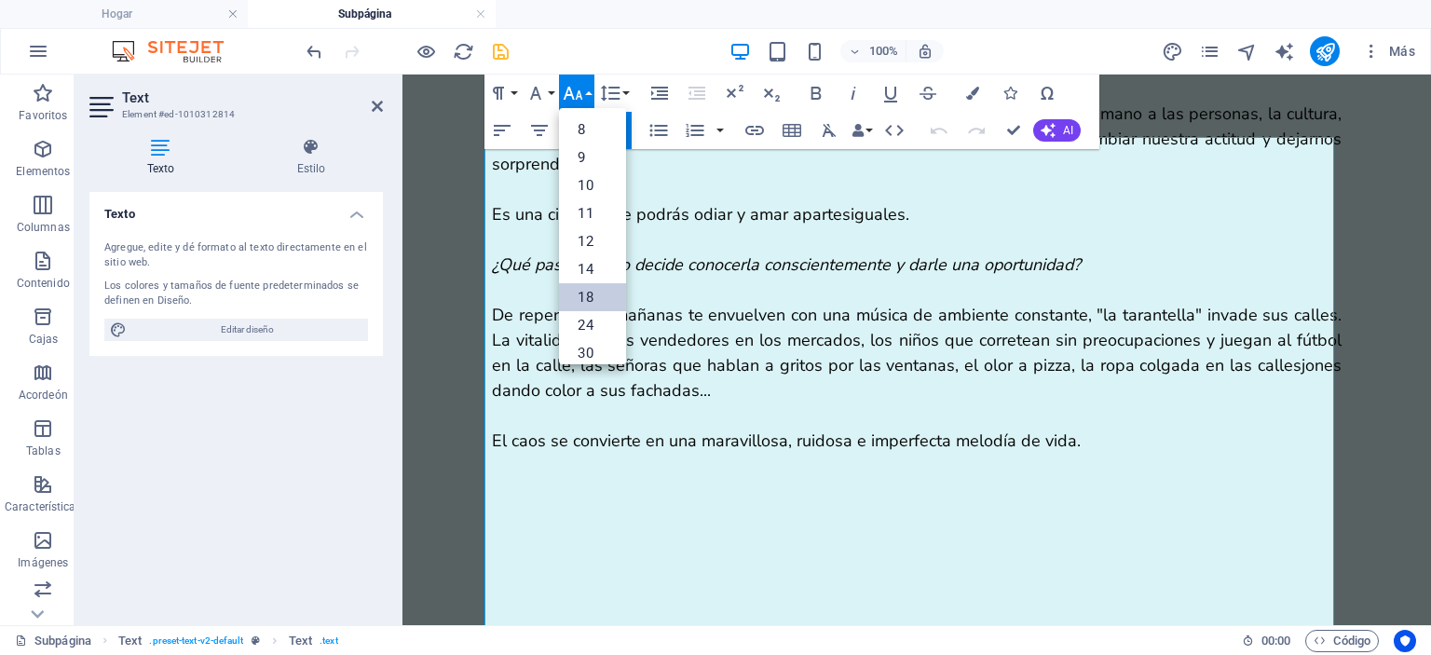
scroll to position [149, 0]
click at [1220, 625] on div "Lo que realmente te llevarás [PERSON_NAME][GEOGRAPHIC_DATA]" at bounding box center [917, 657] width 850 height 65
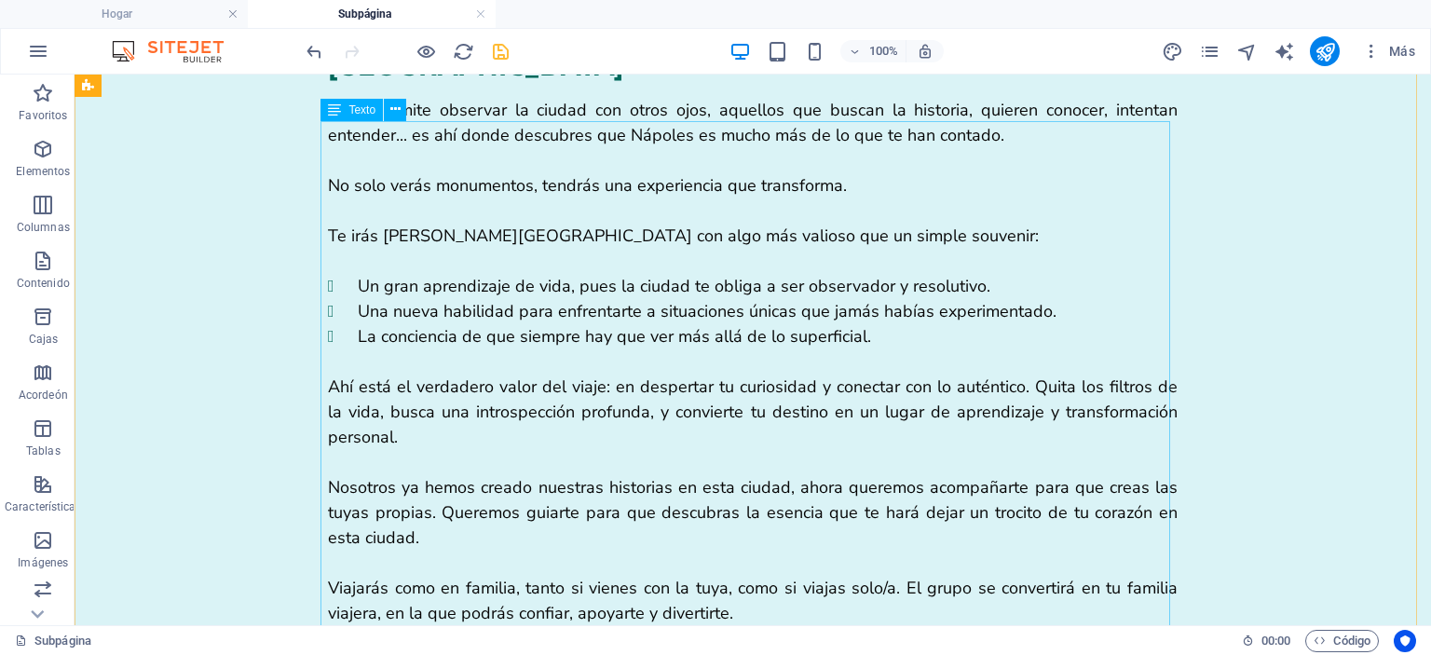
scroll to position [2807, 0]
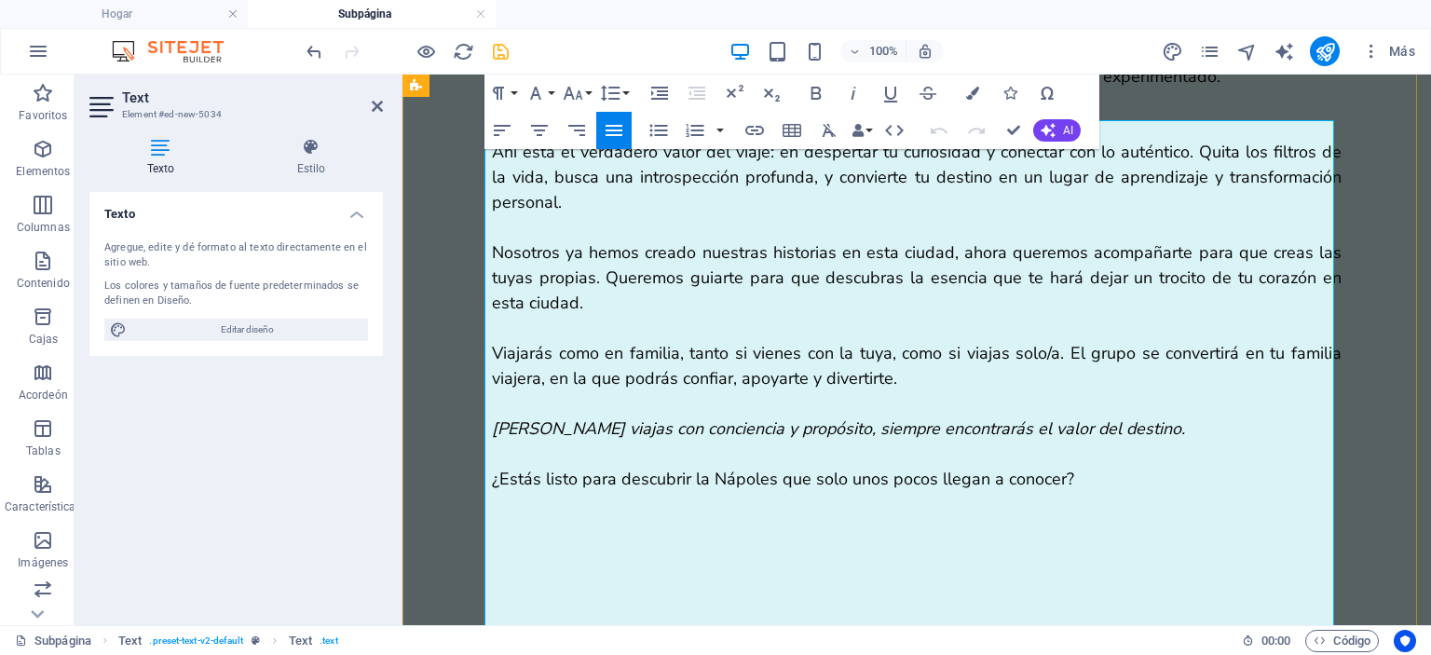
click at [554, 95] on button "Font Family" at bounding box center [539, 93] width 35 height 37
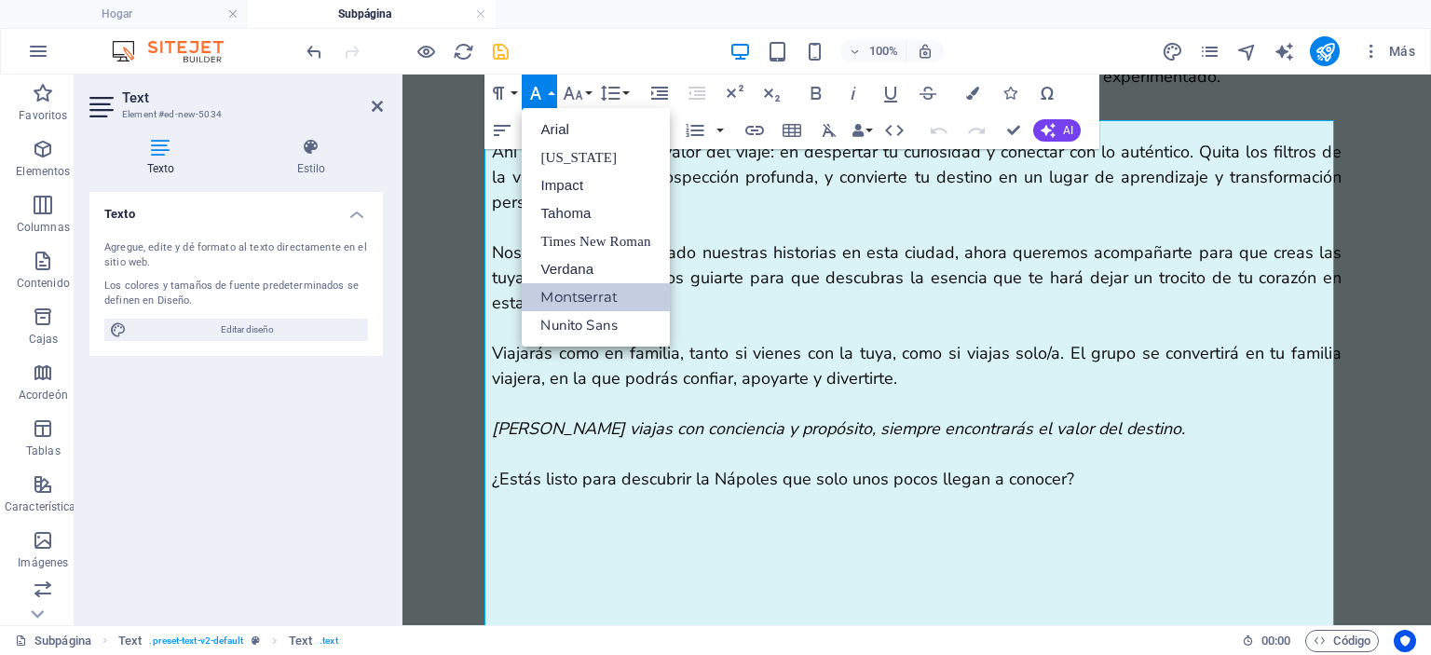
scroll to position [0, 0]
click at [625, 328] on link "Nunito Sans" at bounding box center [595, 325] width 147 height 28
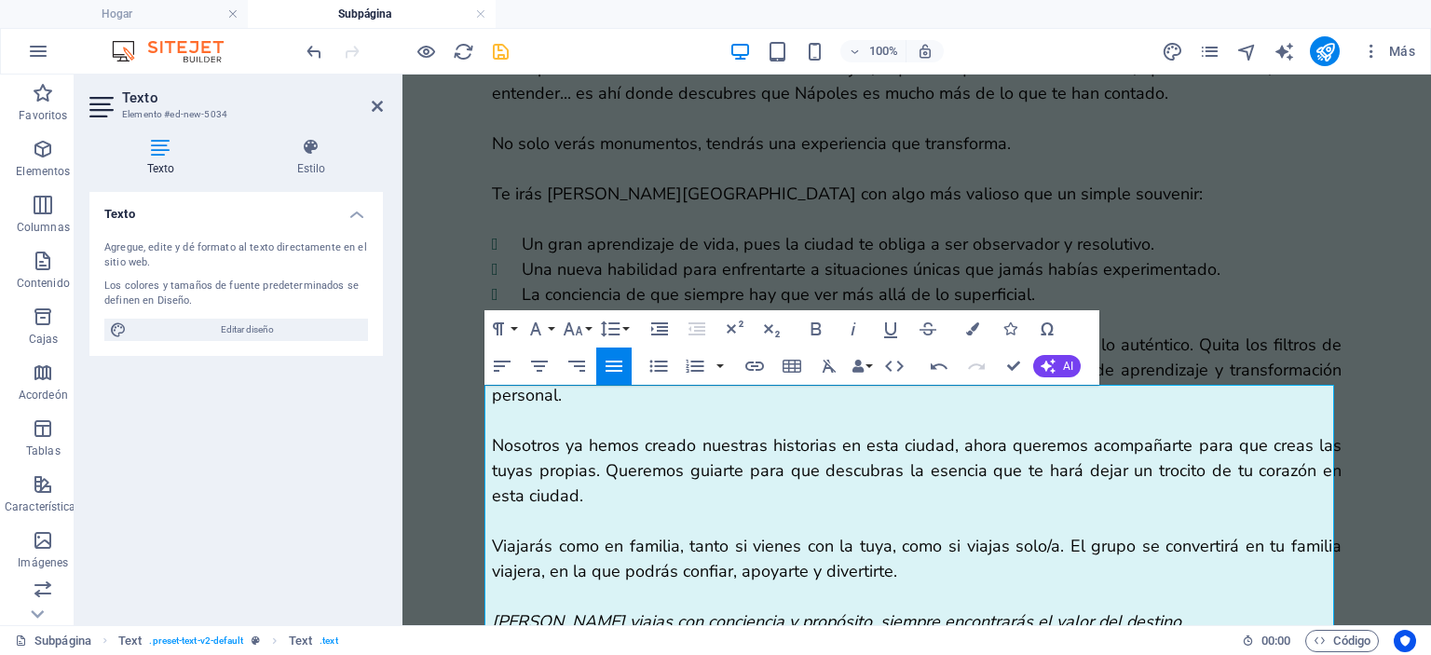
scroll to position [2543, 0]
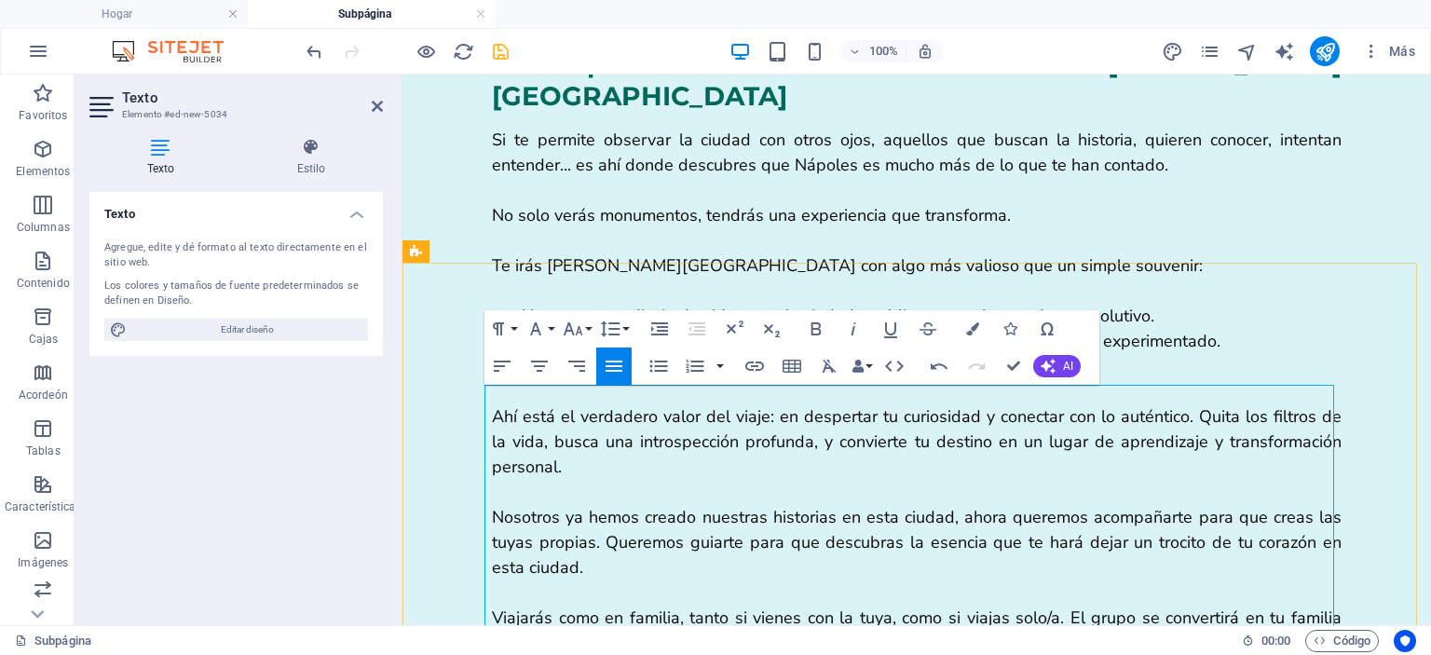
drag, startPoint x: 483, startPoint y: 403, endPoint x: 548, endPoint y: 420, distance: 67.3
drag, startPoint x: 481, startPoint y: 409, endPoint x: 495, endPoint y: 410, distance: 14.0
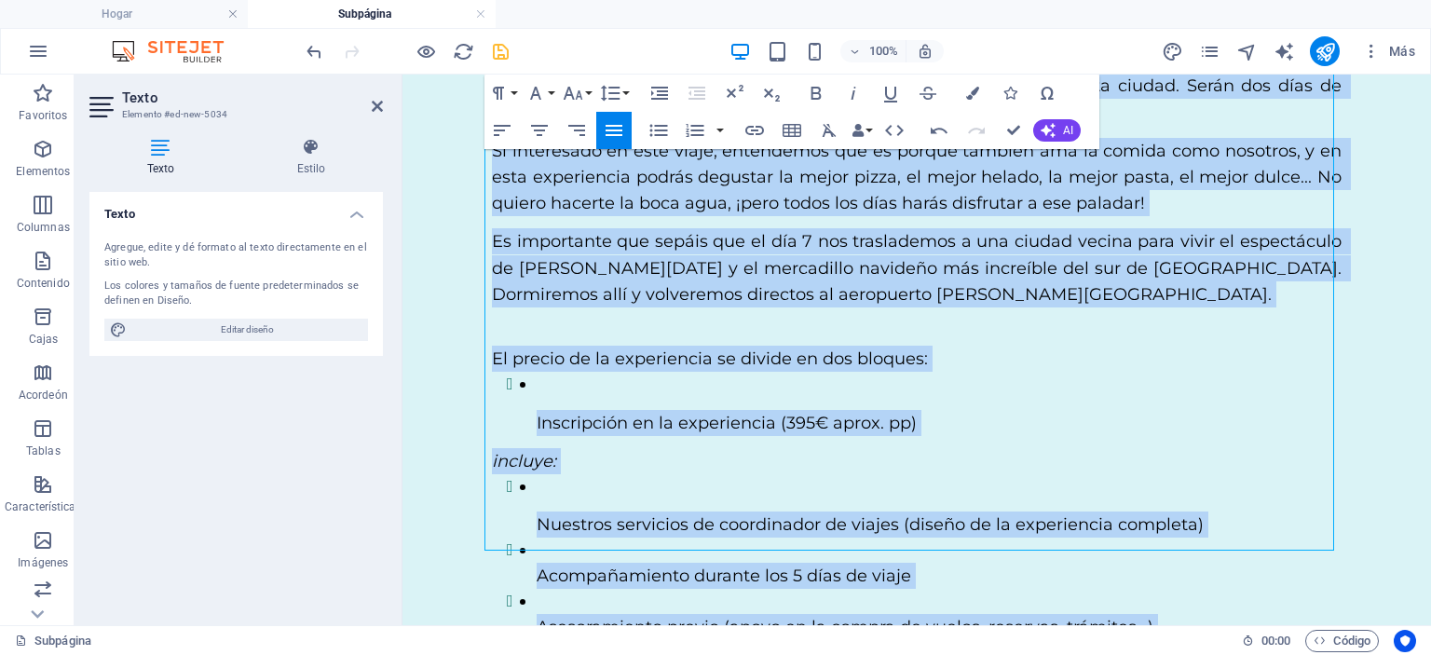
scroll to position [3949, 0]
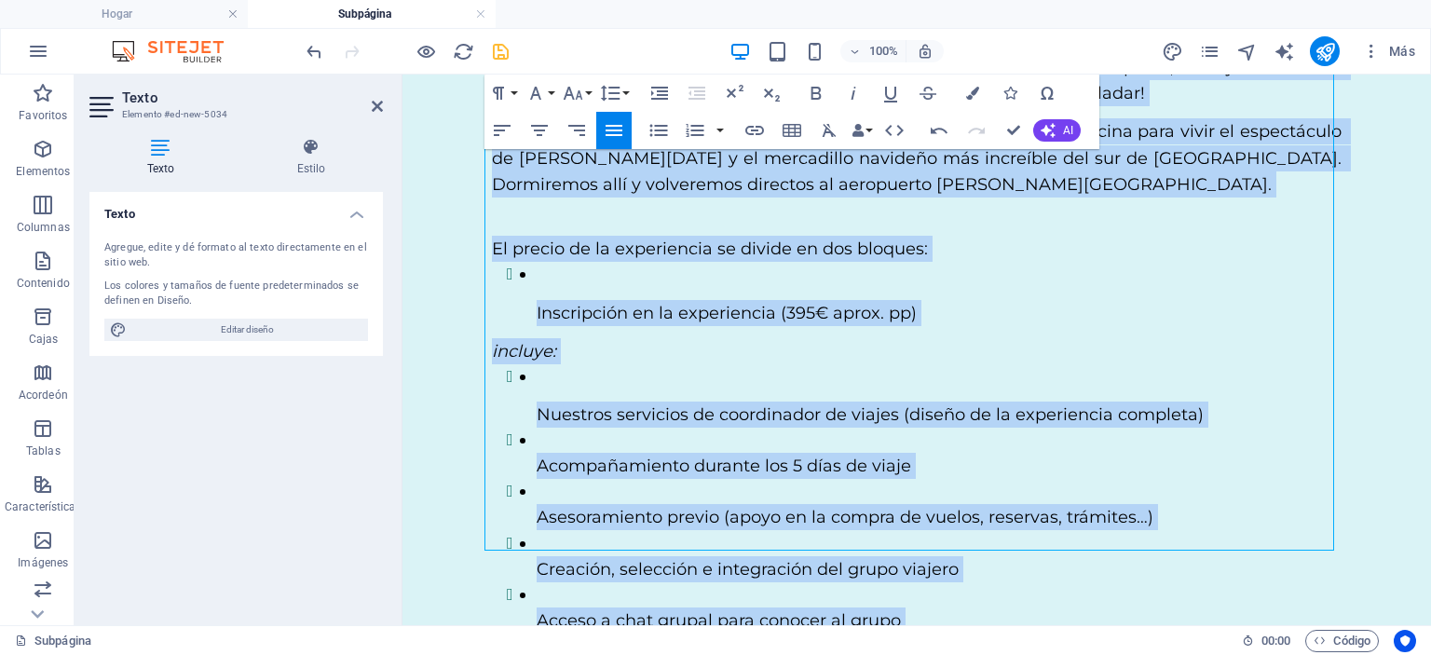
drag, startPoint x: 484, startPoint y: 405, endPoint x: 1315, endPoint y: 645, distance: 864.0
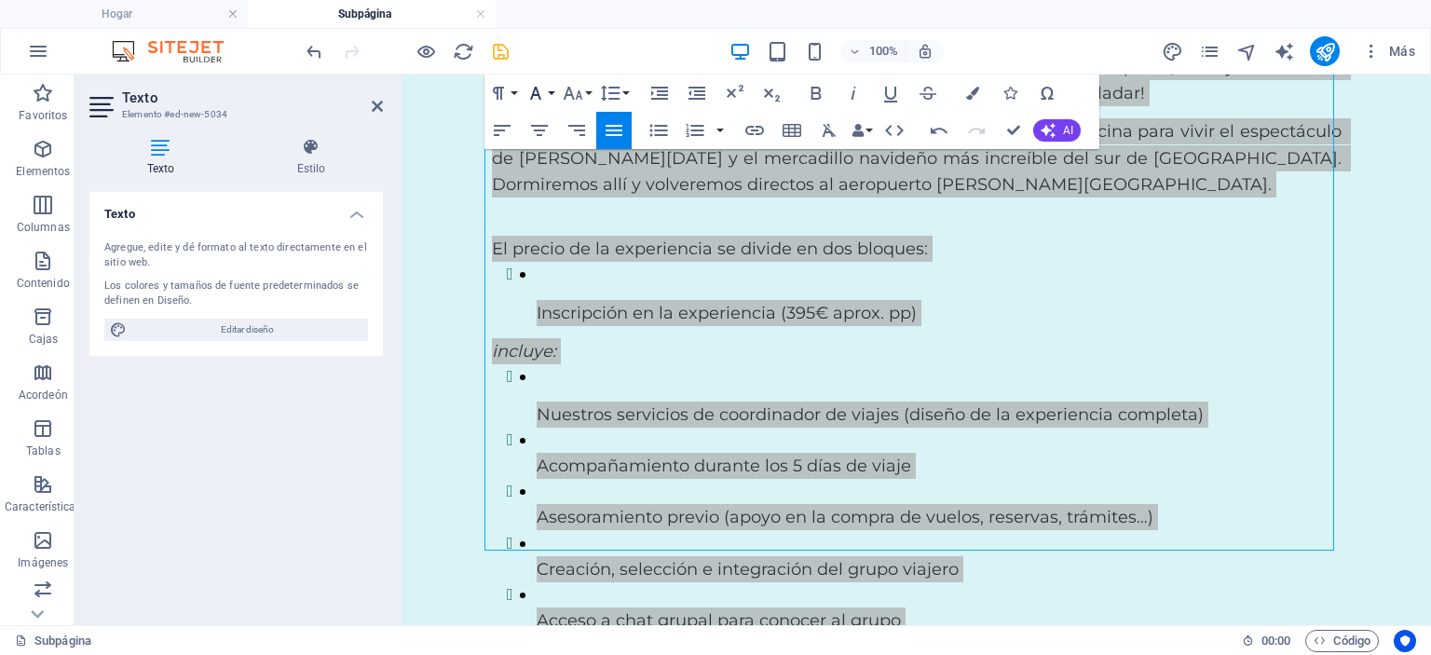
click at [541, 90] on icon "button" at bounding box center [536, 93] width 22 height 22
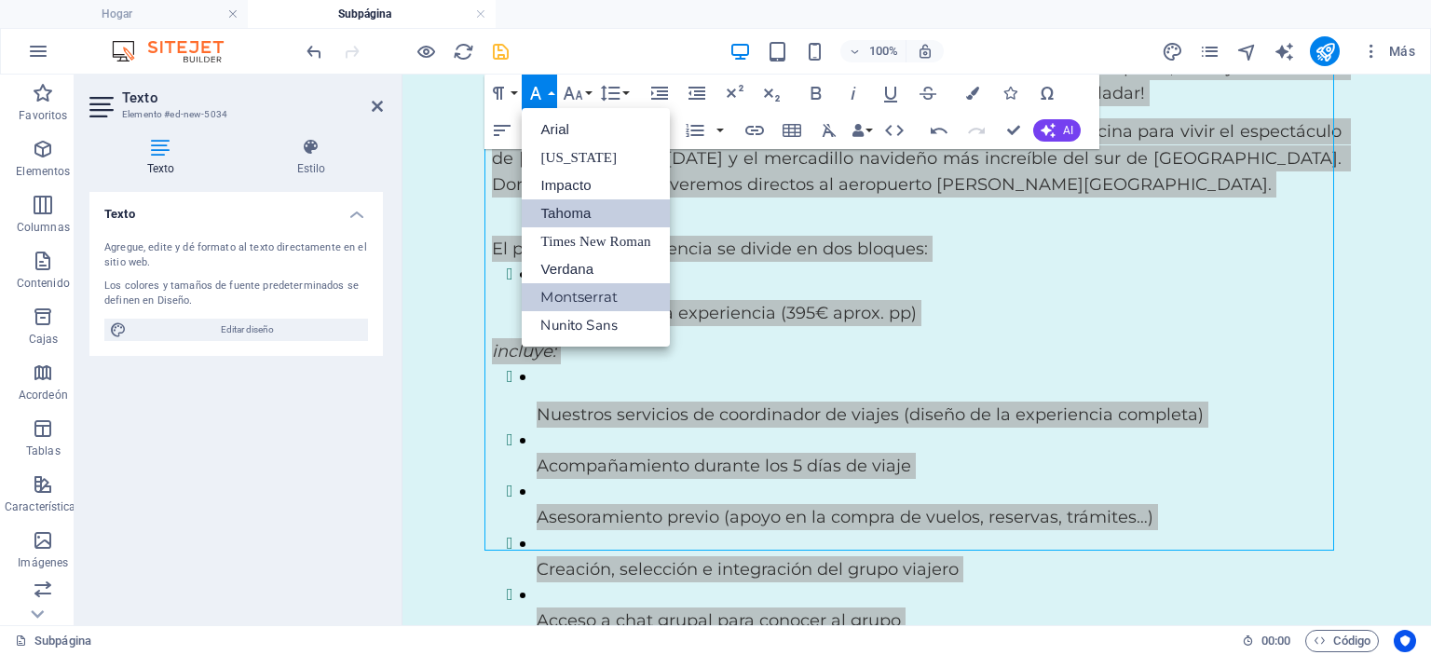
scroll to position [0, 0]
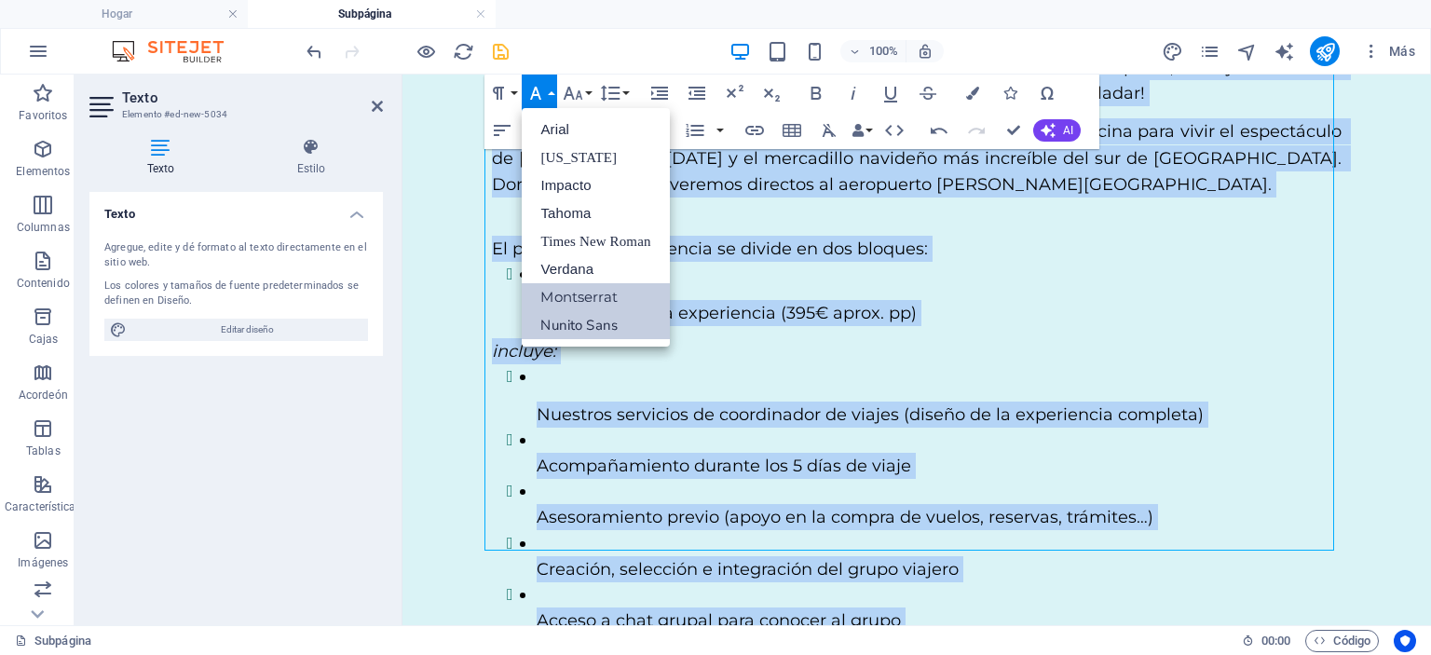
click at [601, 327] on font "Nunito Sans" at bounding box center [578, 325] width 77 height 19
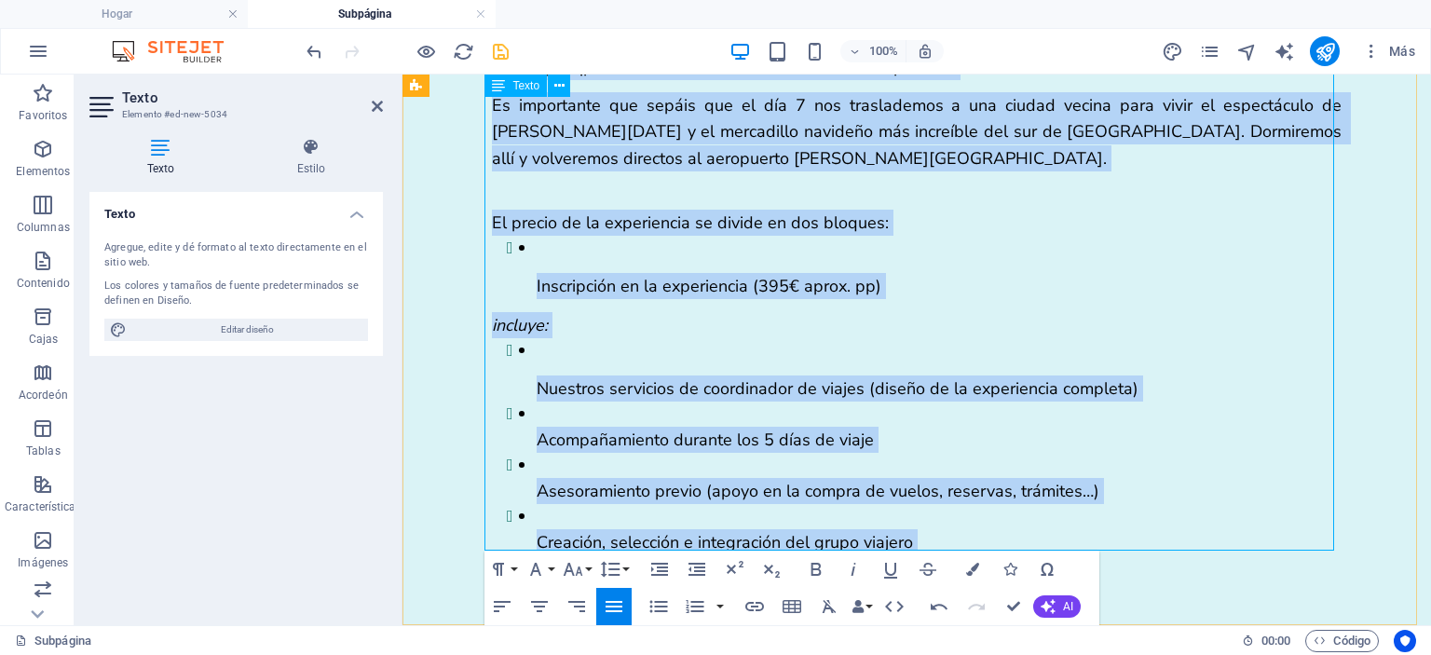
scroll to position [3923, 0]
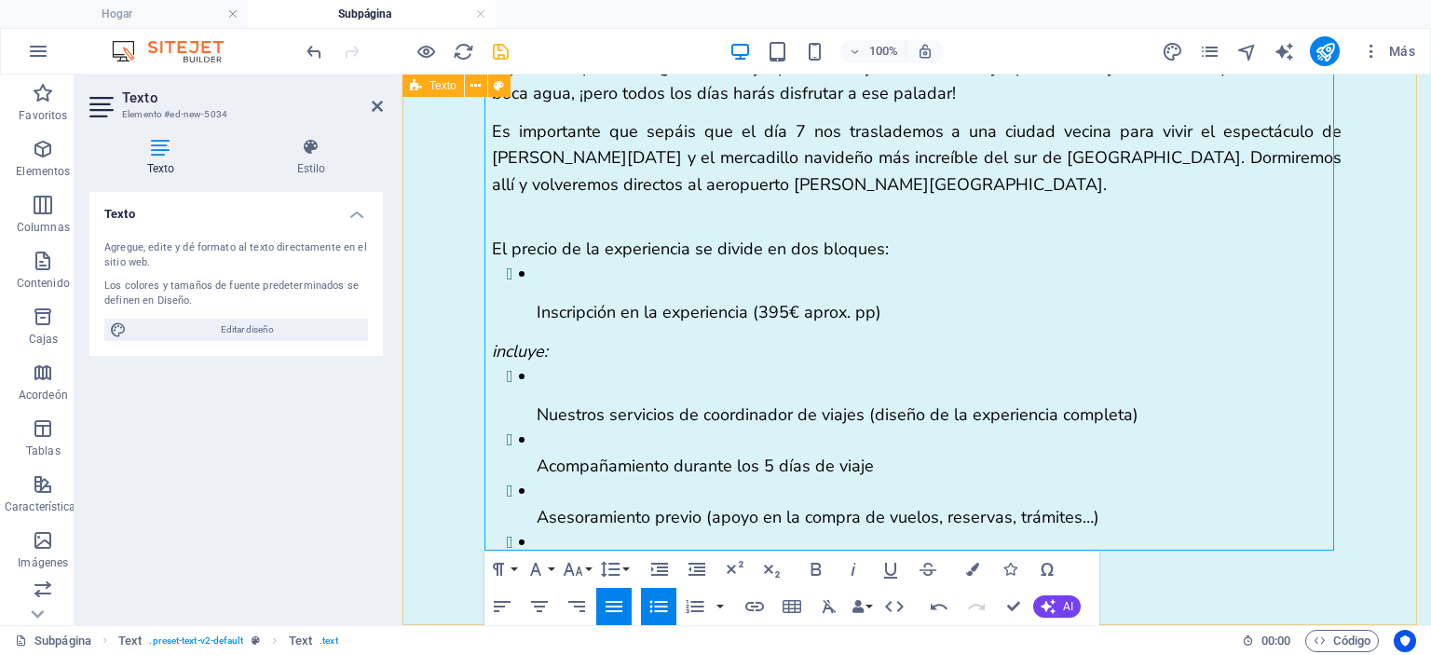
click at [472, 252] on div "Titular ¡Vamos con el itinerario! Ya os adelantamos que no vamos a contaros tod…" at bounding box center [917, 322] width 1029 height 1743
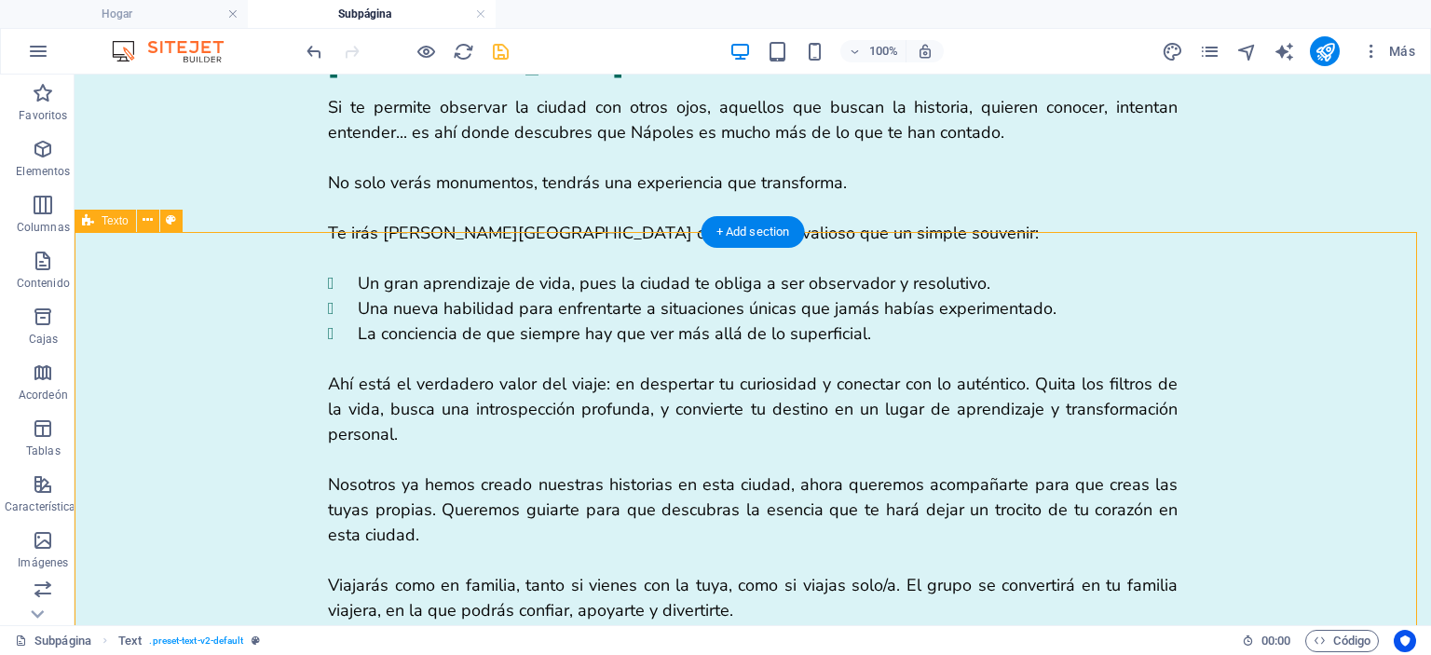
scroll to position [2573, 0]
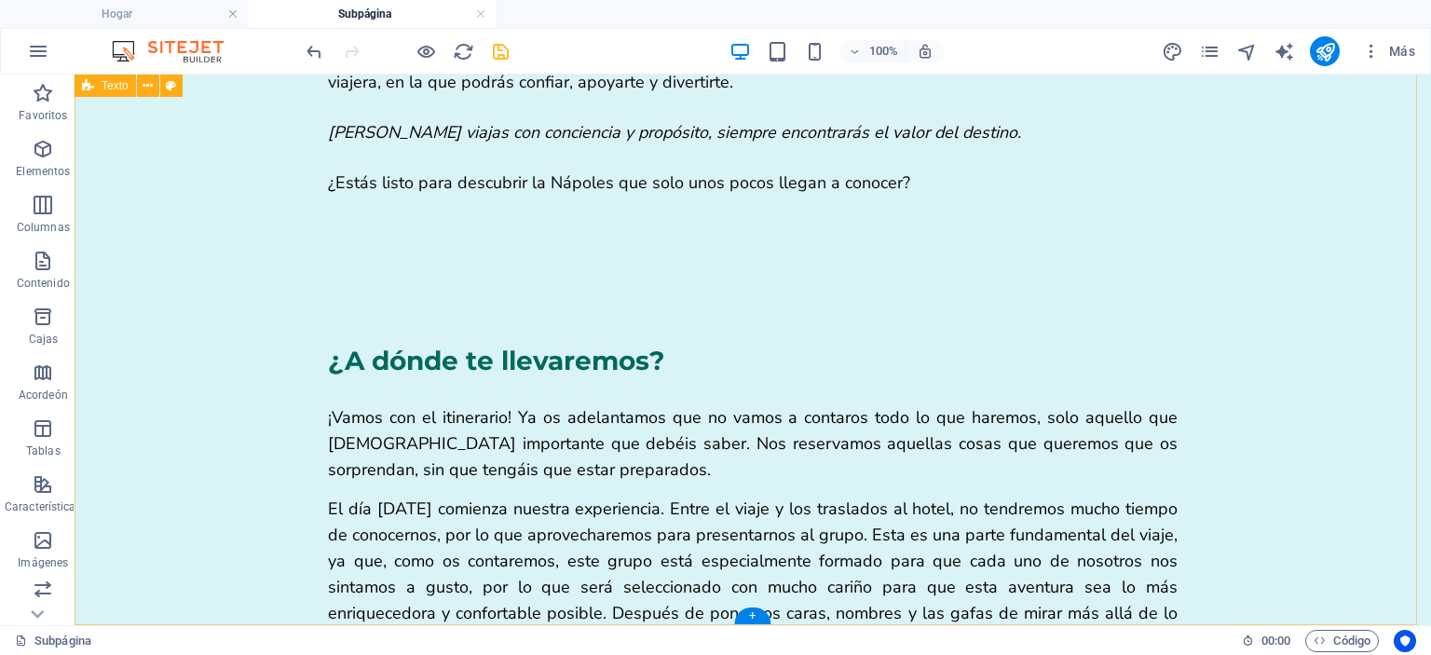
scroll to position [3923, 0]
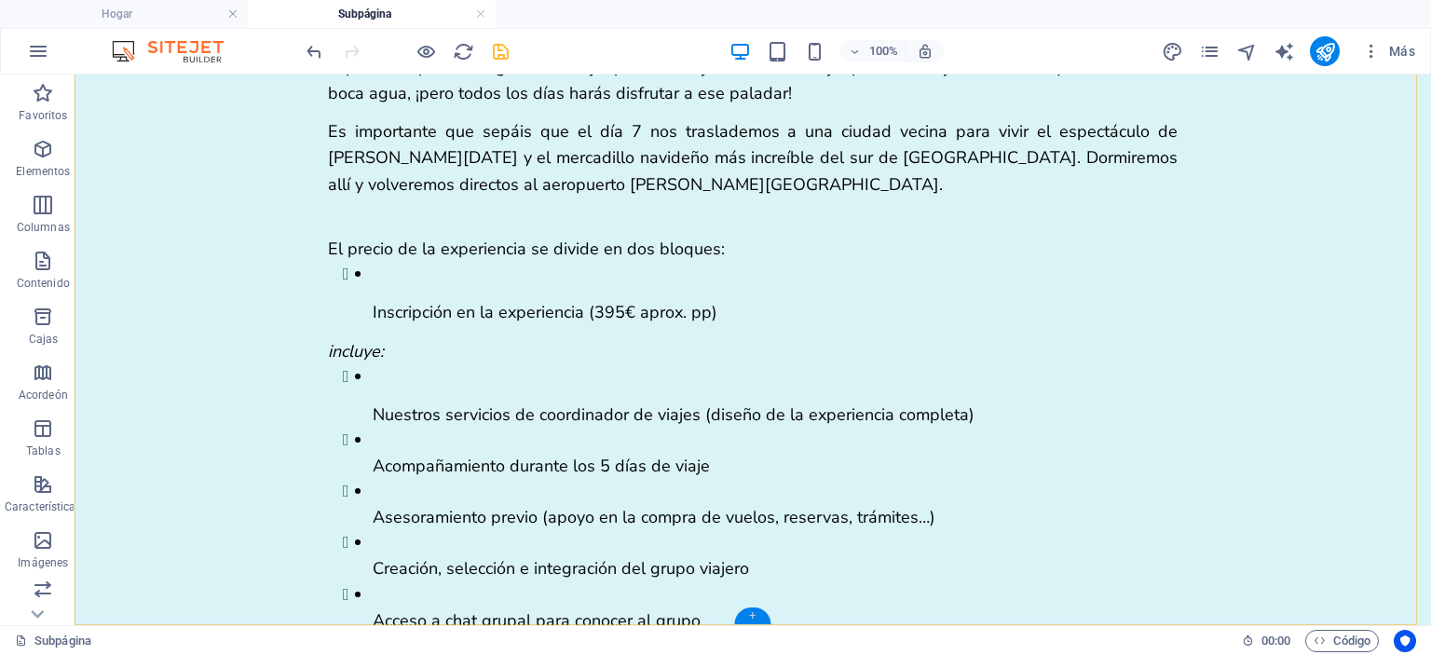
click at [760, 615] on div "+" at bounding box center [752, 615] width 36 height 17
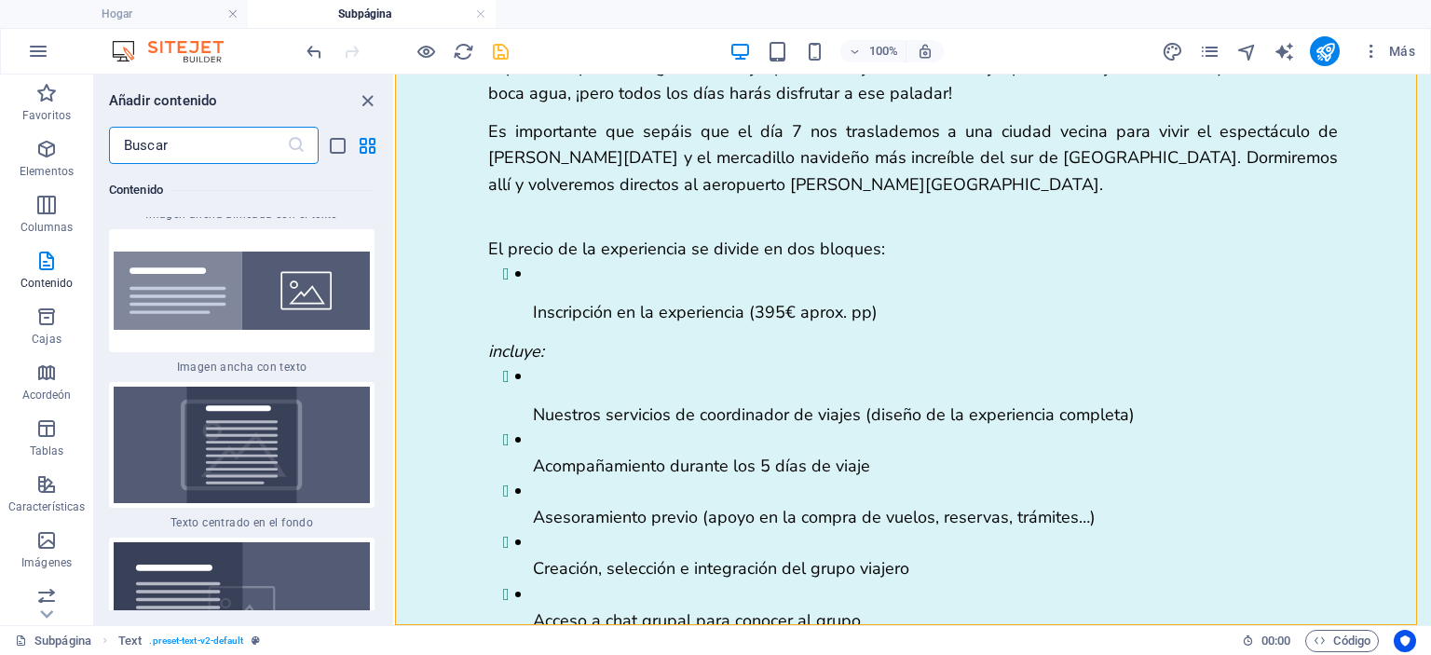
scroll to position [7638, 0]
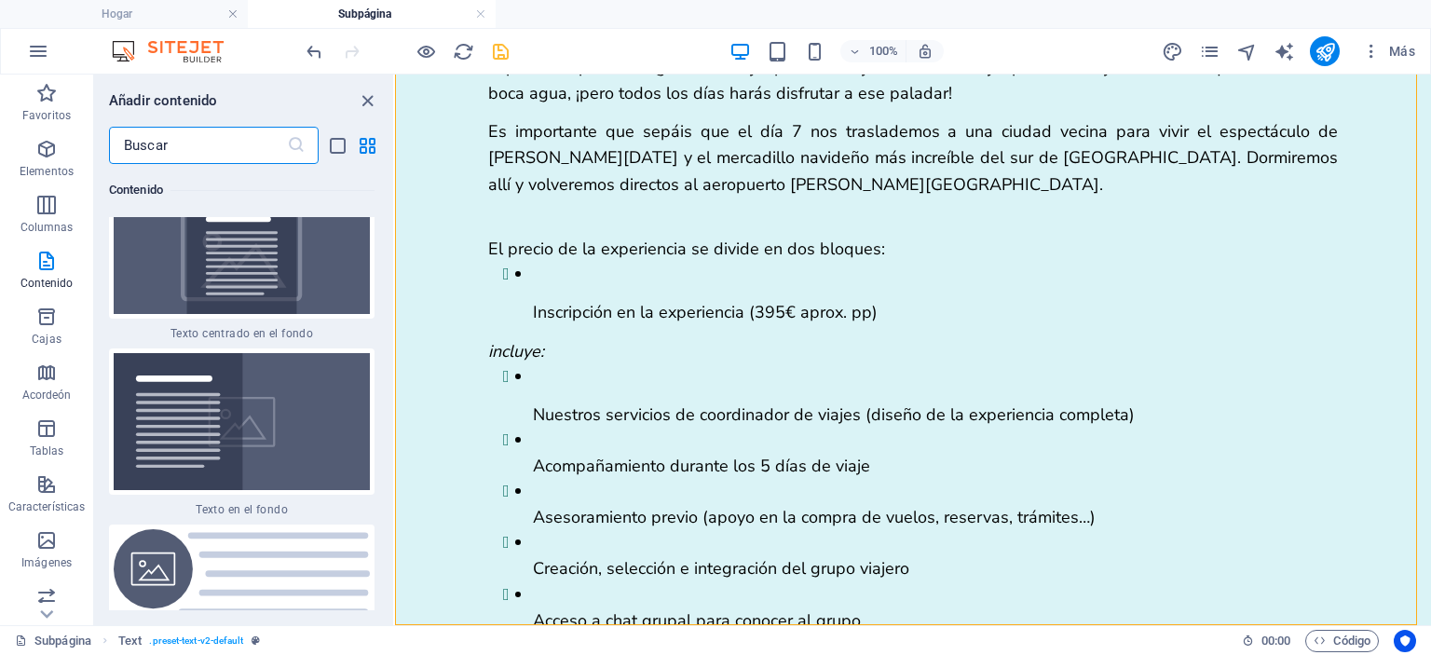
click at [204, 156] on input "text" at bounding box center [198, 145] width 178 height 37
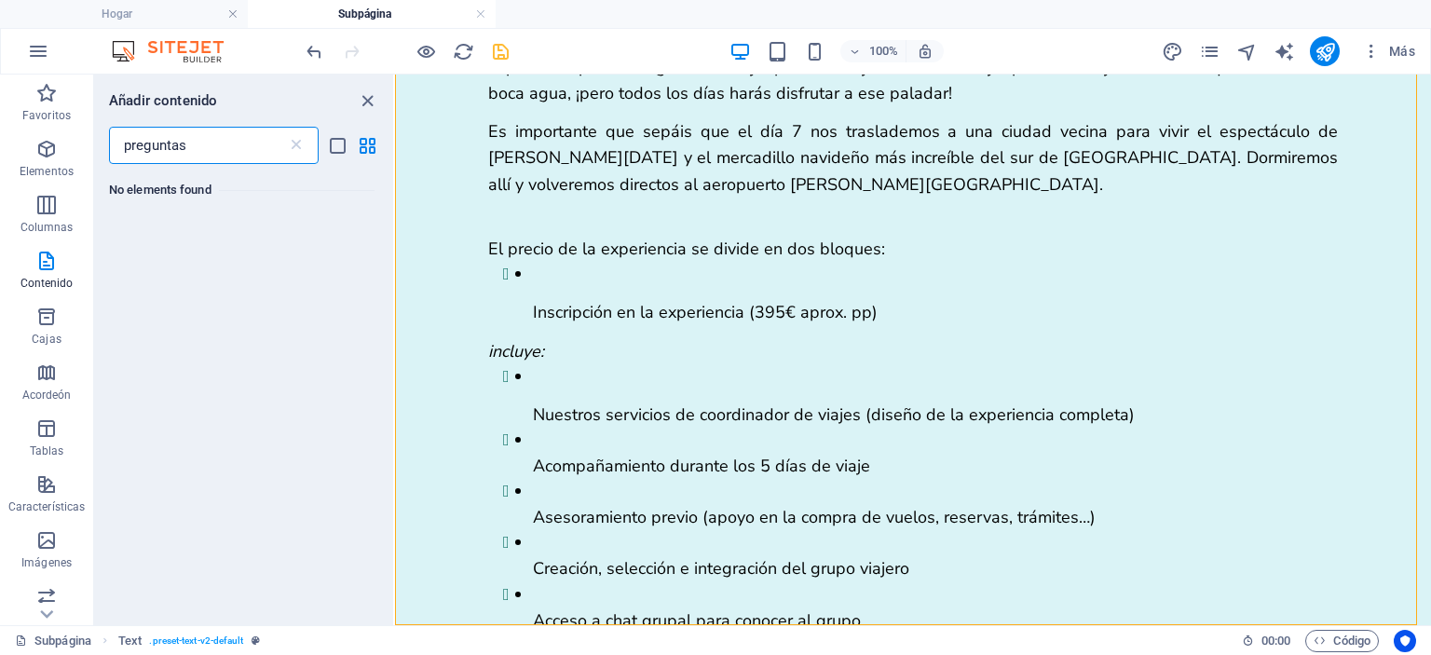
scroll to position [0, 0]
type input "p"
type input "q"
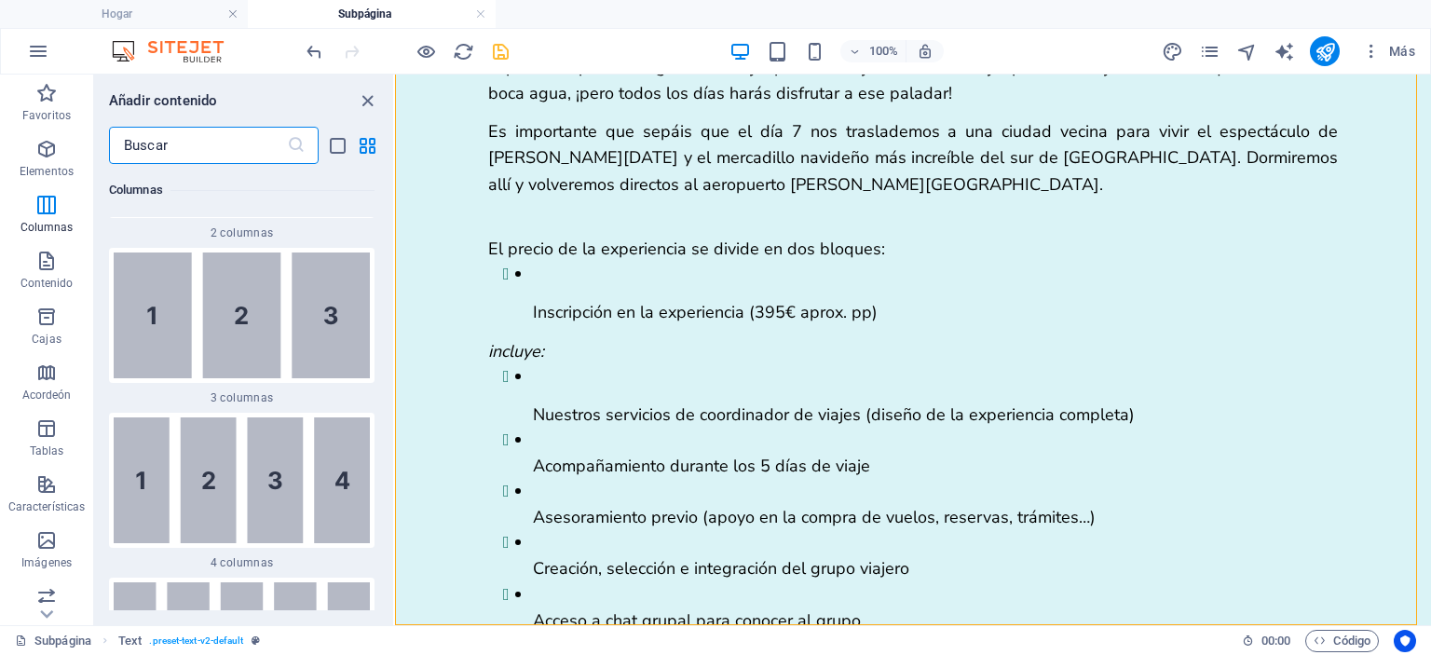
scroll to position [1370, 0]
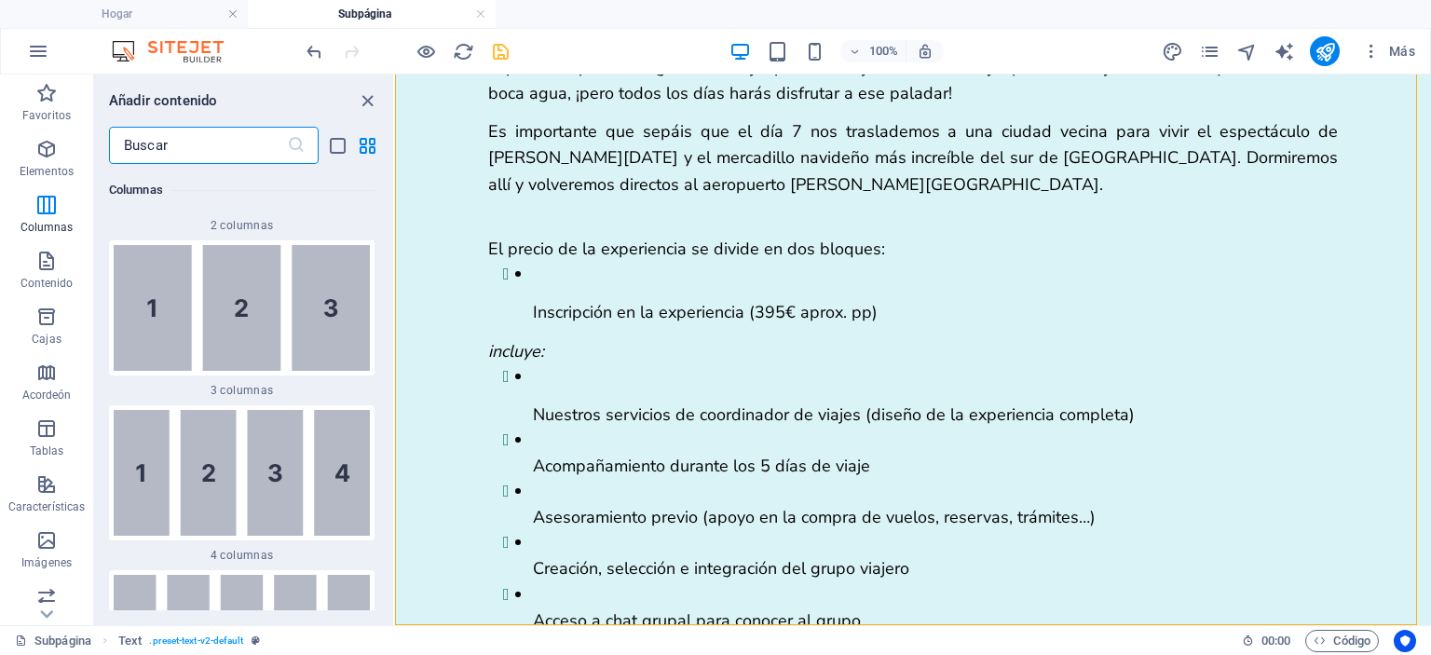
click at [212, 182] on h6 "Columnas" at bounding box center [242, 190] width 266 height 22
click at [194, 131] on input "text" at bounding box center [198, 145] width 178 height 37
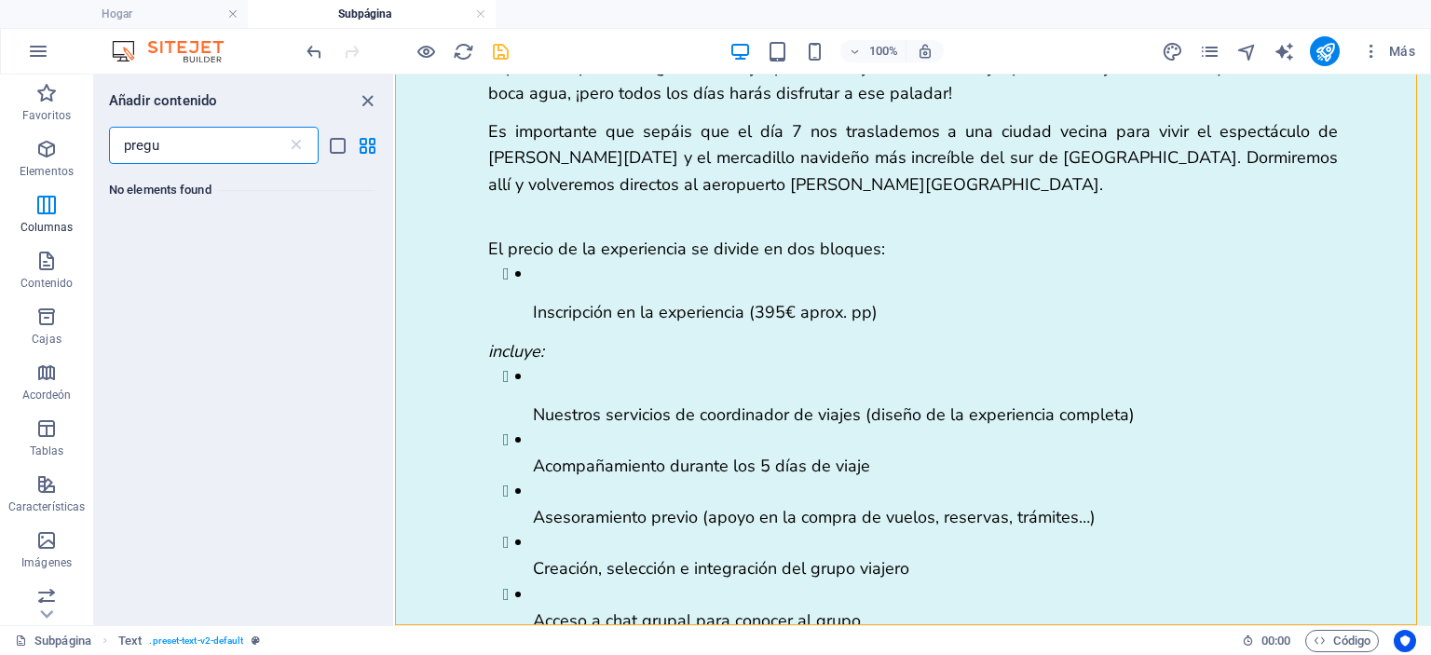
scroll to position [0, 0]
type input "pregunta"
click at [363, 98] on icon "cerrar panel" at bounding box center [367, 100] width 21 height 21
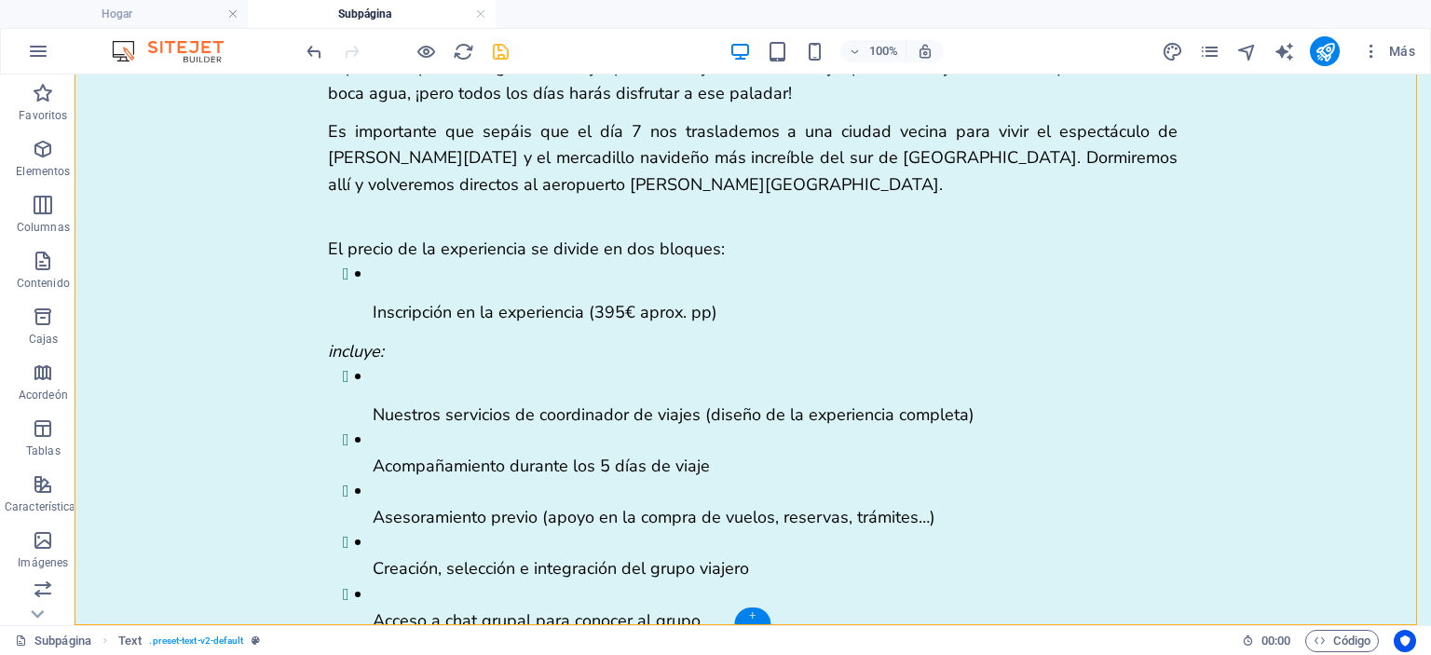
click at [757, 616] on div "+" at bounding box center [752, 615] width 36 height 17
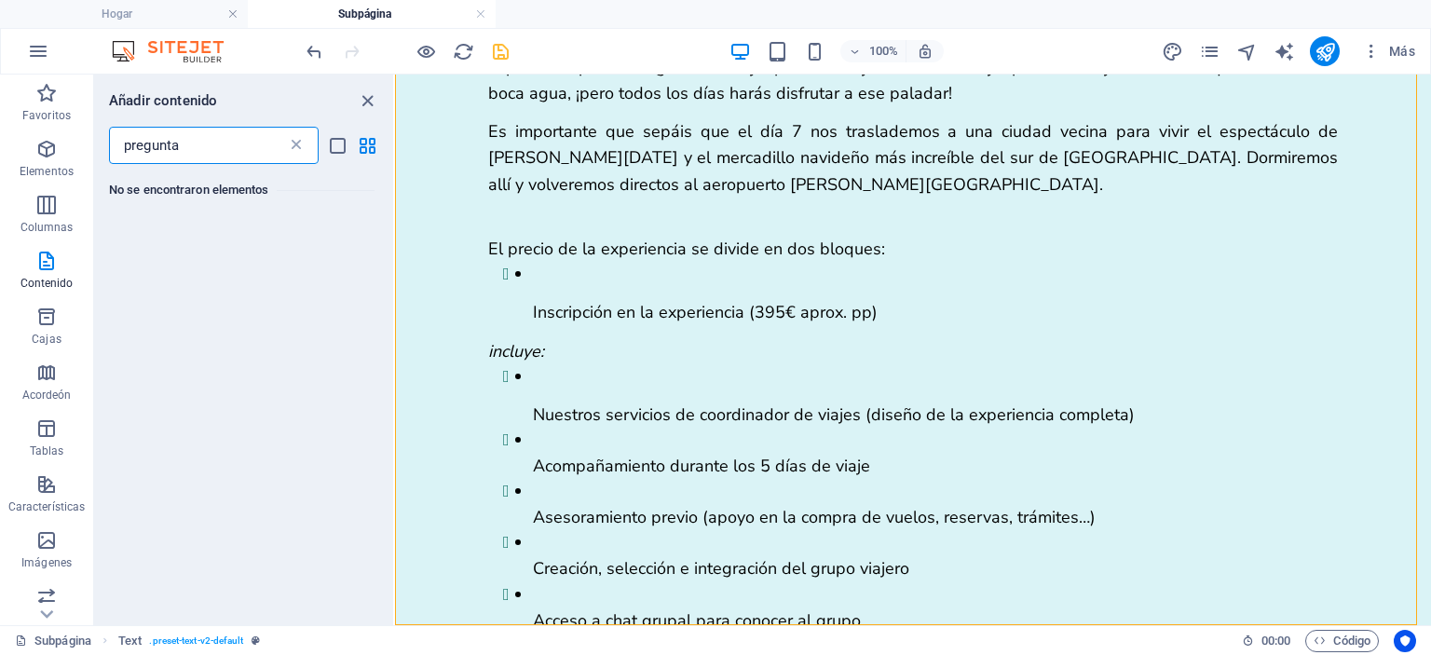
click at [298, 143] on icon at bounding box center [296, 145] width 19 height 19
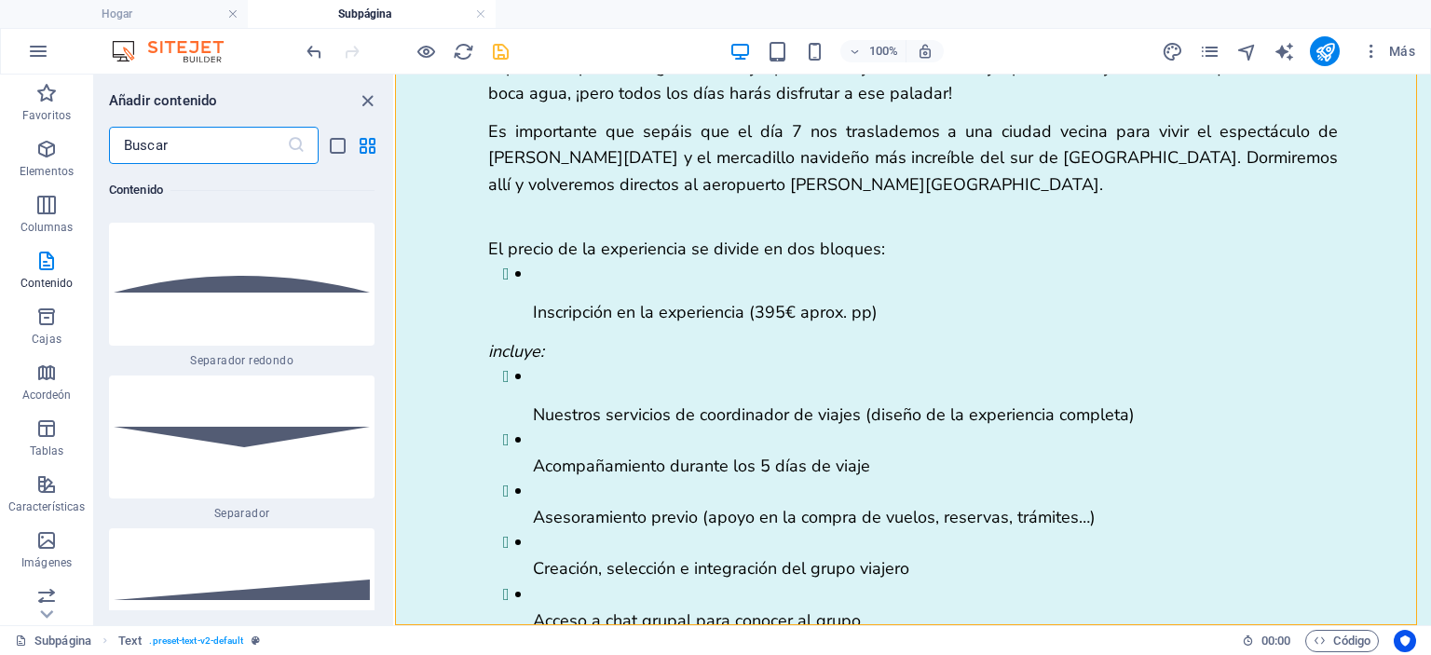
scroll to position [8914, 0]
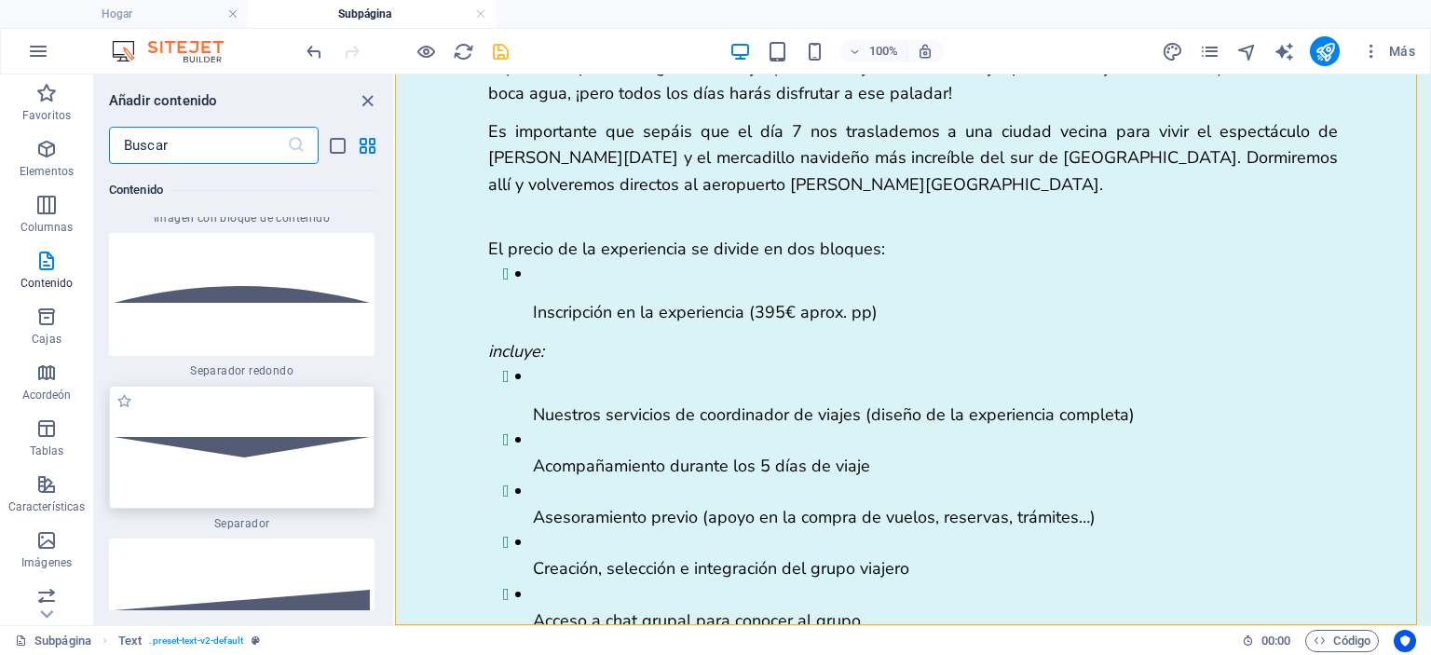
click at [252, 457] on img at bounding box center [242, 447] width 256 height 20
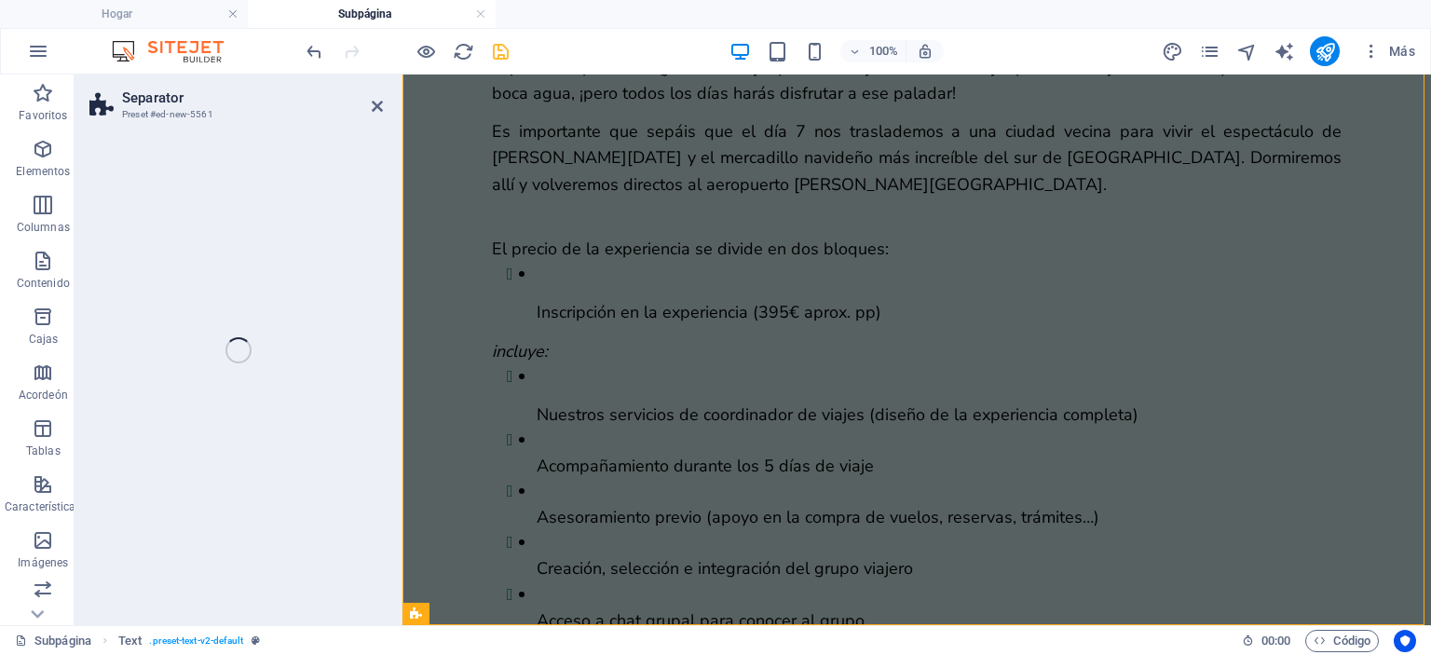
select select "rem"
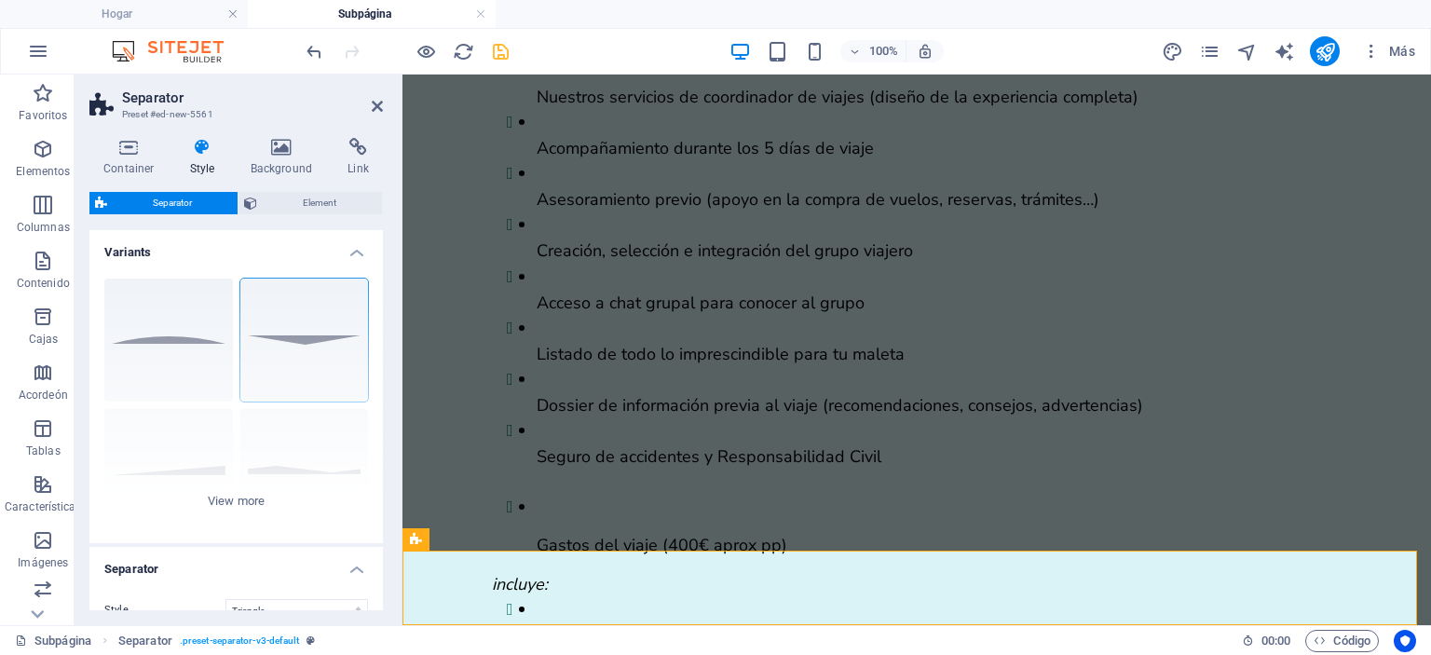
scroll to position [3997, 0]
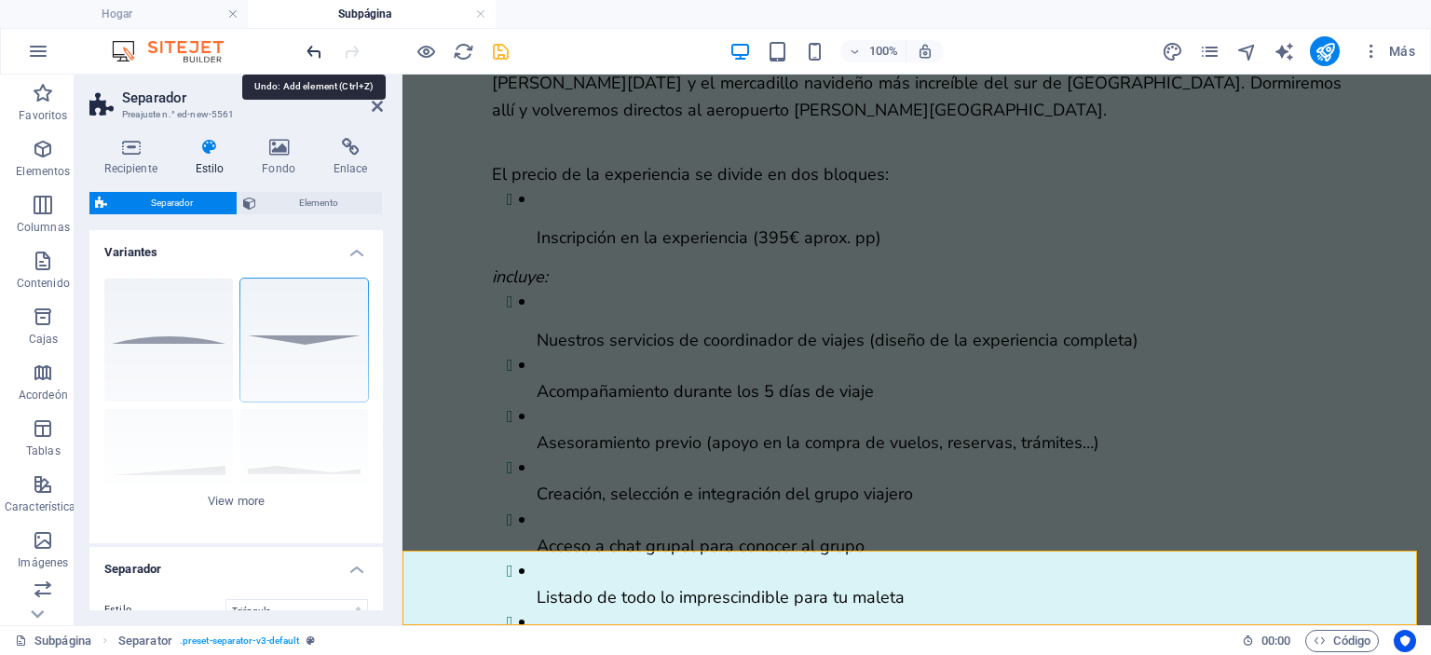
click at [309, 52] on icon "deshacer" at bounding box center [314, 51] width 21 height 21
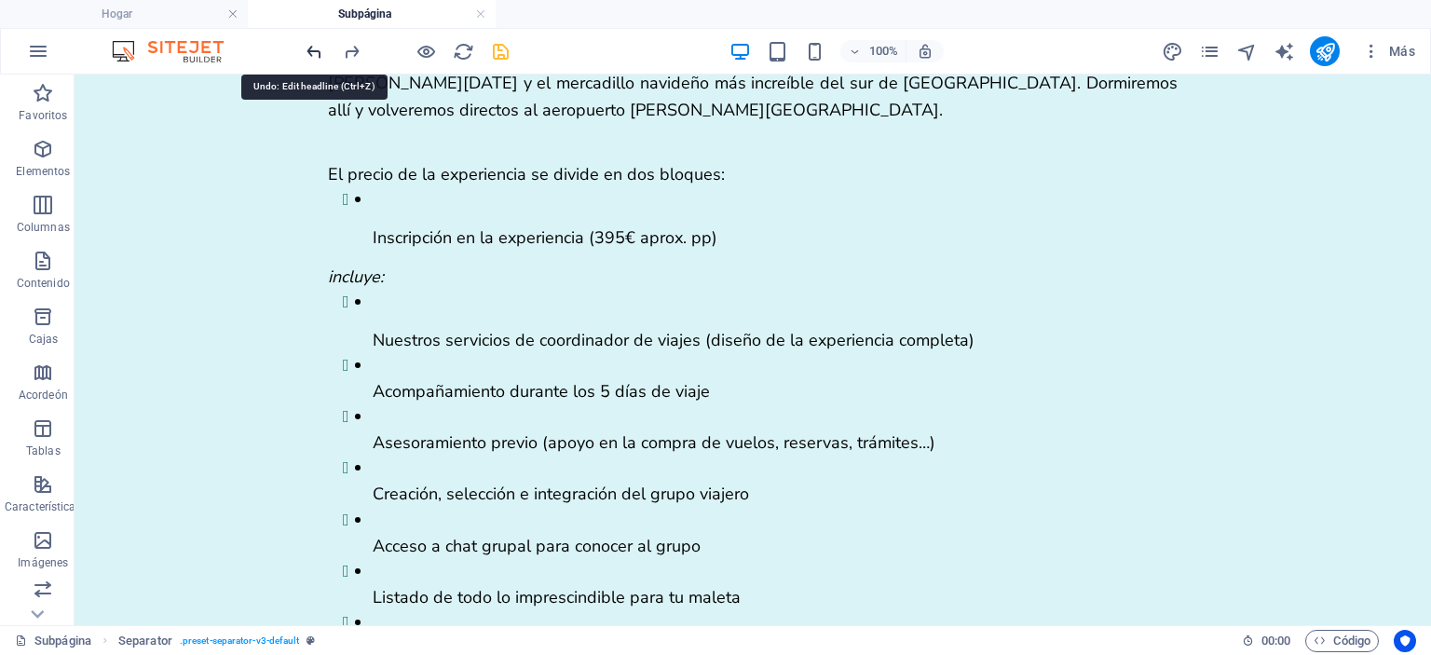
scroll to position [3923, 0]
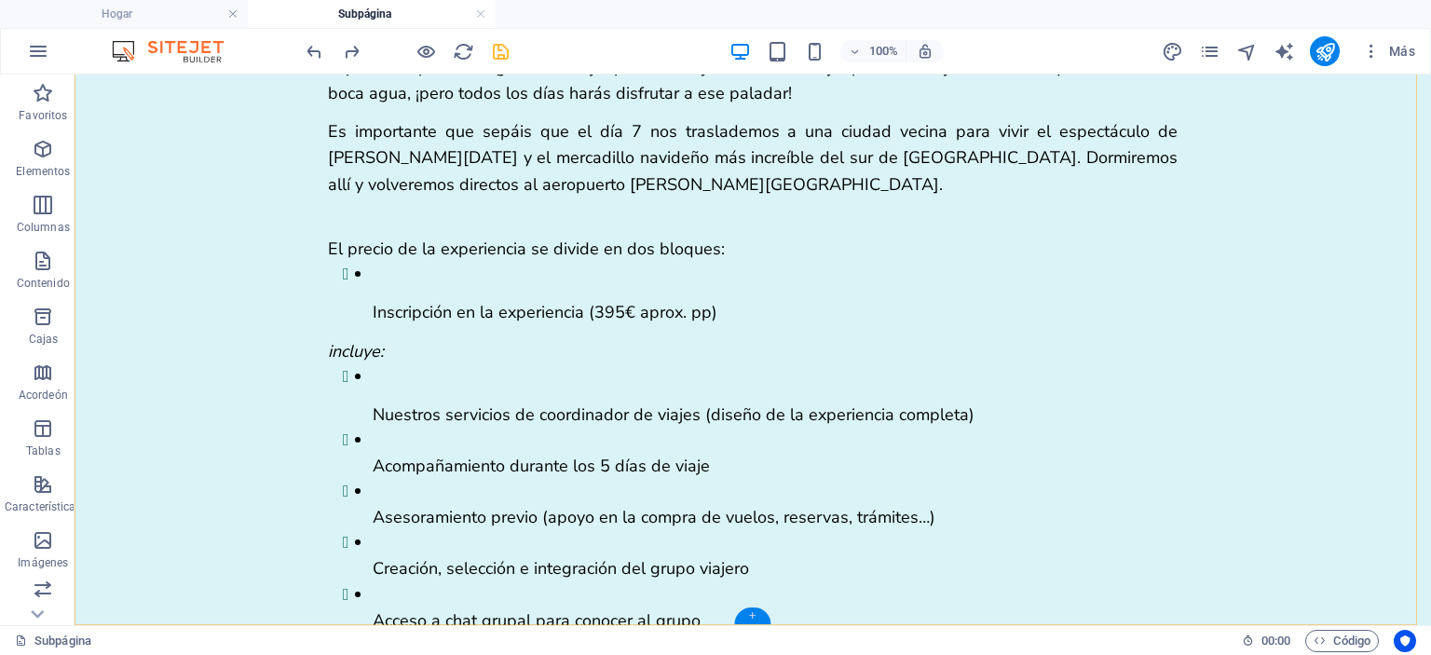
click at [754, 615] on div "+" at bounding box center [752, 615] width 36 height 17
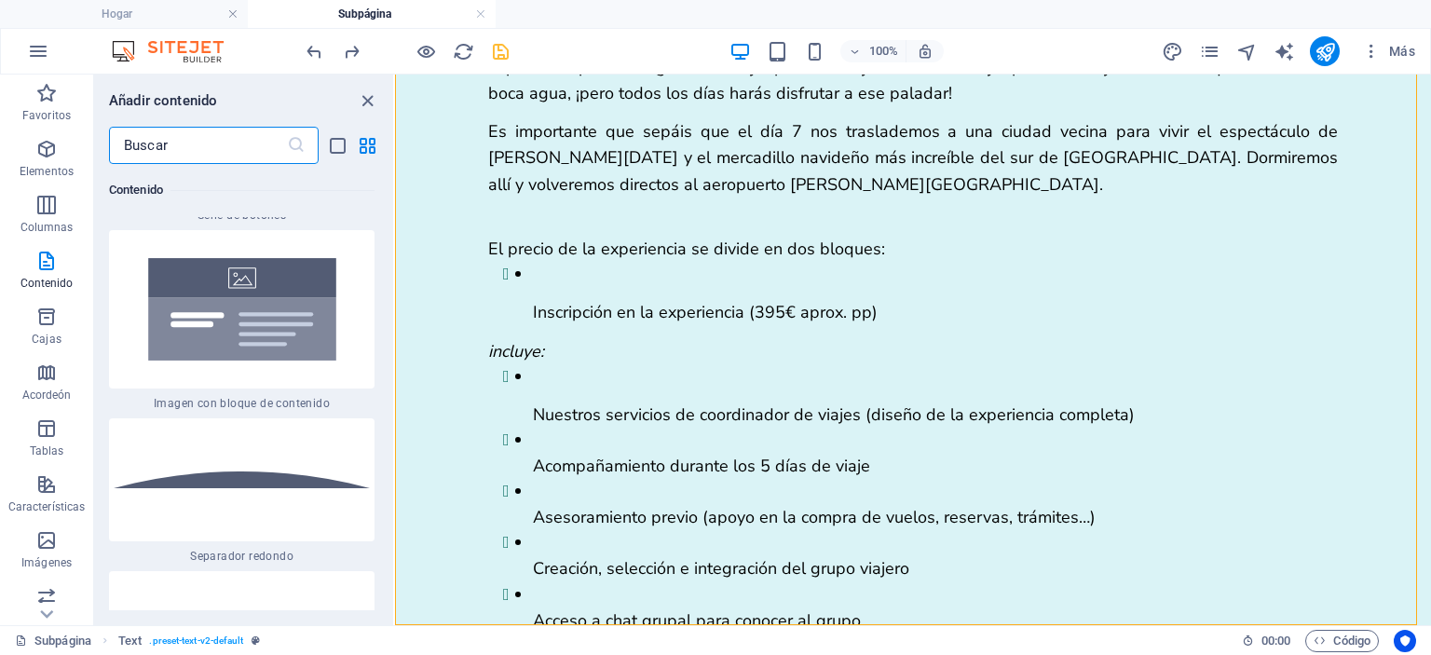
scroll to position [8726, 0]
click at [289, 313] on img at bounding box center [242, 311] width 256 height 149
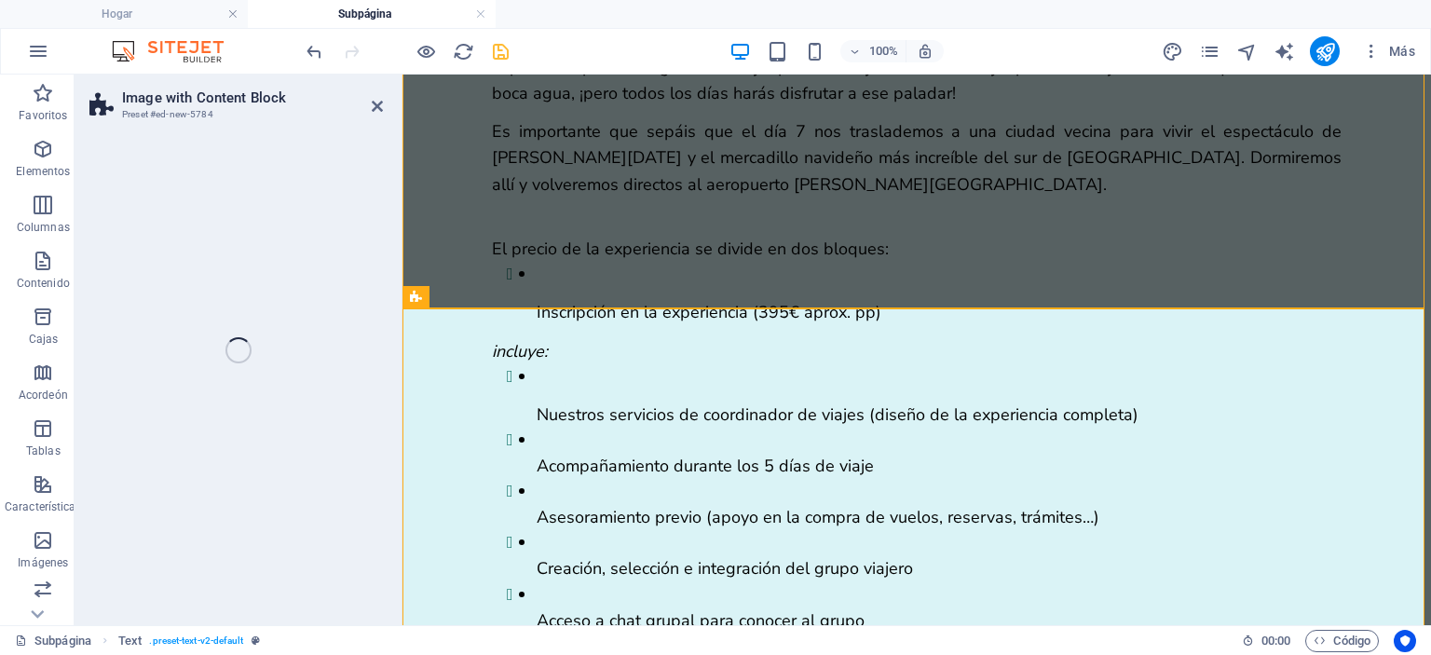
select select "rem"
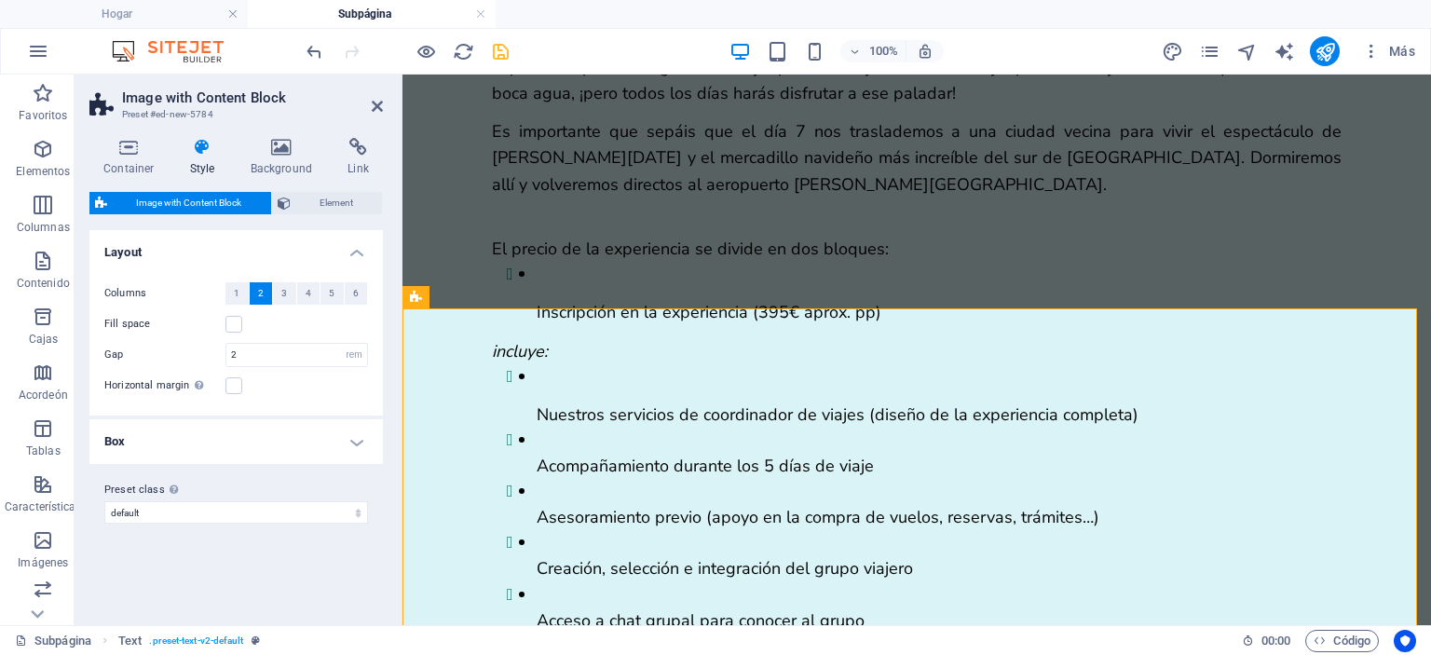
scroll to position [4240, 0]
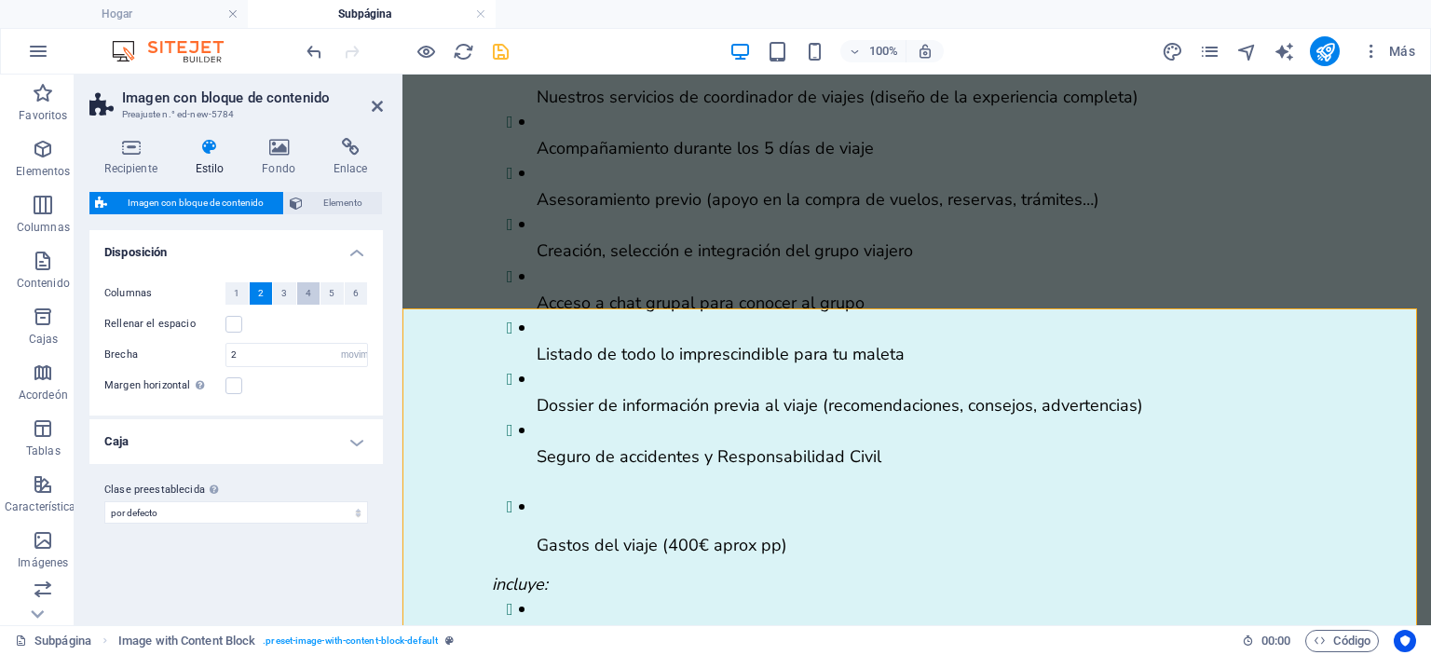
click at [305, 293] on button "4" at bounding box center [308, 293] width 23 height 22
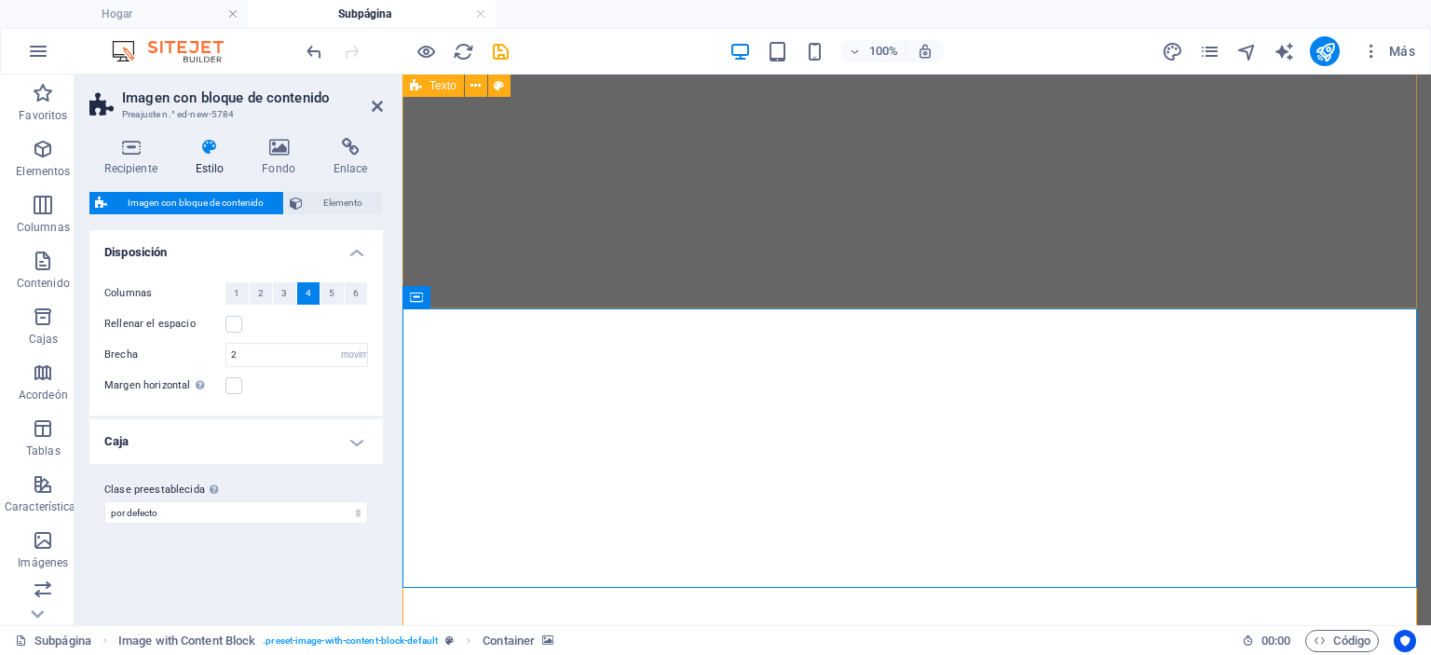
select select "rem"
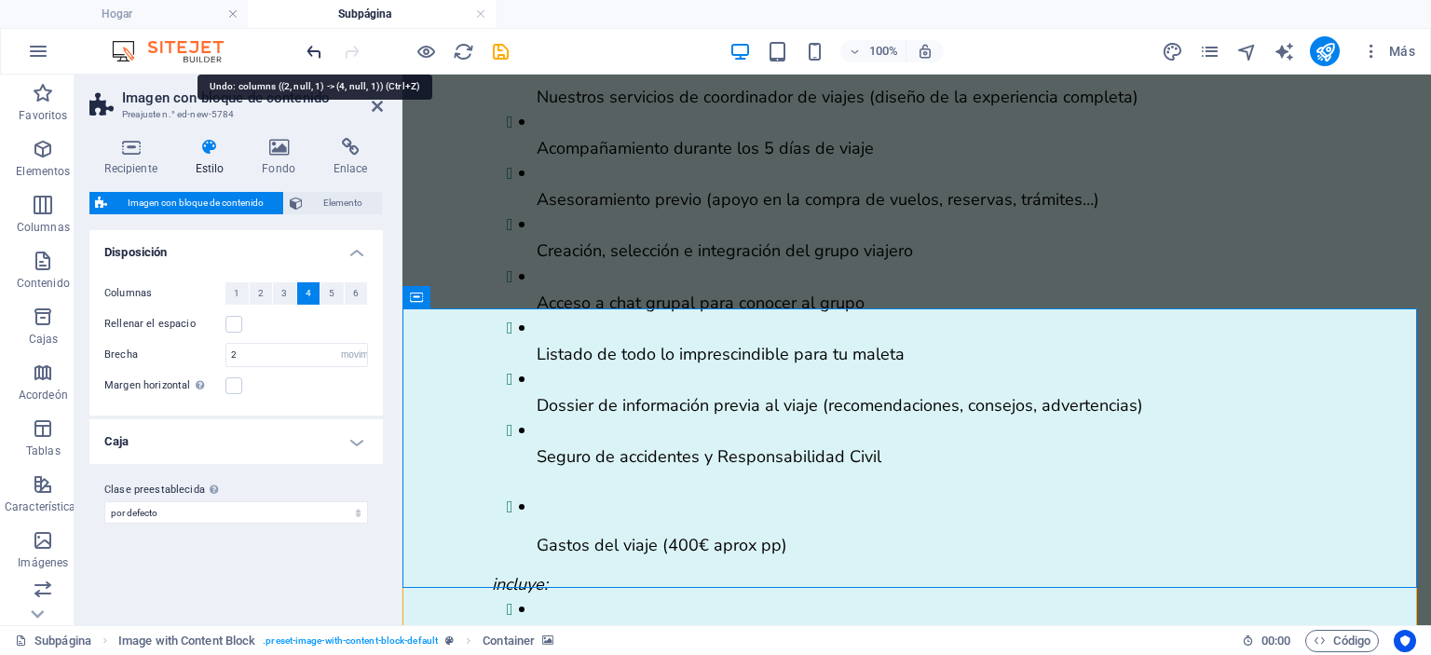
scroll to position [4240, 0]
click at [309, 57] on icon "deshacer" at bounding box center [314, 51] width 21 height 21
click at [310, 54] on icon "deshacer" at bounding box center [314, 51] width 21 height 21
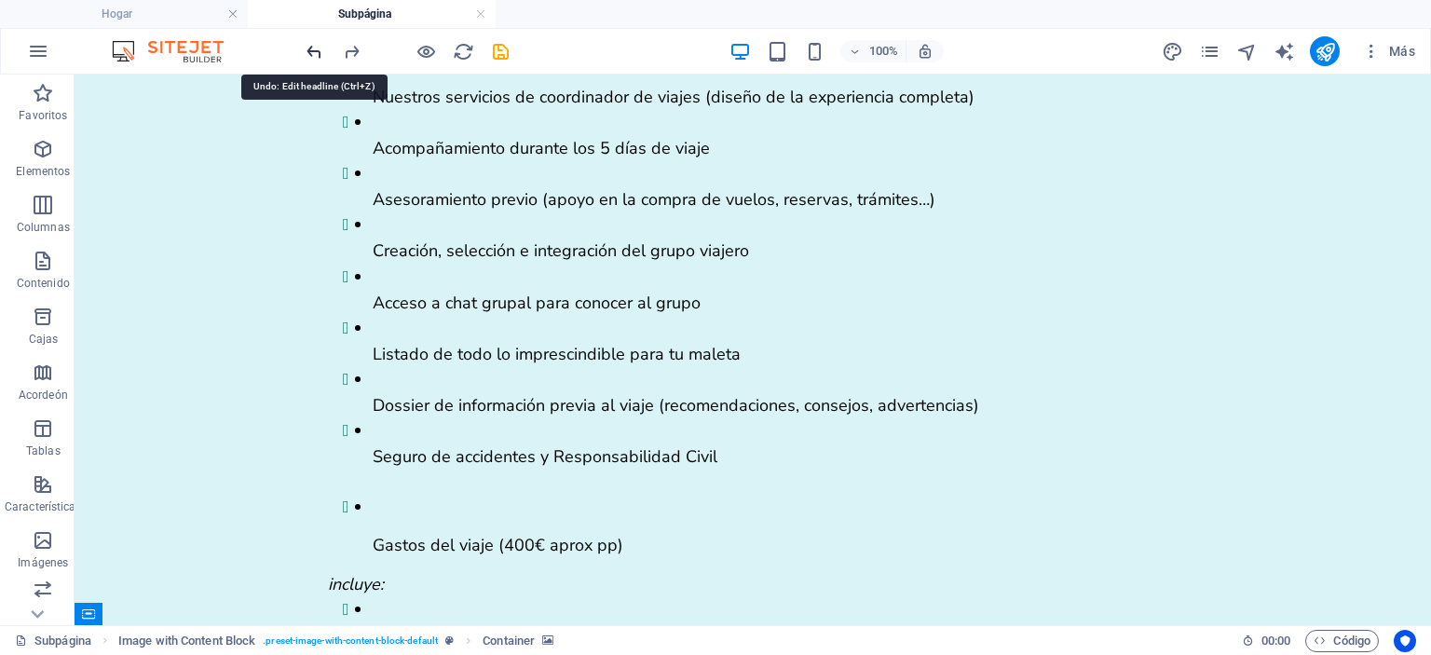
scroll to position [3923, 0]
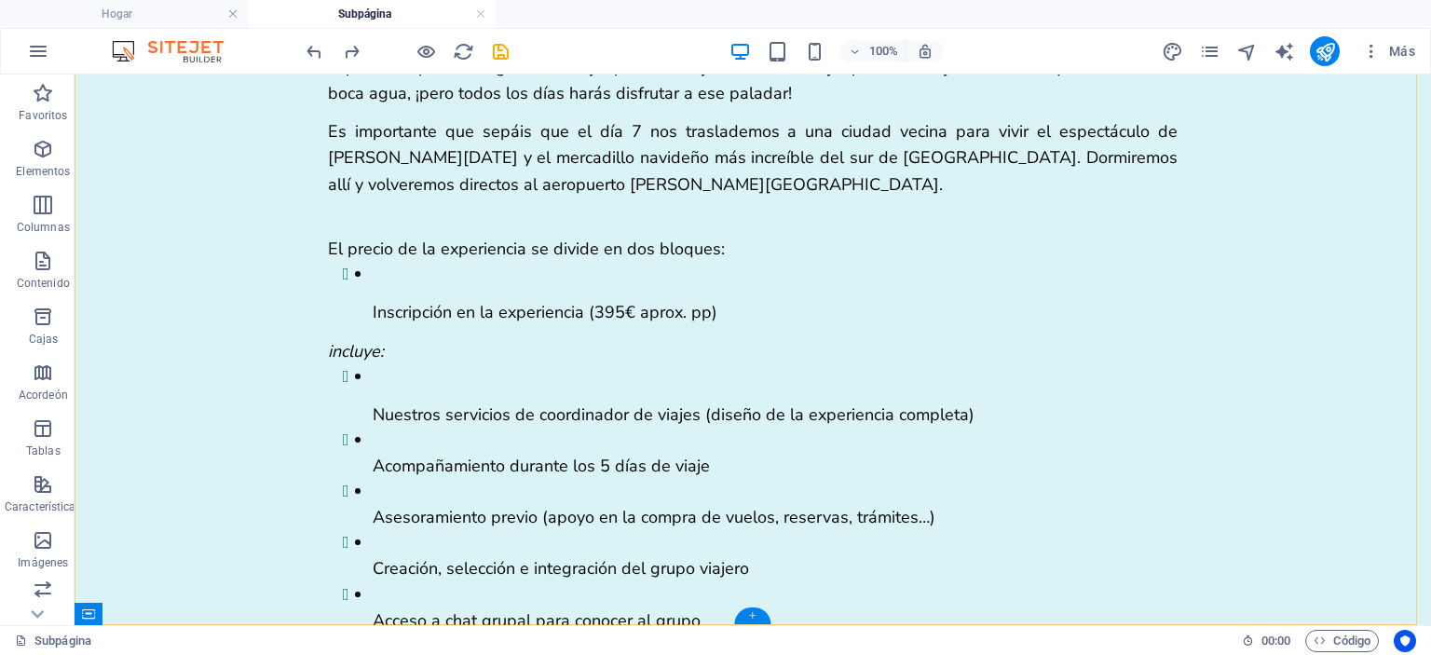
click at [750, 621] on div "+" at bounding box center [752, 615] width 36 height 17
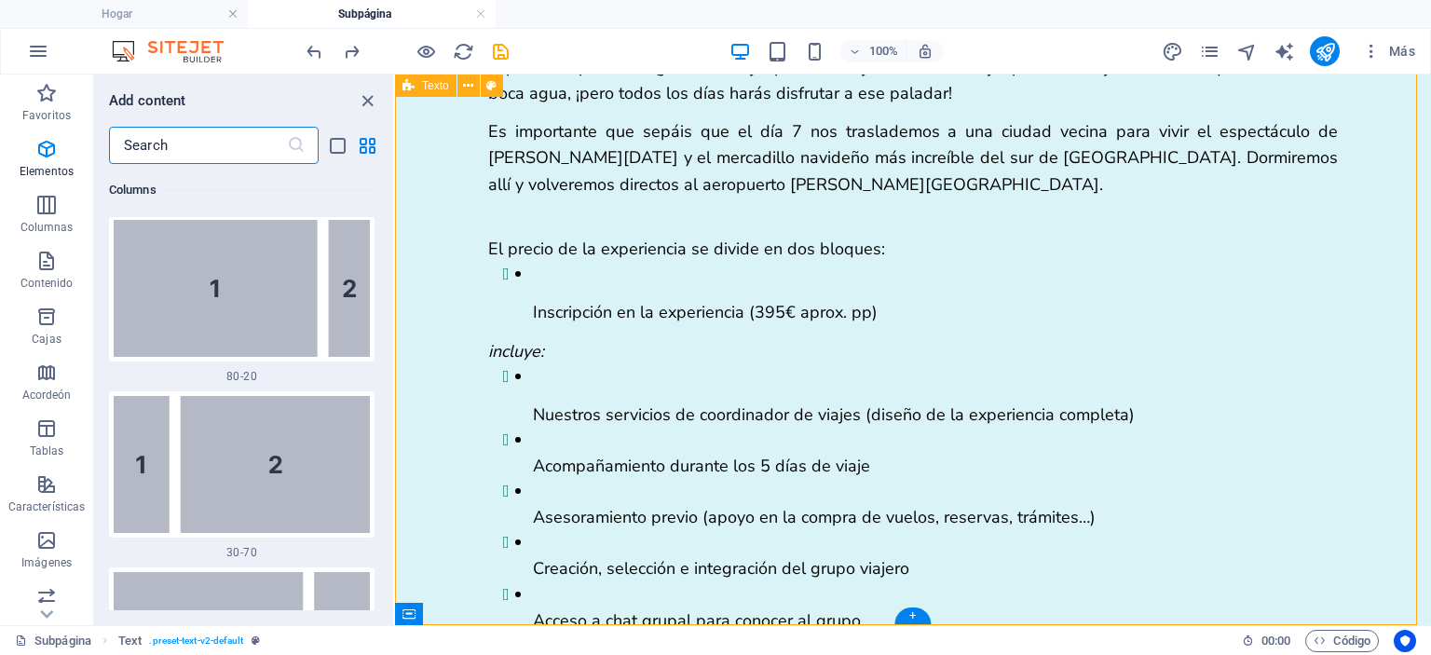
scroll to position [6338, 0]
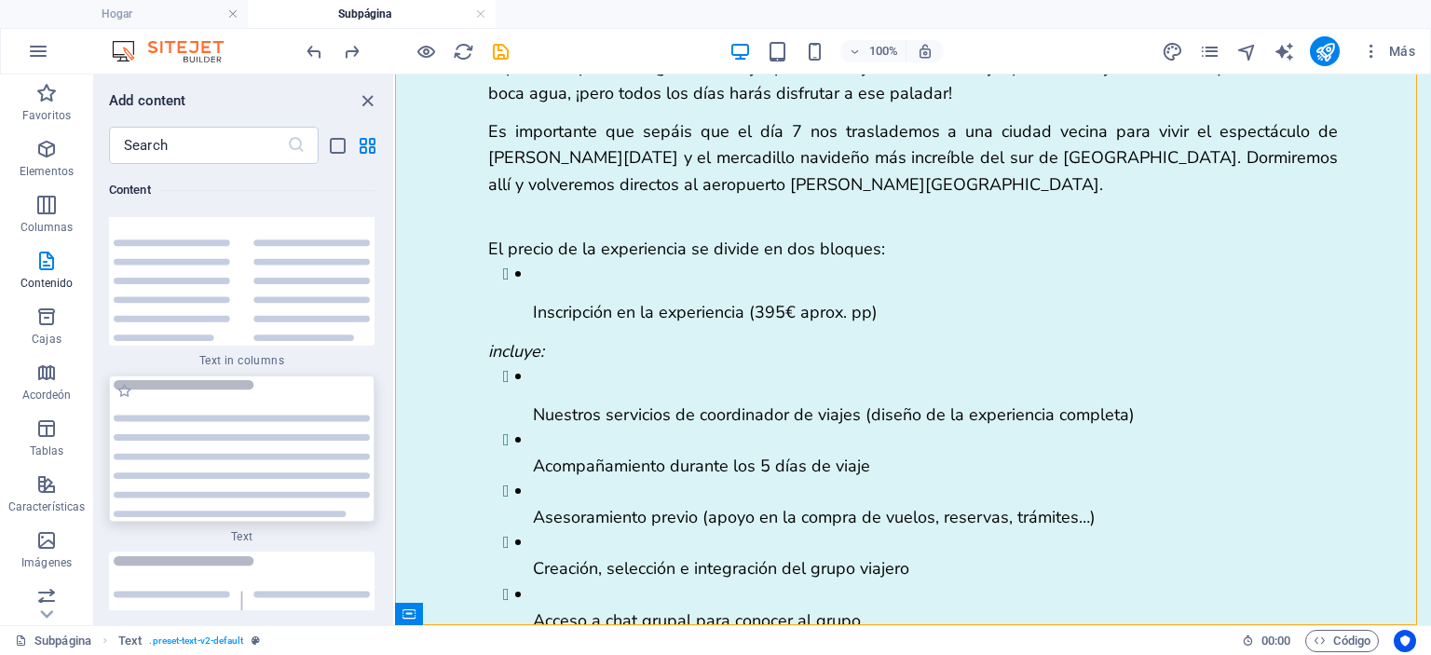
click at [253, 467] on img at bounding box center [242, 448] width 256 height 137
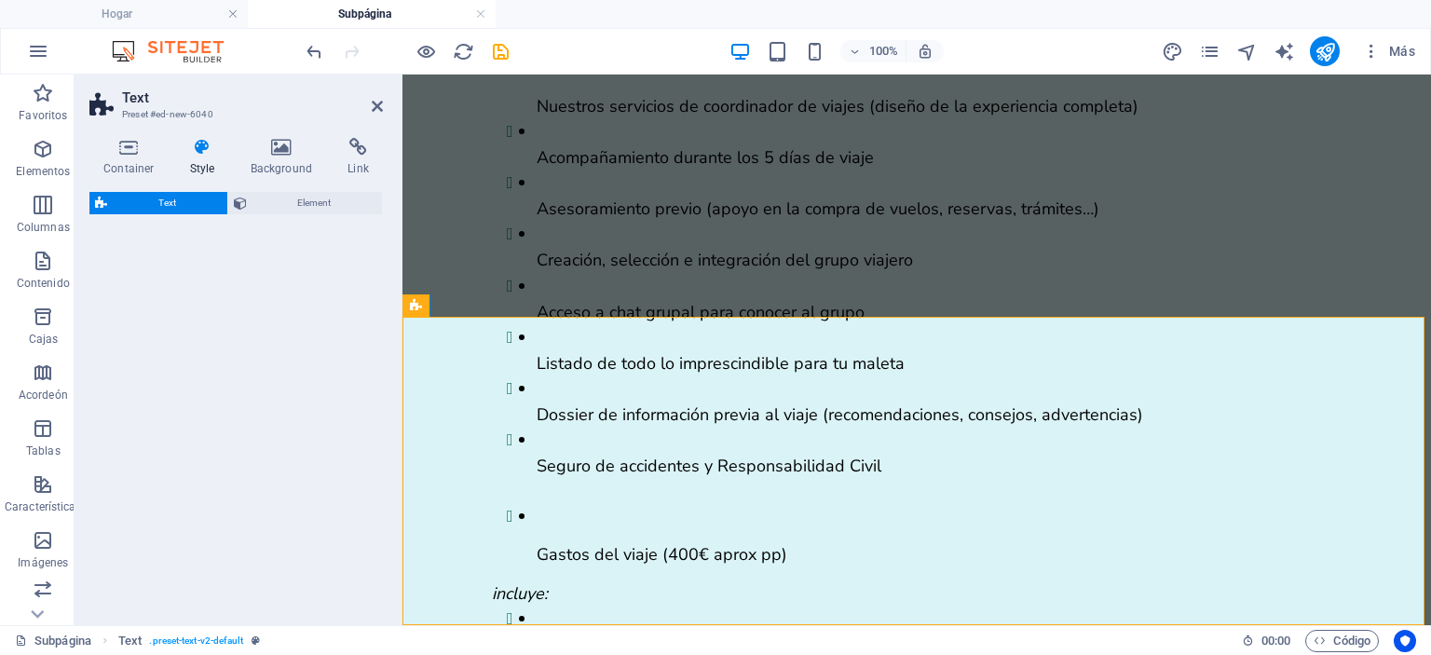
select select "preset-text-v2-default"
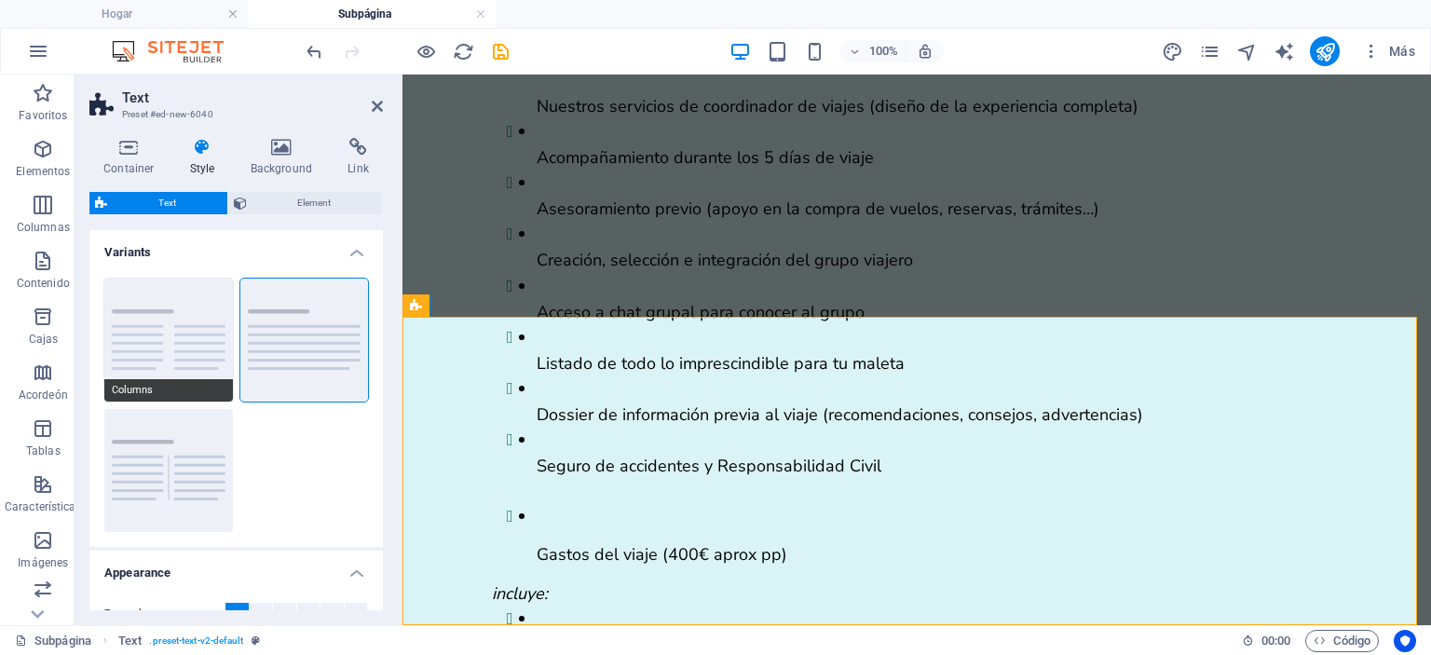
click at [198, 361] on button "Columns" at bounding box center [168, 340] width 129 height 123
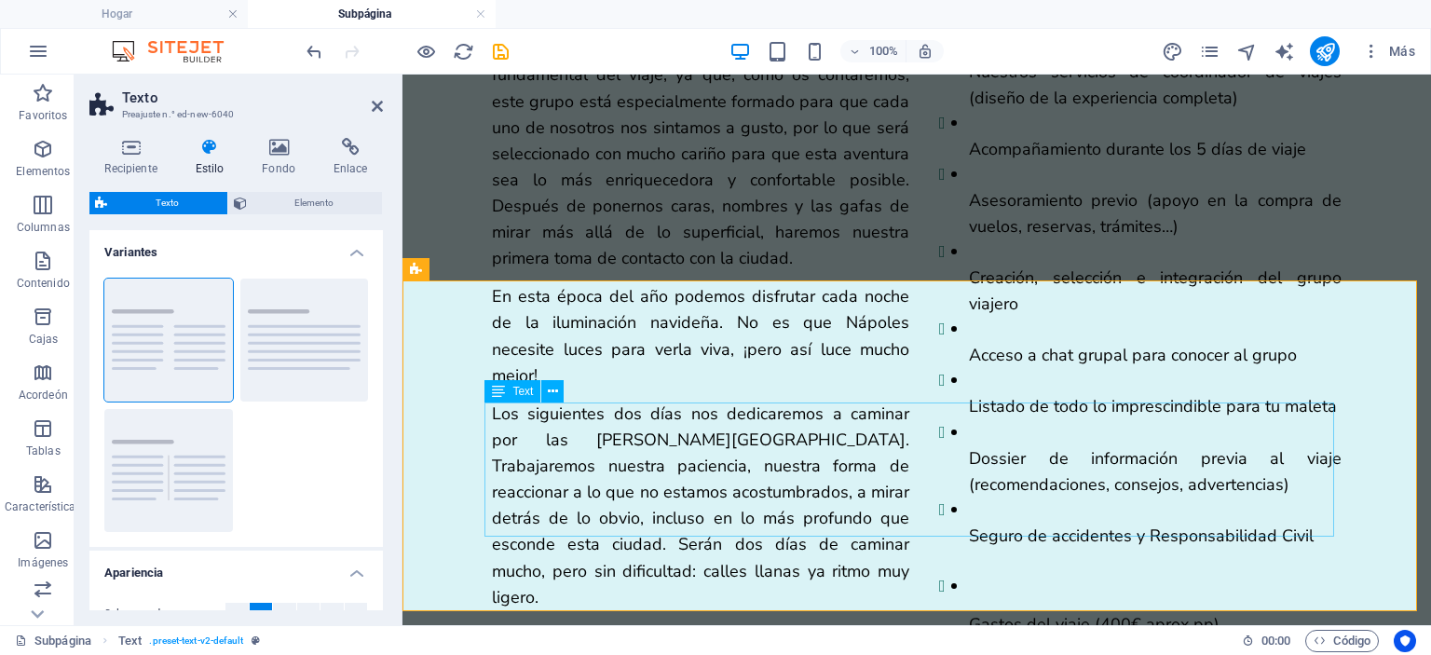
scroll to position [3517, 0]
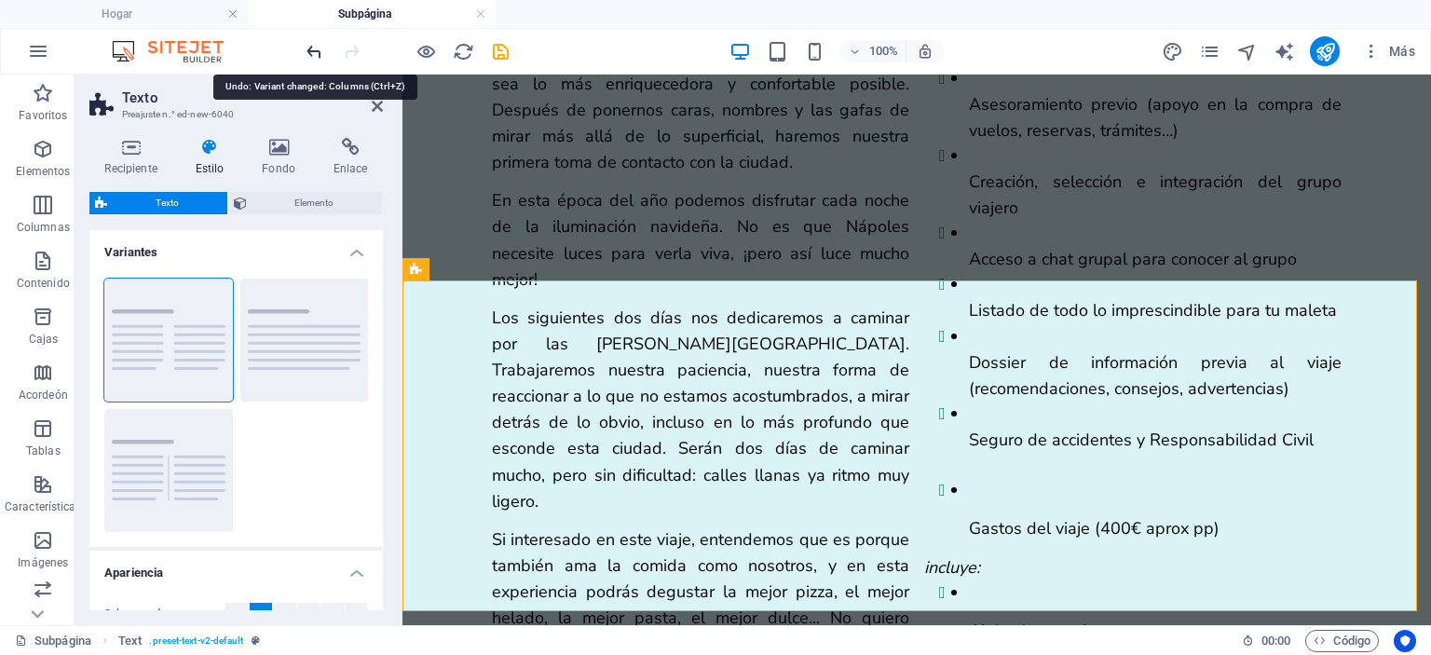
click at [323, 52] on icon "deshacer" at bounding box center [314, 51] width 21 height 21
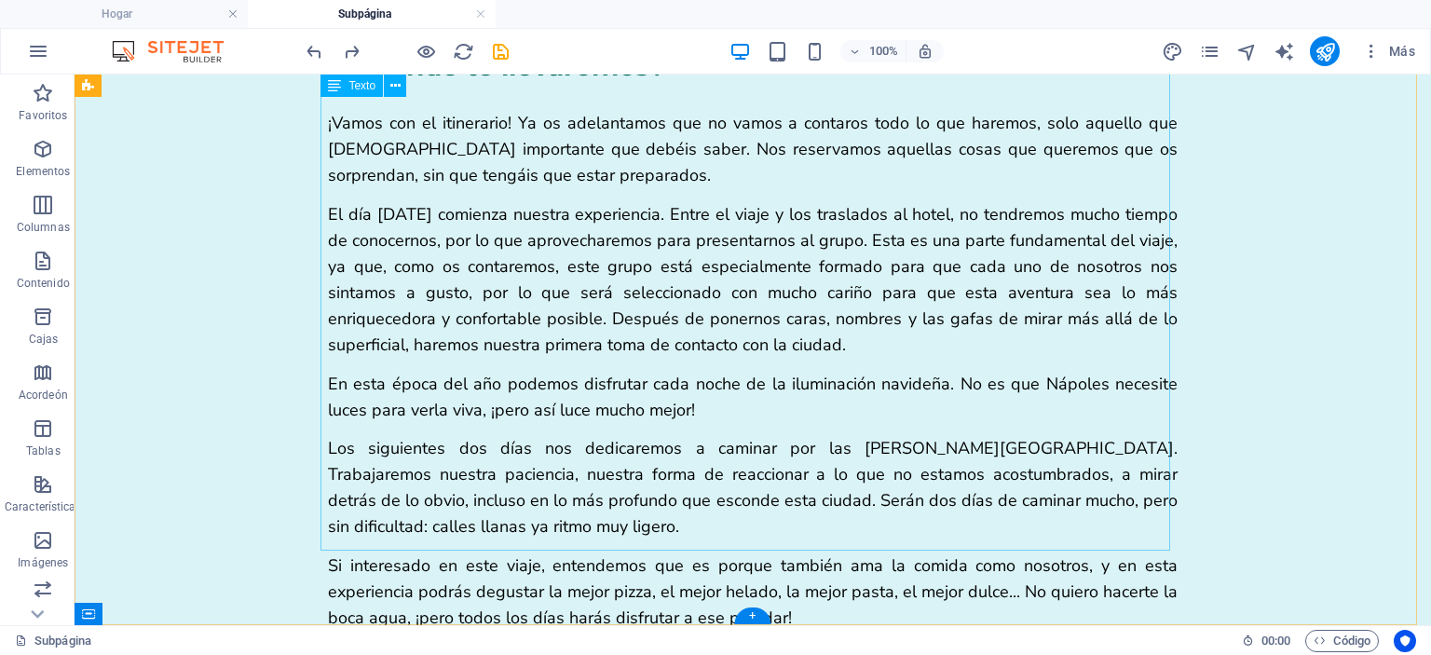
scroll to position [3923, 0]
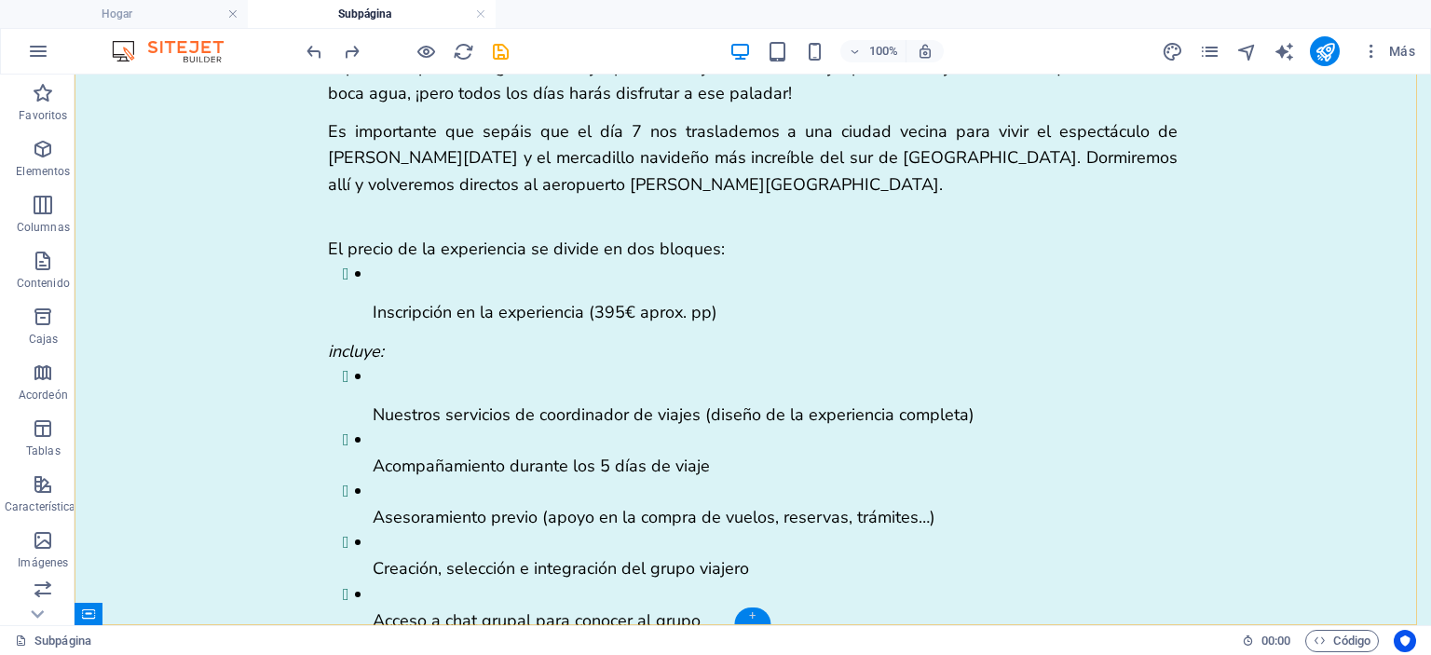
click at [743, 609] on div "+" at bounding box center [752, 615] width 36 height 17
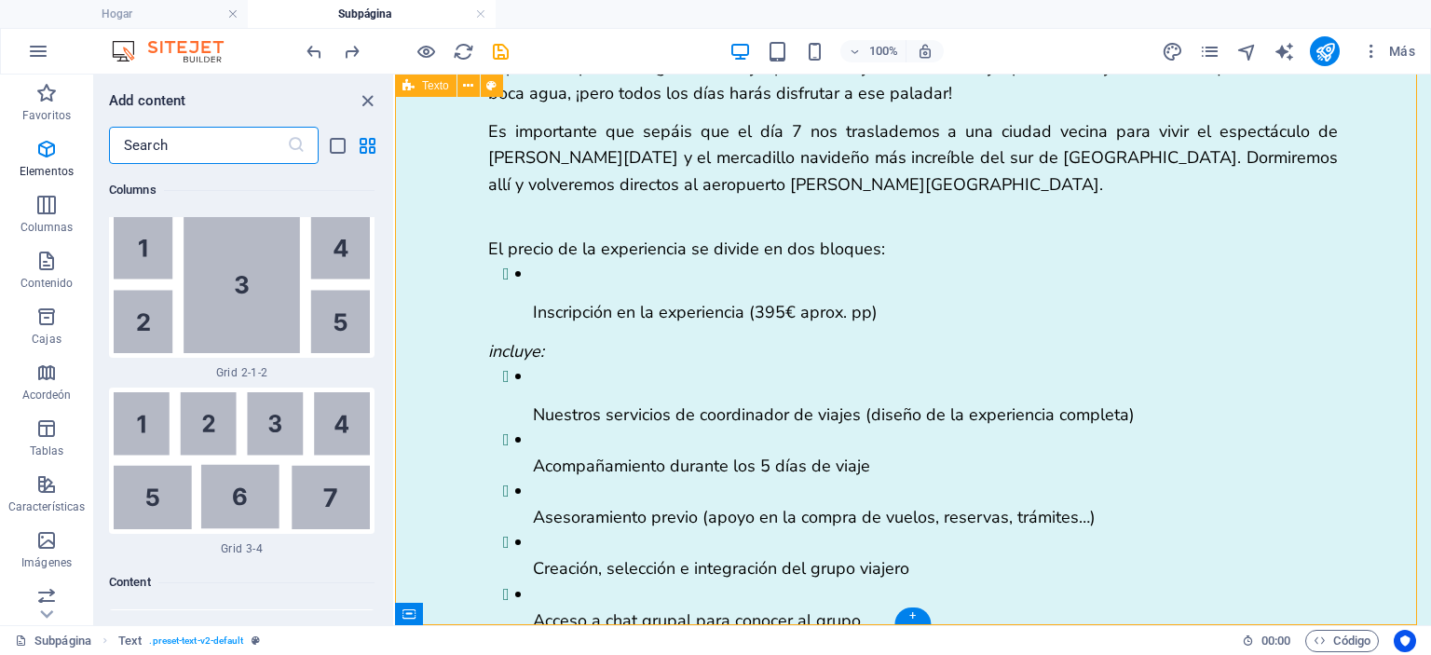
scroll to position [6338, 0]
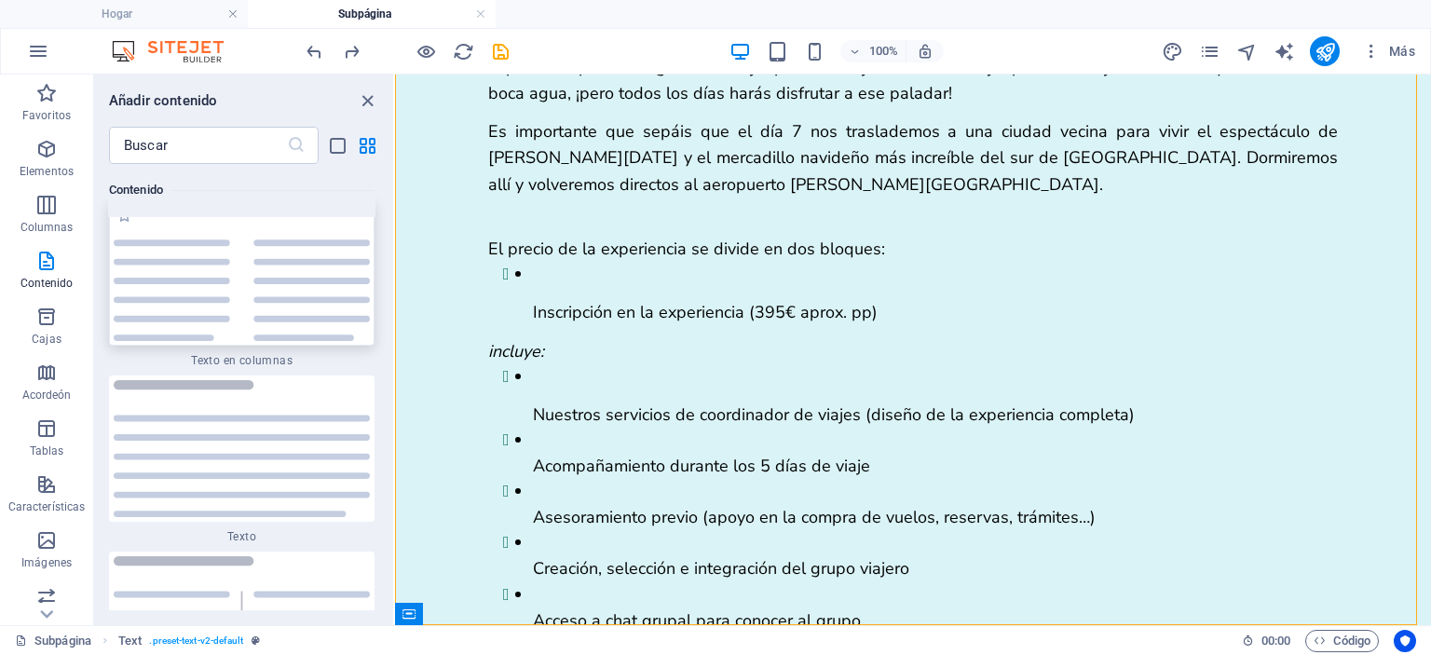
click at [298, 323] on img at bounding box center [242, 273] width 256 height 137
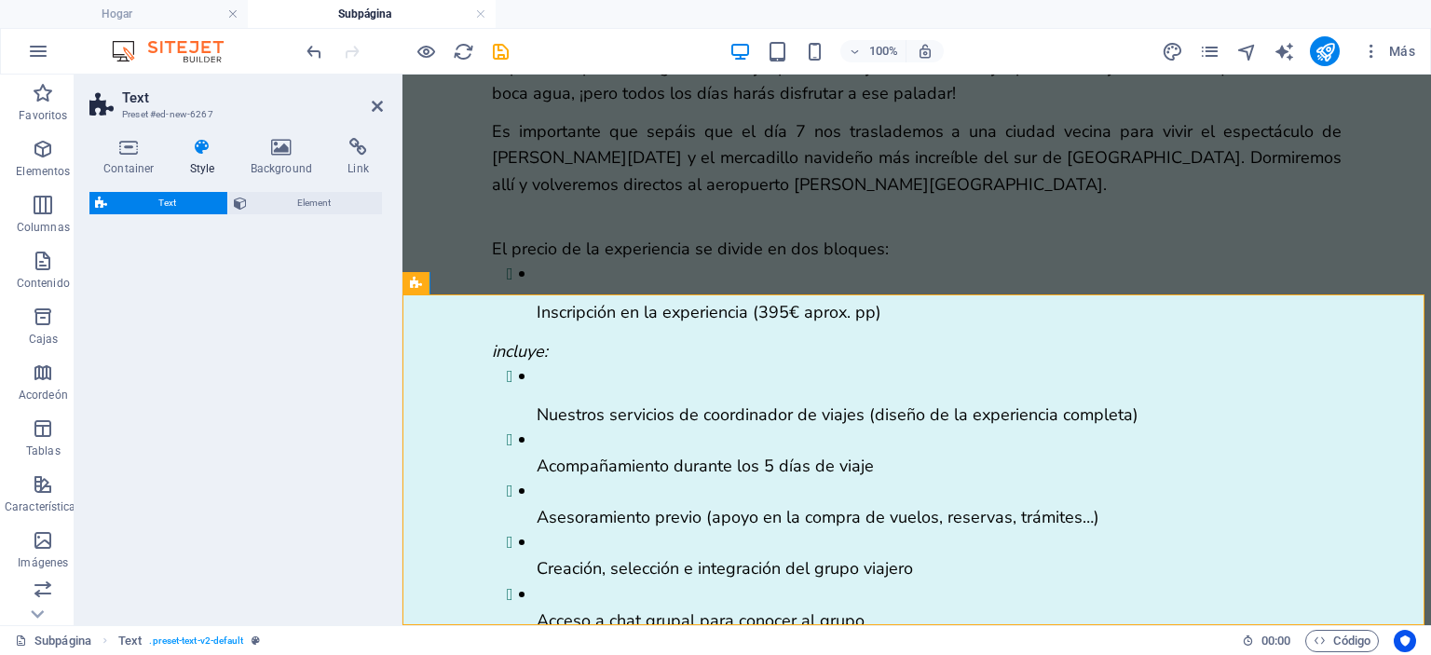
scroll to position [4253, 0]
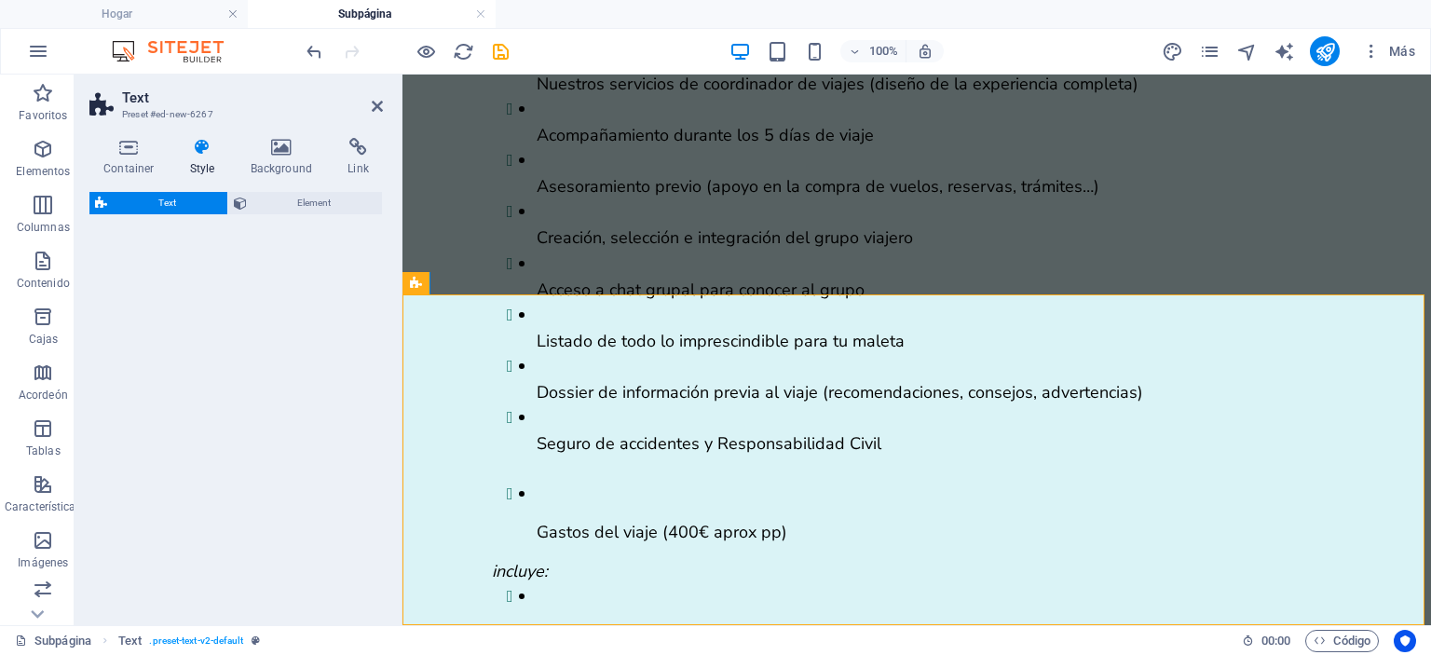
select select "rem"
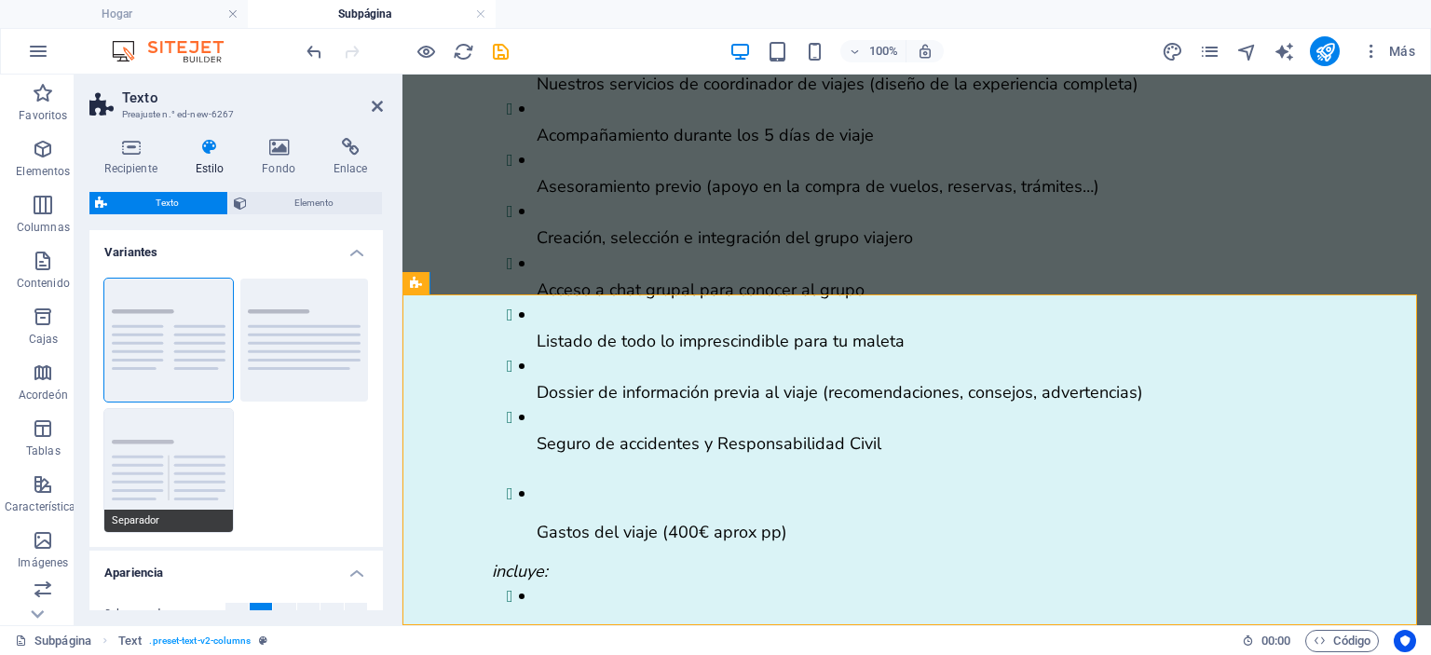
click at [172, 468] on button "Separador" at bounding box center [168, 470] width 129 height 123
type input "4"
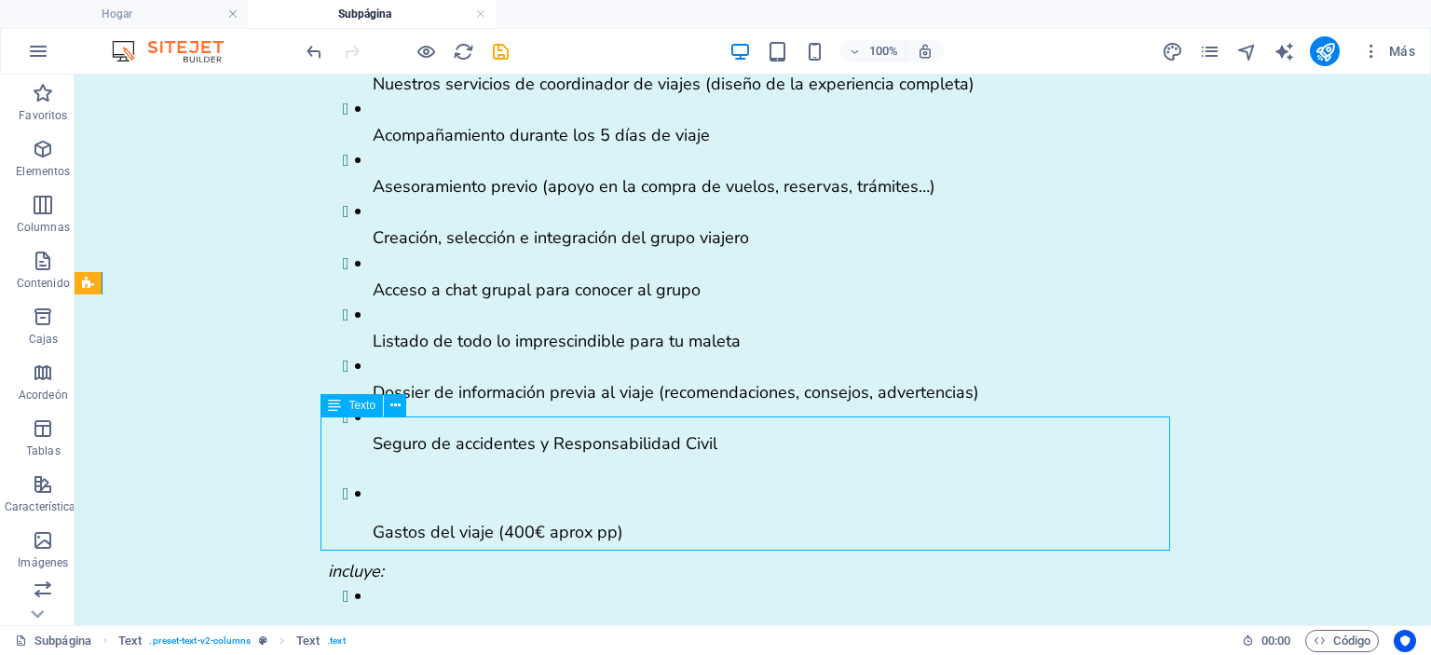
drag, startPoint x: 559, startPoint y: 539, endPoint x: 754, endPoint y: 506, distance: 197.6
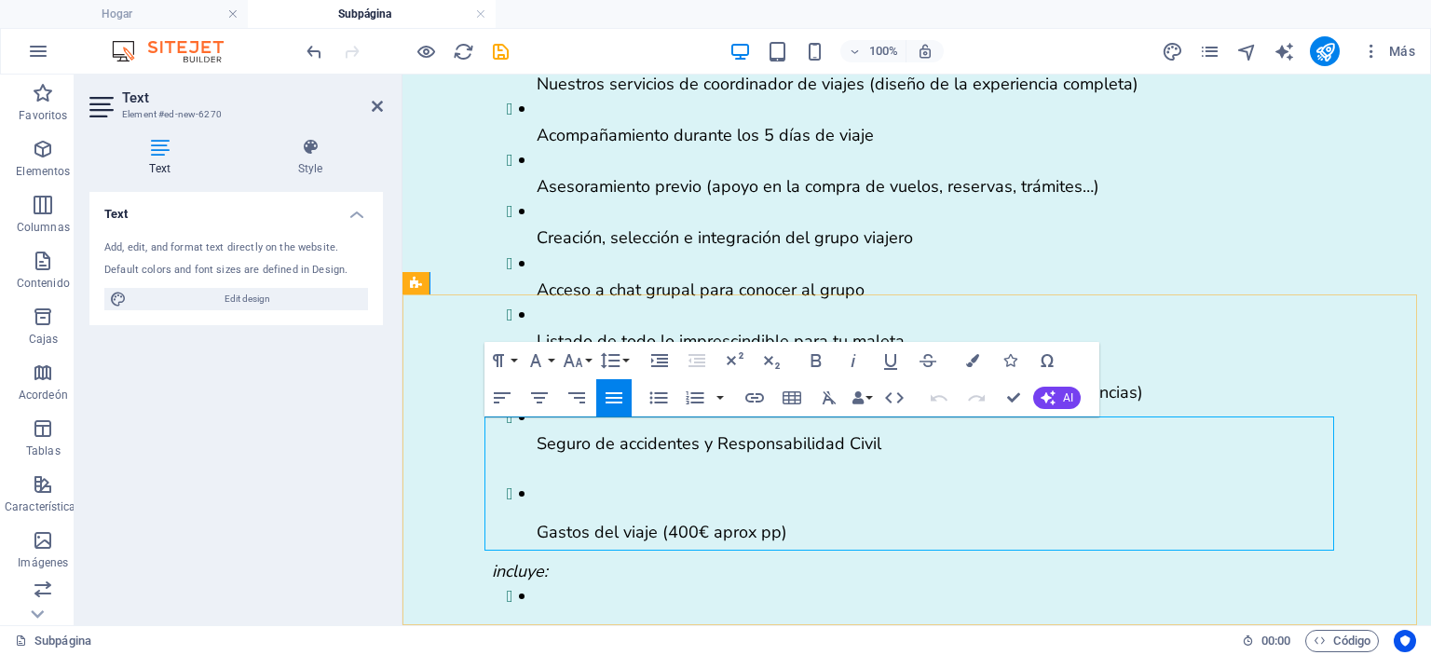
drag, startPoint x: 883, startPoint y: 542, endPoint x: 600, endPoint y: 460, distance: 294.9
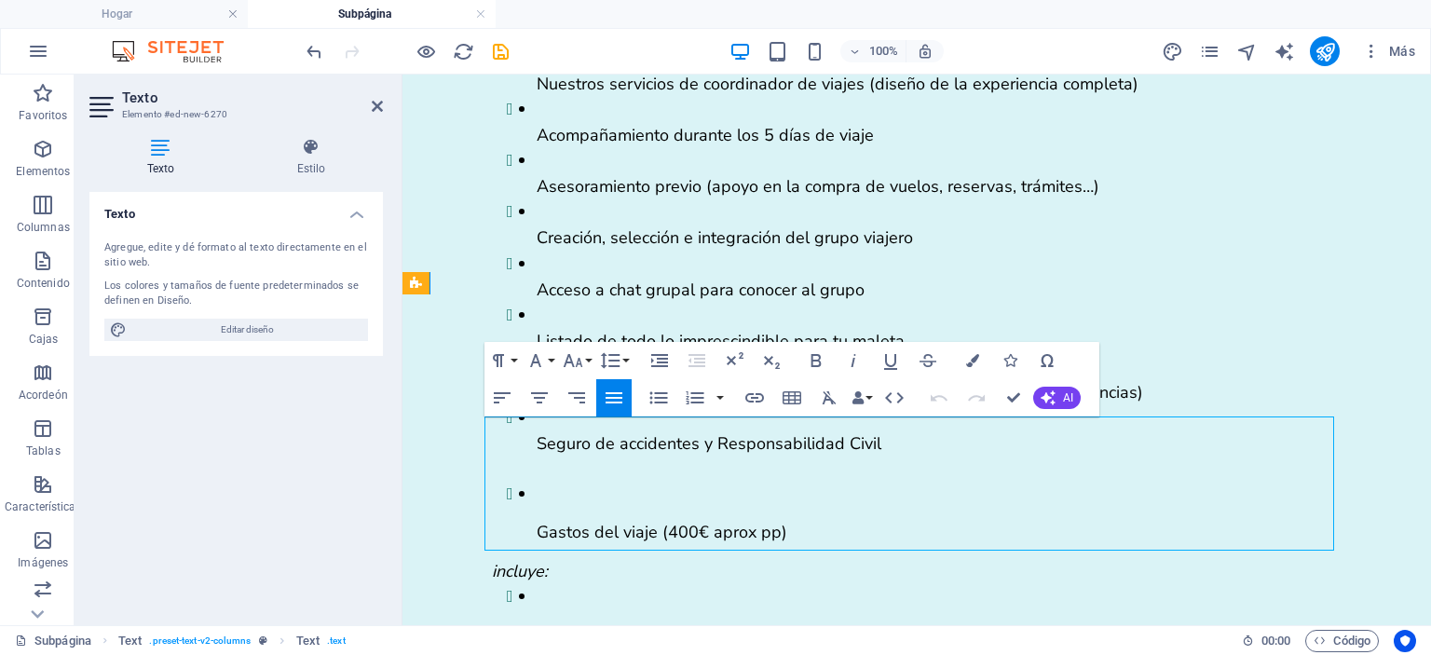
drag, startPoint x: 880, startPoint y: 539, endPoint x: 757, endPoint y: 507, distance: 127.0
drag, startPoint x: 1315, startPoint y: 519, endPoint x: 477, endPoint y: 426, distance: 842.8
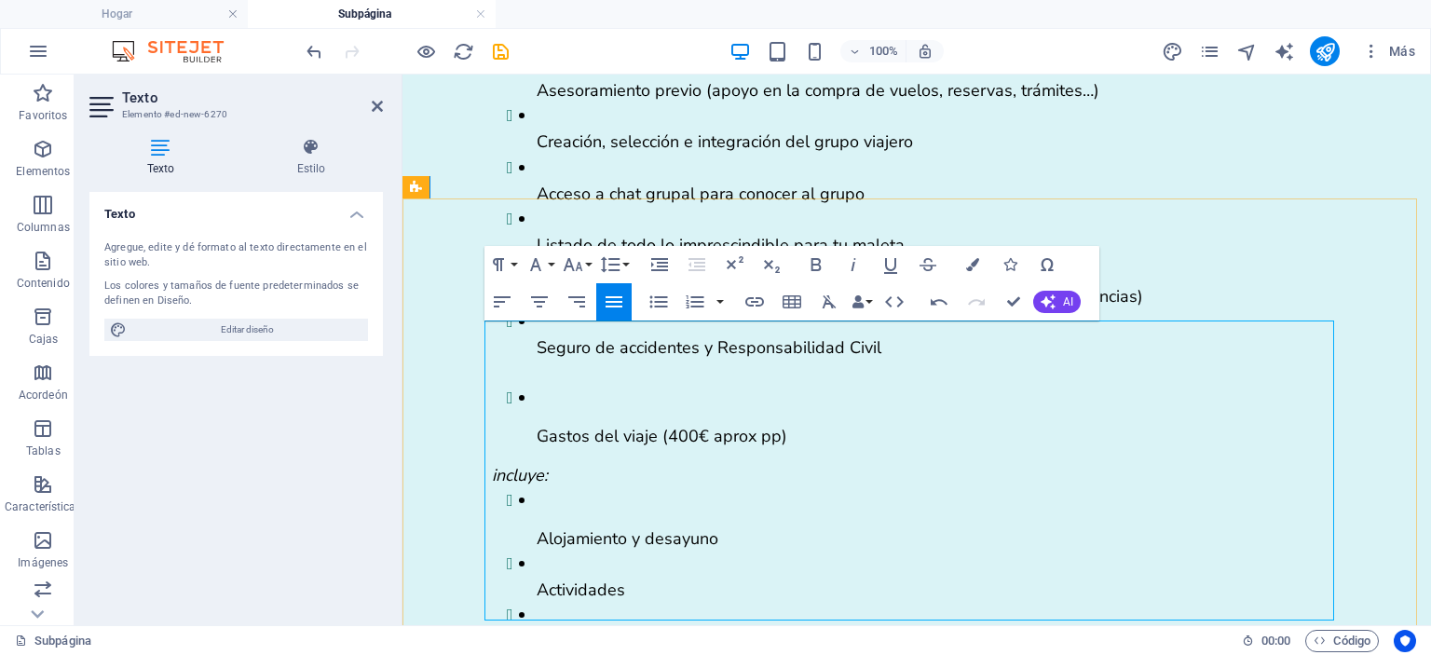
scroll to position [4408, 0]
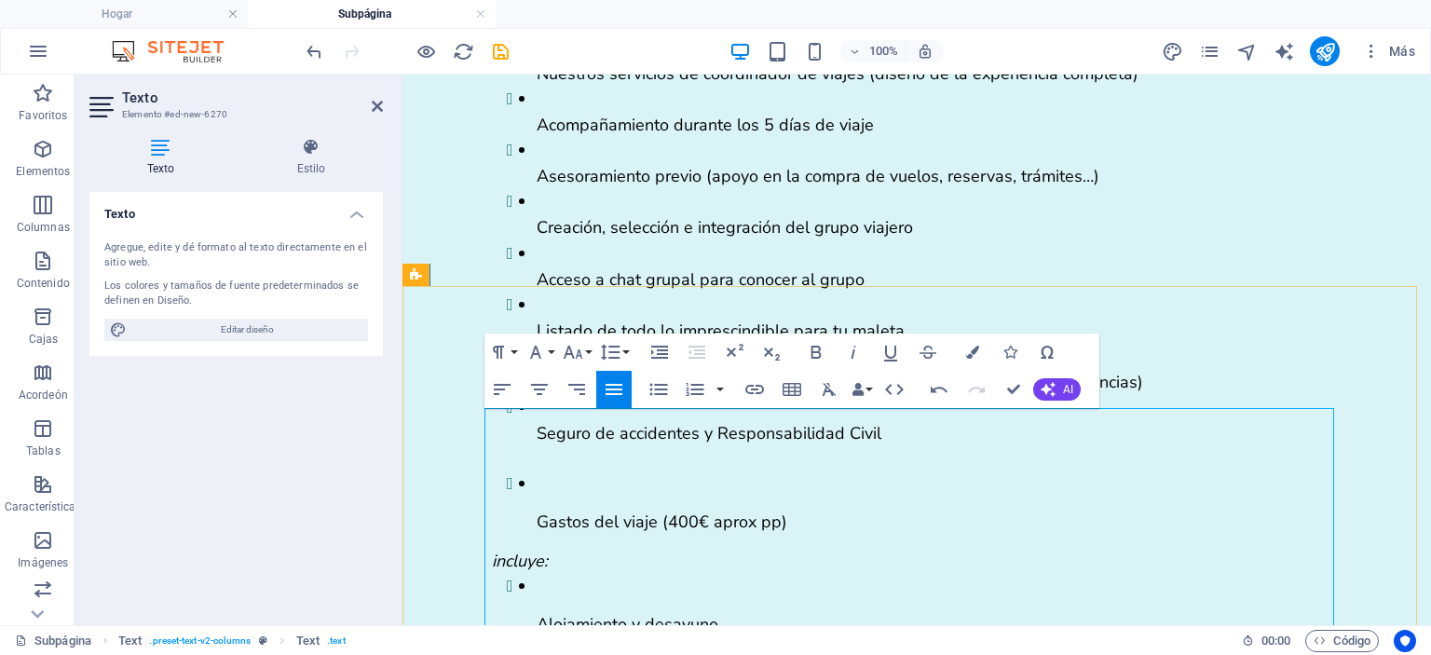
scroll to position [4262, 0]
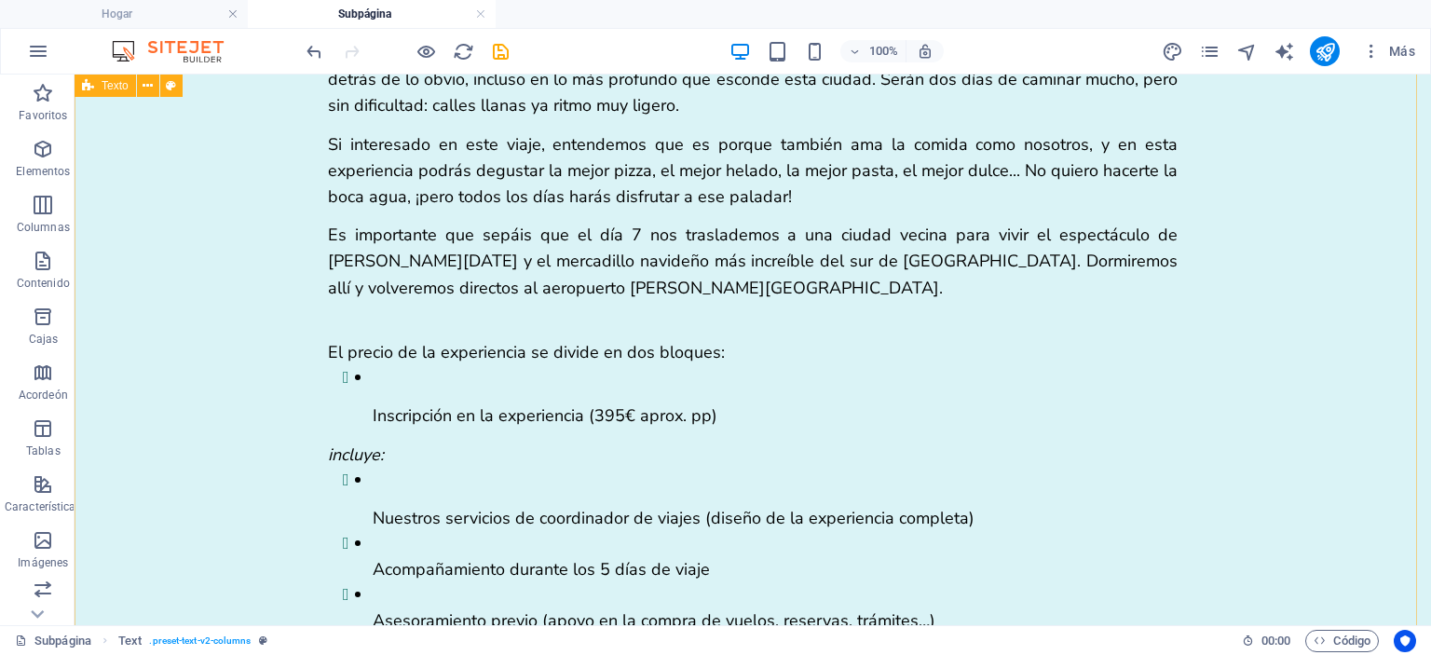
scroll to position [3806, 0]
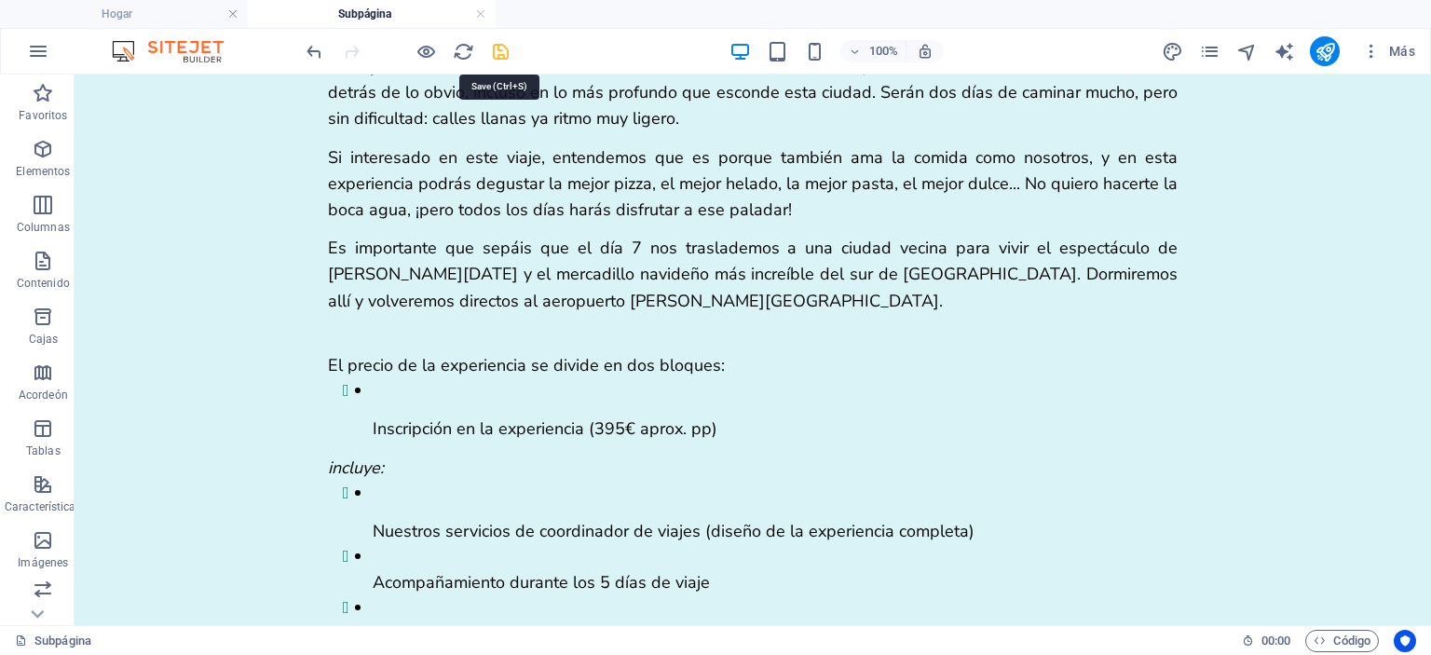
click at [498, 49] on icon "ahorrar" at bounding box center [500, 51] width 21 height 21
